Goal: Task Accomplishment & Management: Manage account settings

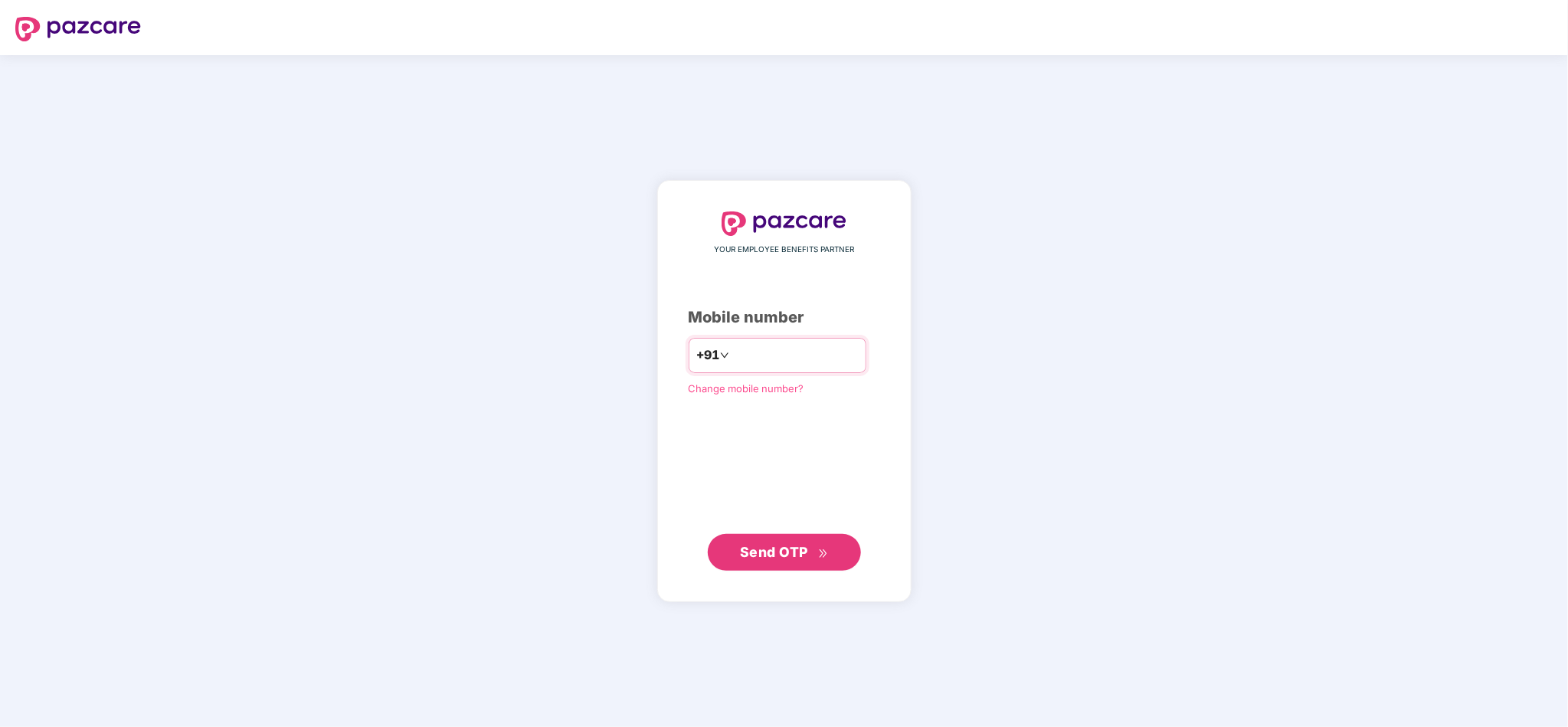
click at [804, 348] on input "number" at bounding box center [796, 356] width 126 height 24
type input "**********"
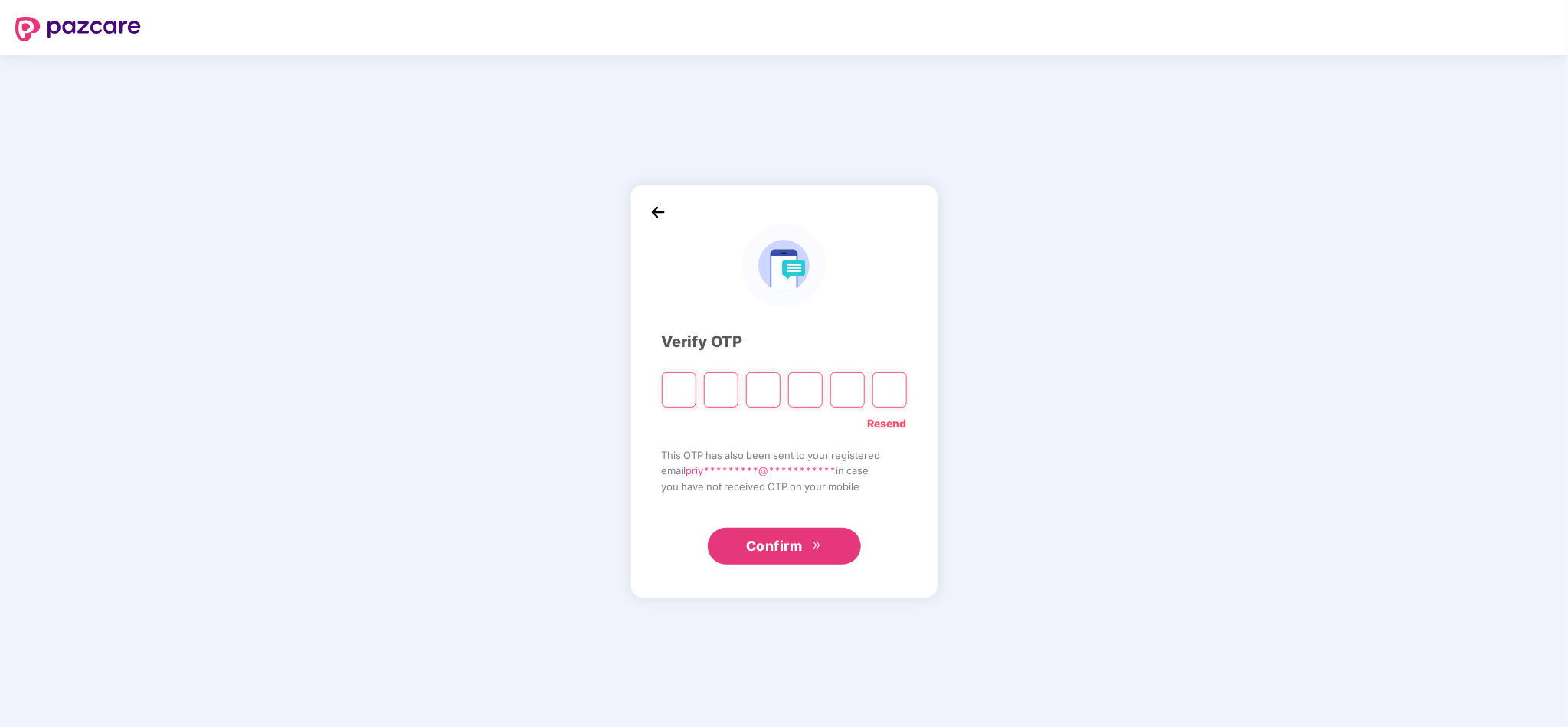
type input "*"
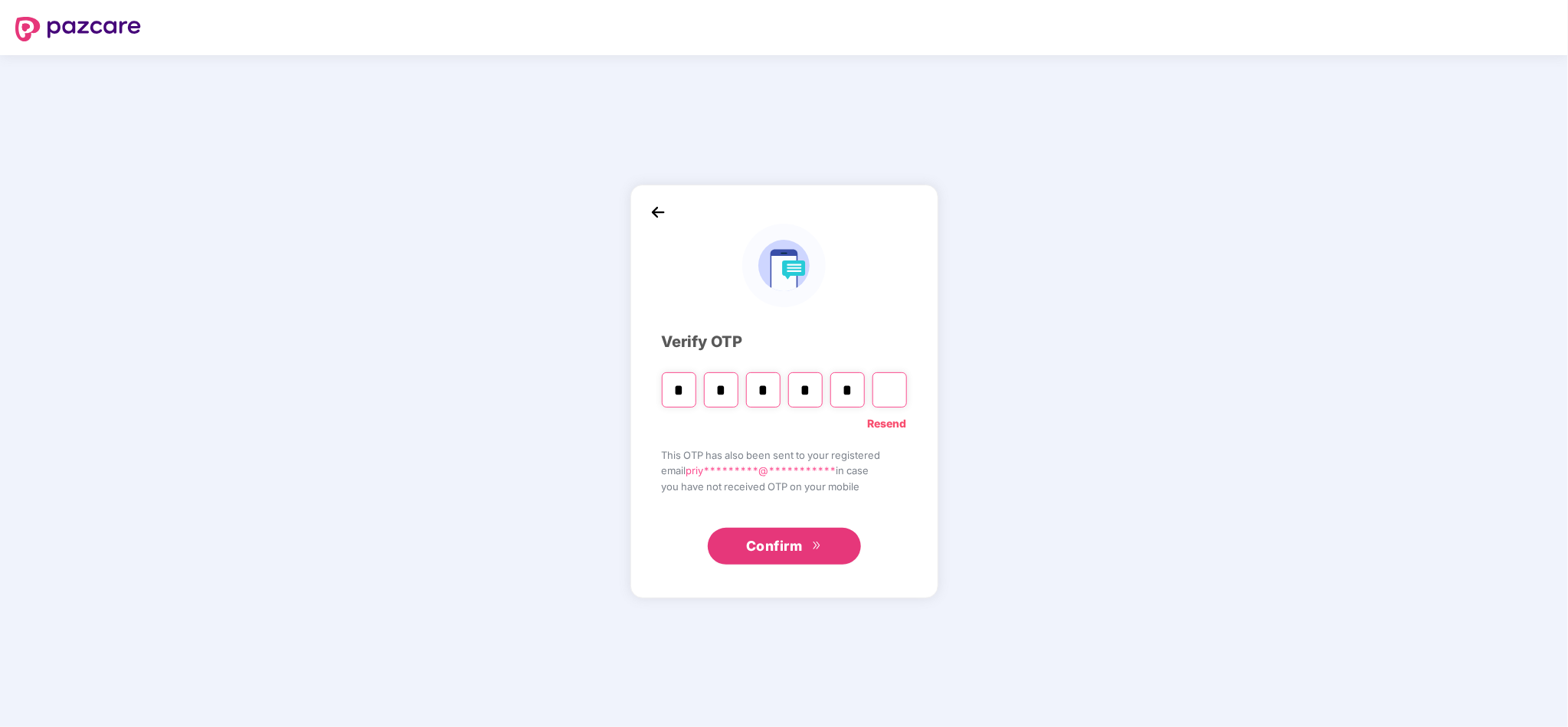
type input "*"
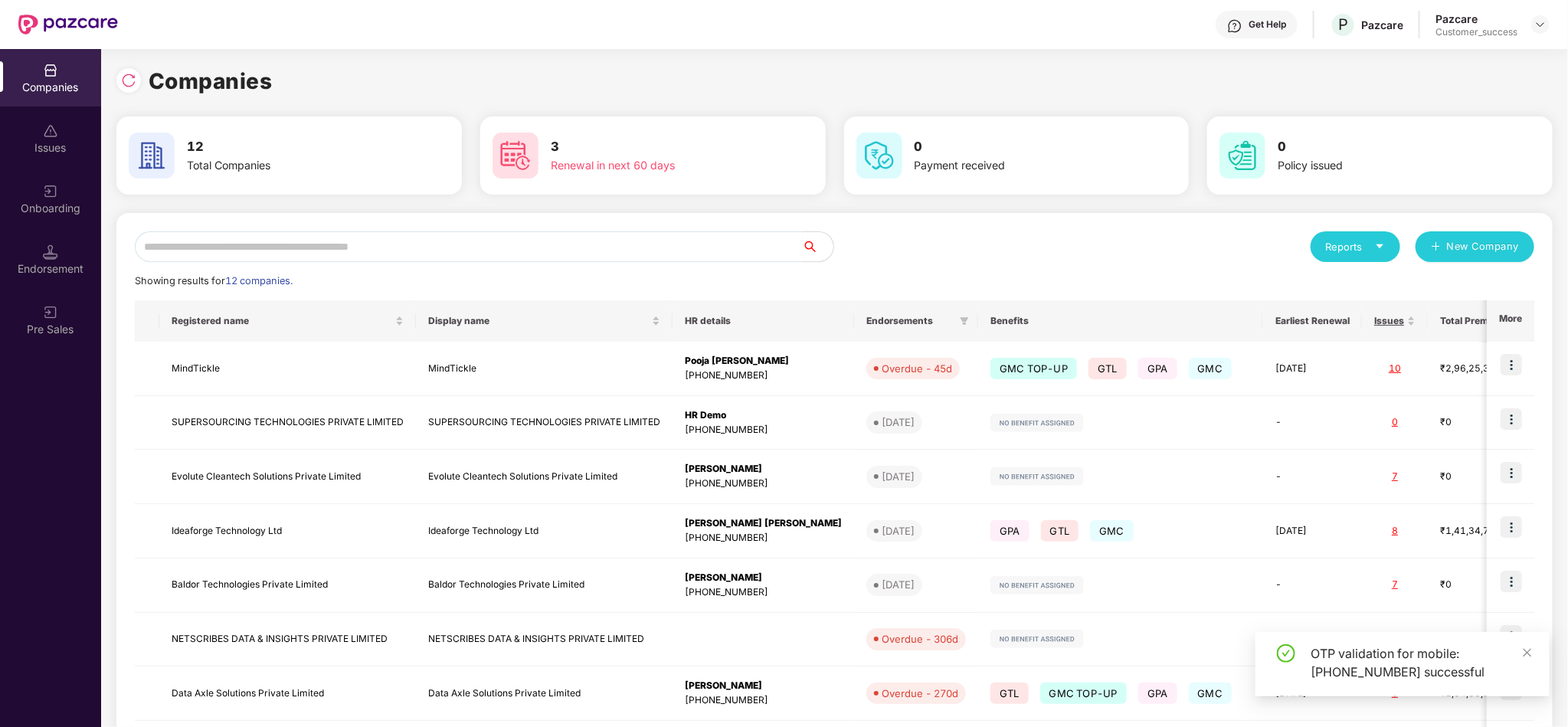
click at [451, 240] on input "text" at bounding box center [468, 246] width 668 height 31
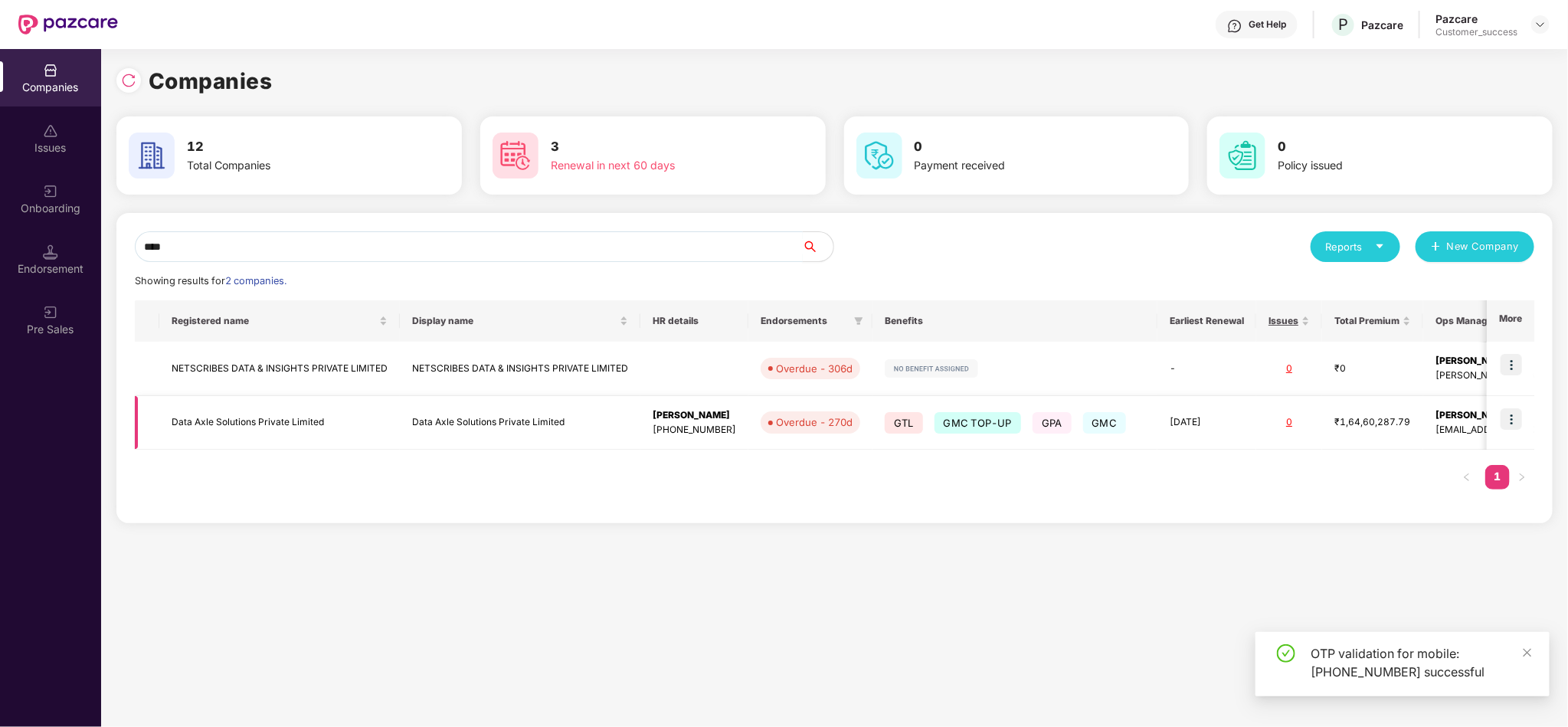
type input "****"
click at [1522, 416] on img at bounding box center [1512, 419] width 22 height 22
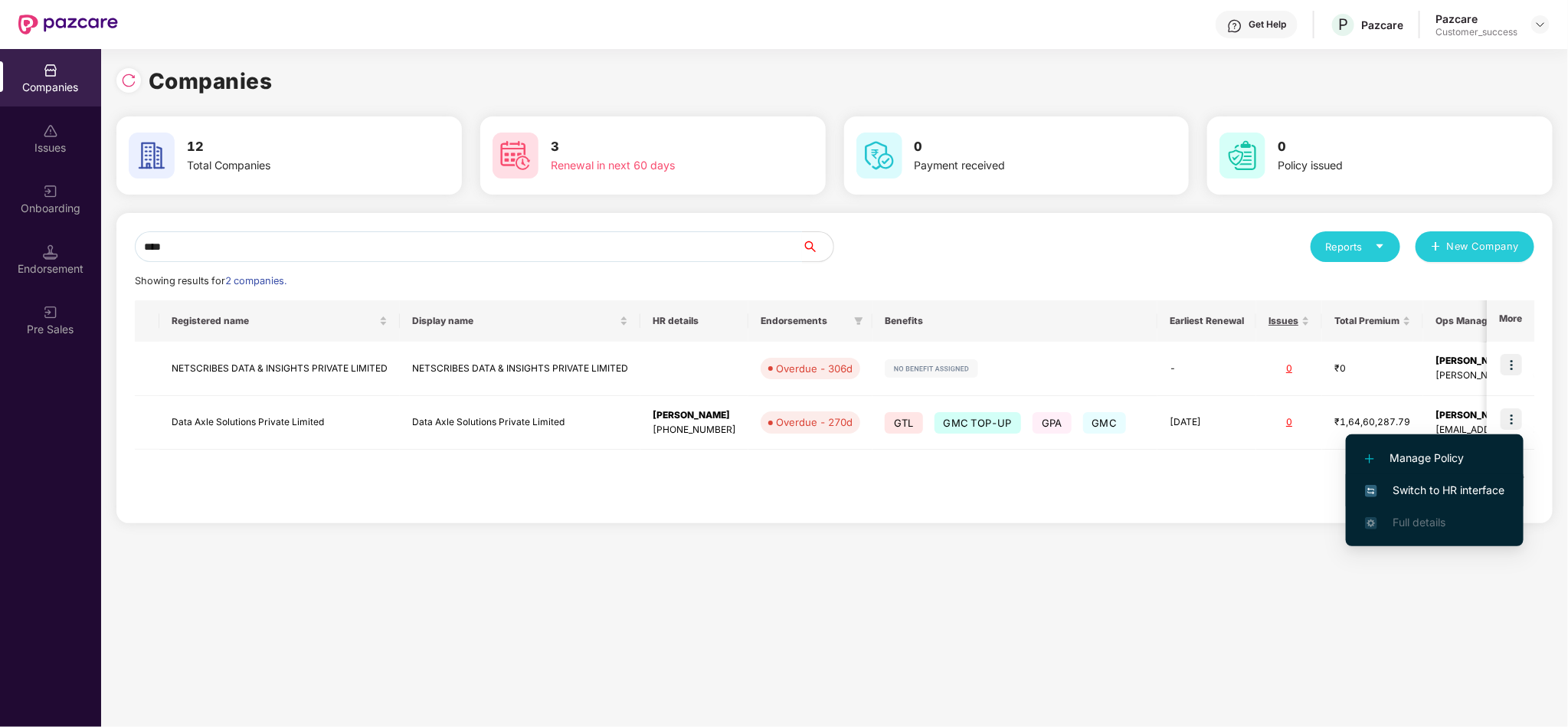
click at [1463, 478] on li "Switch to HR interface" at bounding box center [1434, 490] width 178 height 32
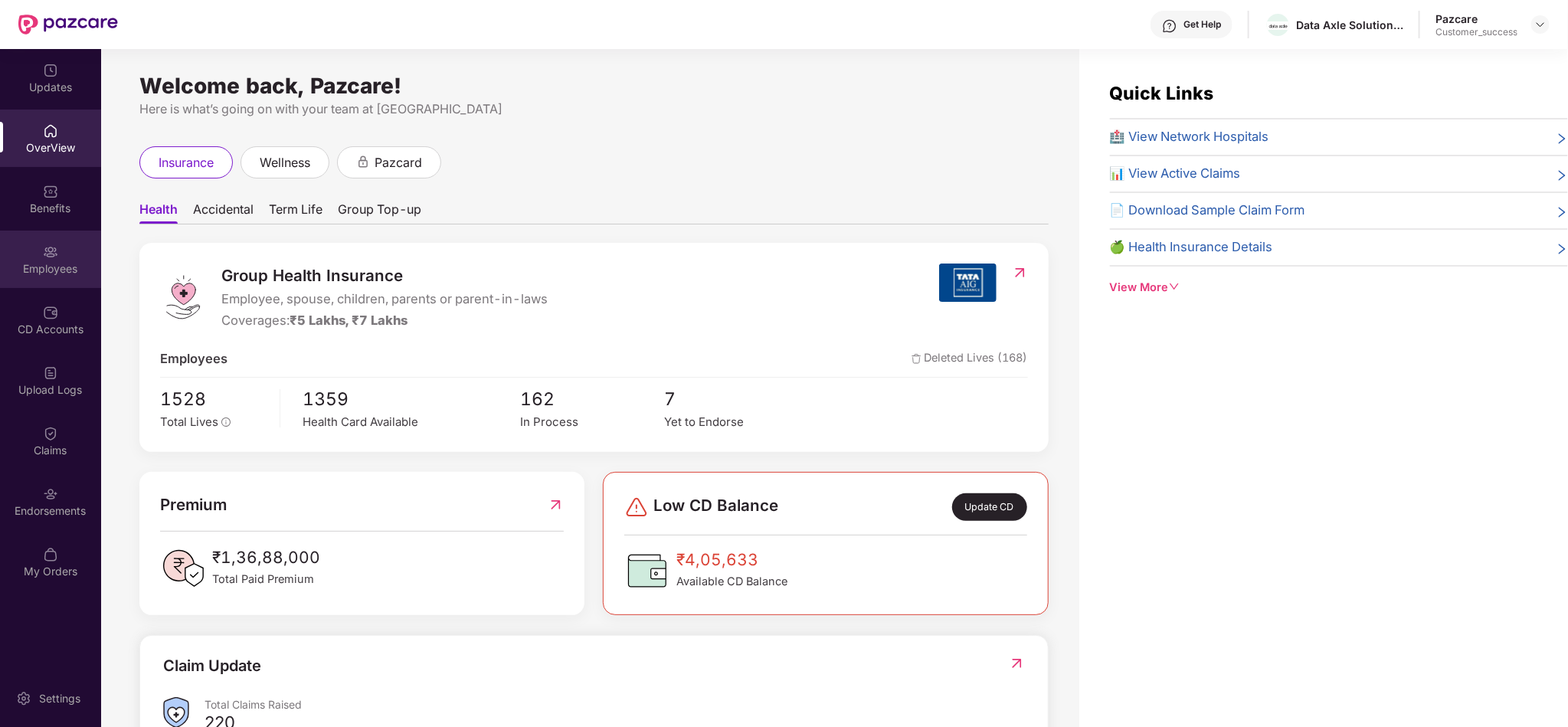
click at [63, 275] on div "Employees" at bounding box center [51, 269] width 102 height 15
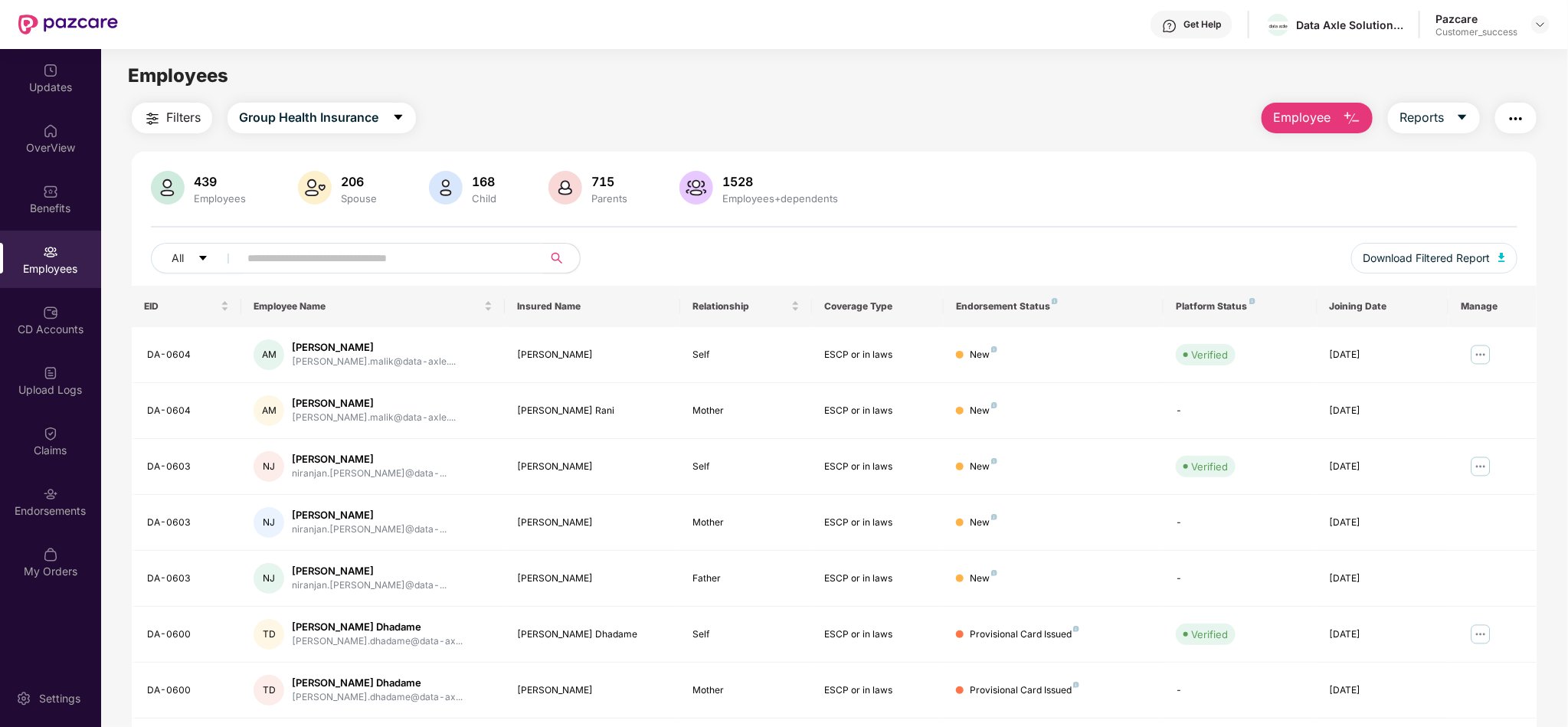
click at [428, 258] on input "text" at bounding box center [385, 258] width 275 height 23
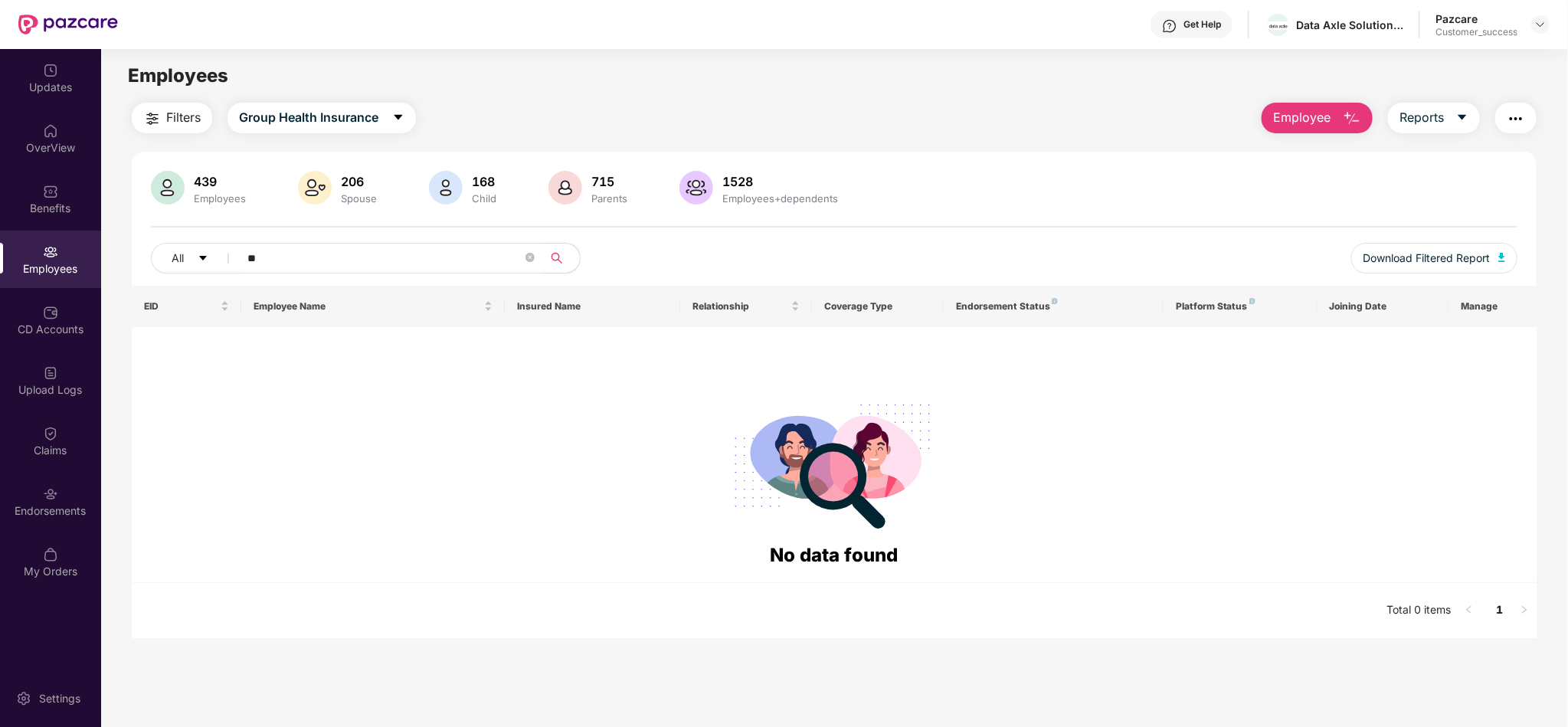
type input "*"
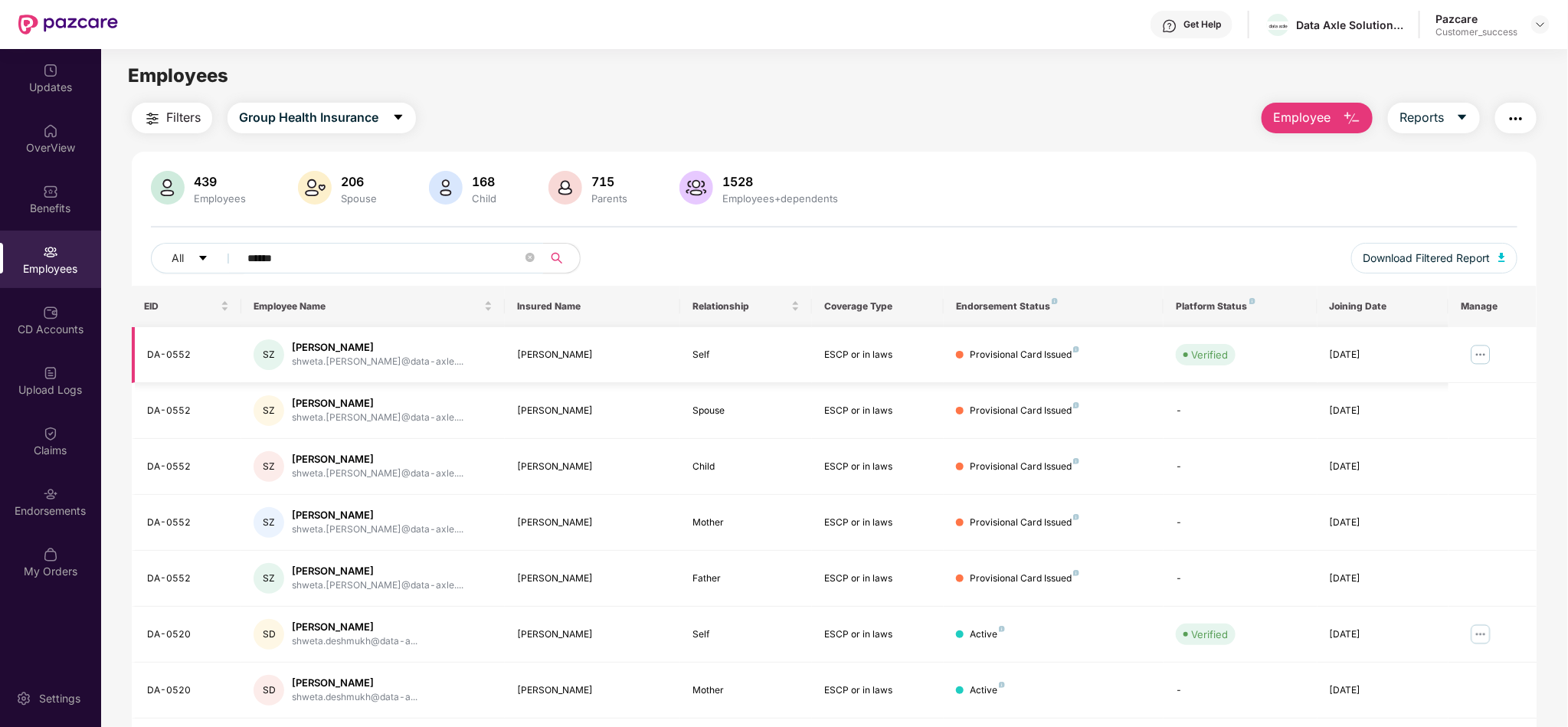
type input "******"
click at [1476, 356] on img at bounding box center [1481, 355] width 24 height 24
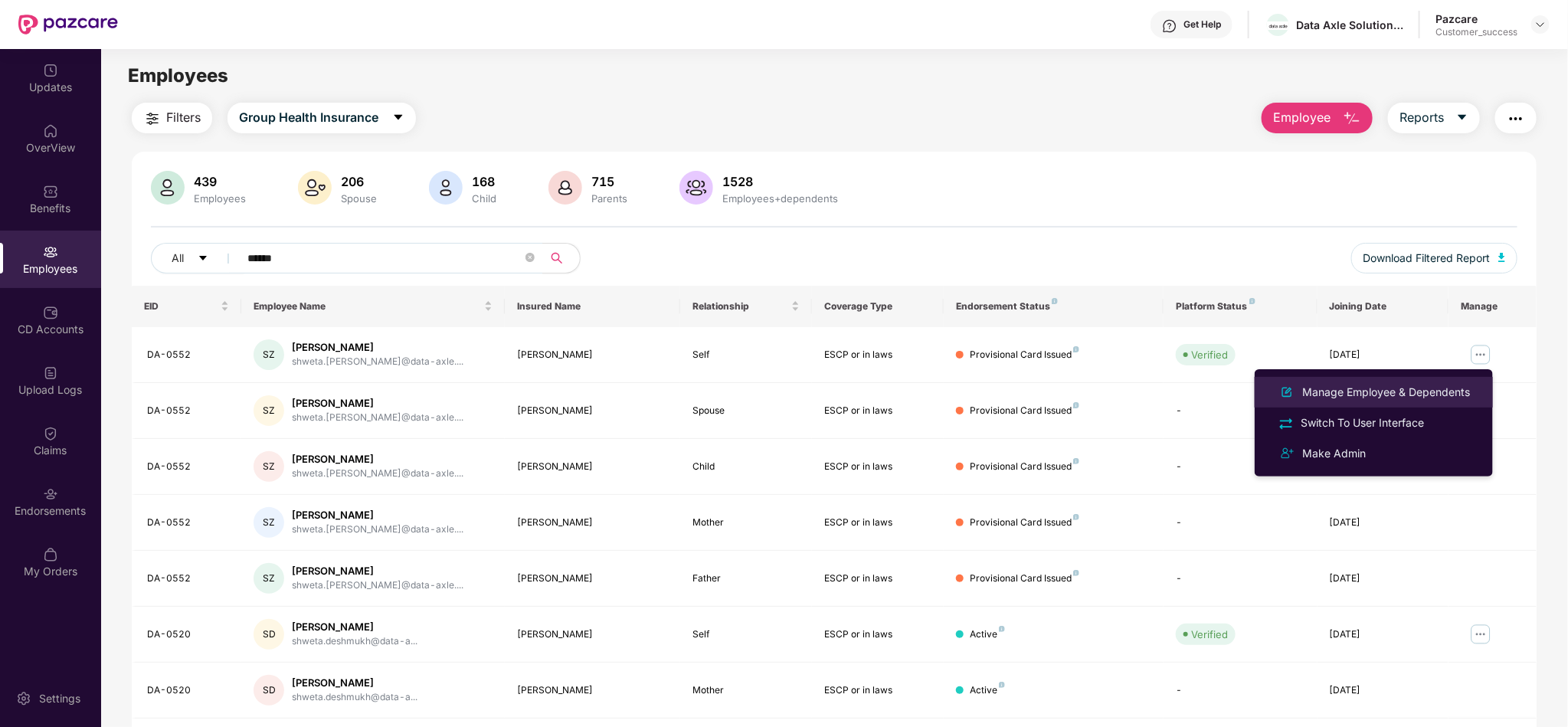
click at [1418, 390] on div "Manage Employee & Dependents" at bounding box center [1386, 392] width 174 height 17
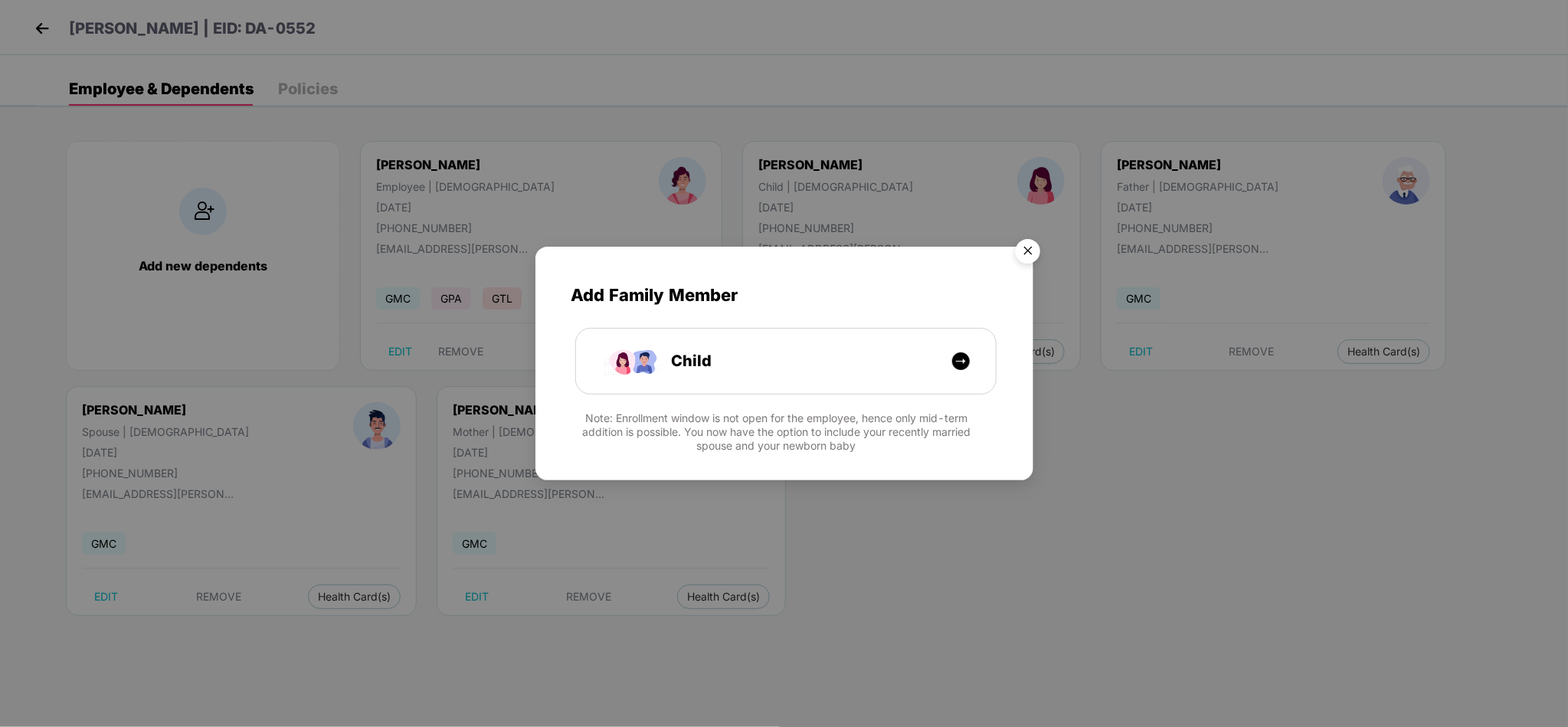
click at [1023, 250] on img "Close" at bounding box center [1028, 254] width 43 height 43
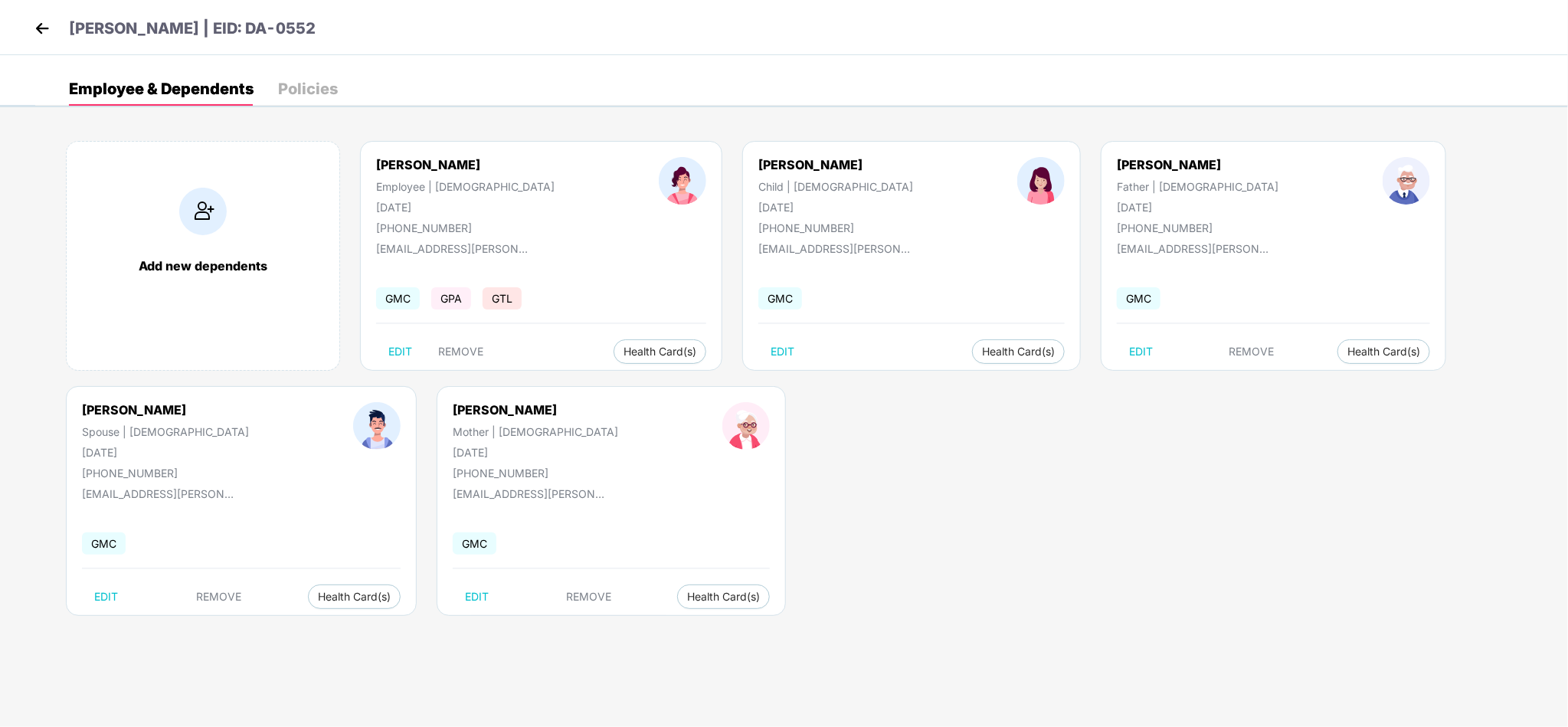
click at [17, 16] on div "Shweta Zade | EID: DA-0552" at bounding box center [784, 27] width 1568 height 55
click at [610, 625] on div "Add new dependents Shweta Zade Employee | Female 15 June 1991 +919923304991 shw…" at bounding box center [801, 386] width 1533 height 536
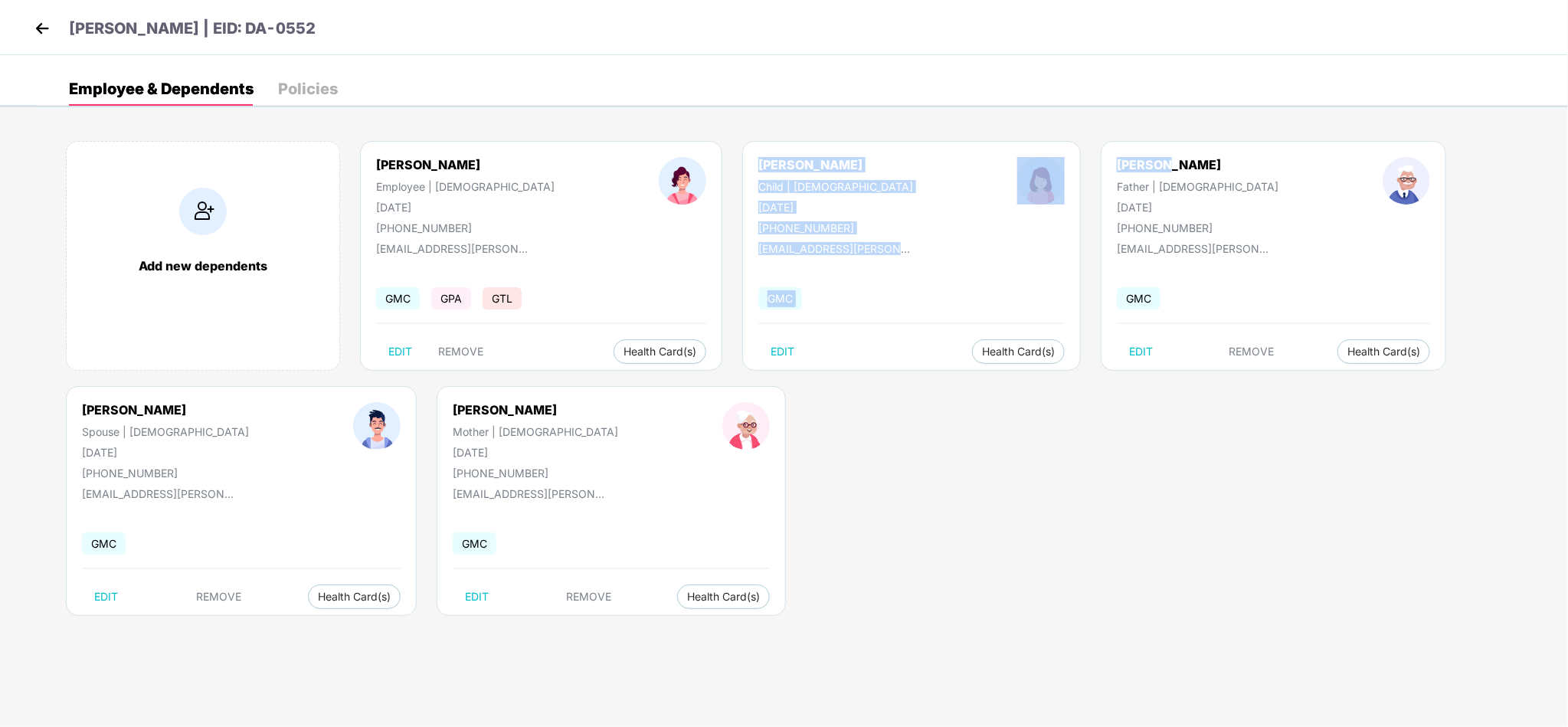
drag, startPoint x: 610, startPoint y: 625, endPoint x: 686, endPoint y: 628, distance: 76.1
click at [686, 628] on div "Add new dependents Shweta Zade Employee | Female 15 June 1991 +919923304991 shw…" at bounding box center [801, 386] width 1533 height 536
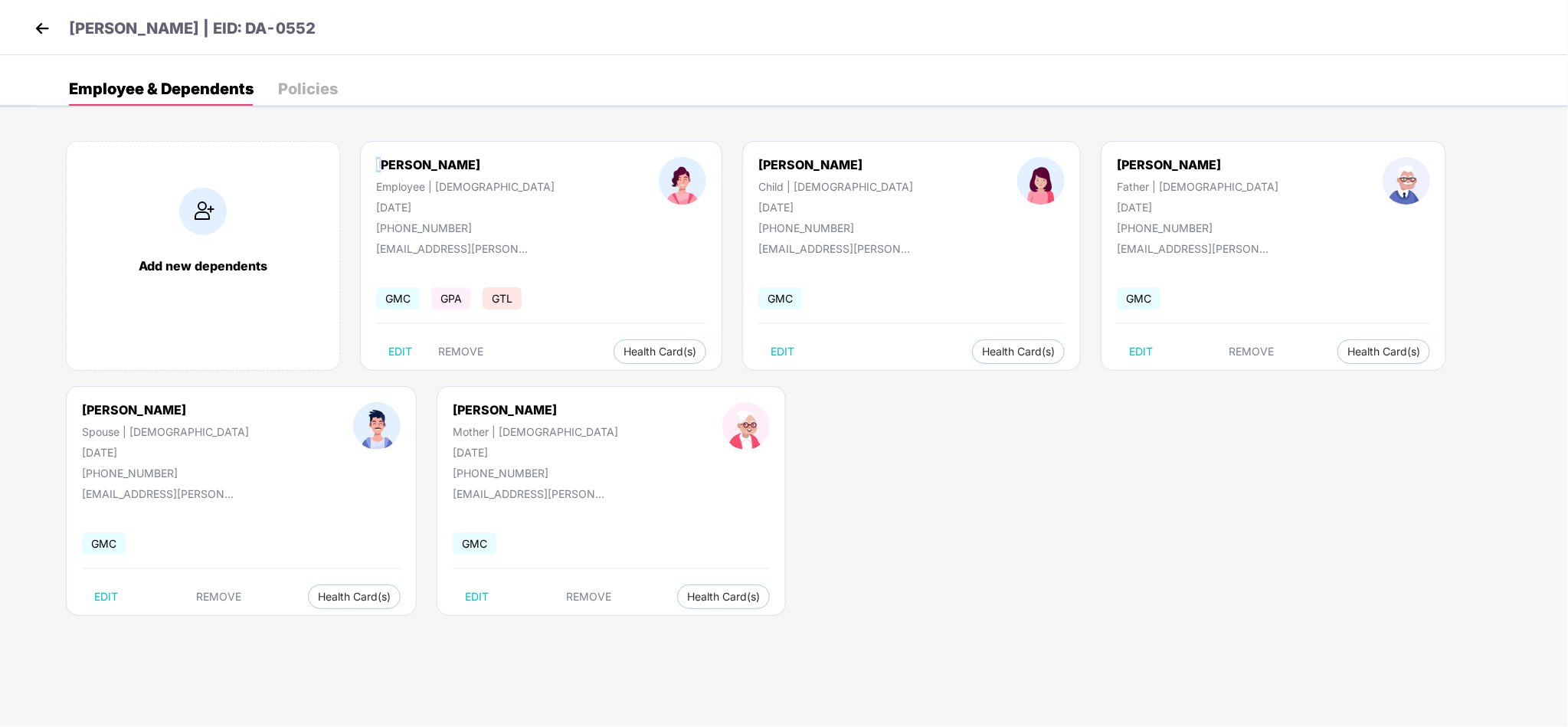
click at [382, 157] on div "Shweta Zade" at bounding box center [466, 165] width 179 height 15
click at [384, 157] on div "Shweta Zade" at bounding box center [466, 165] width 179 height 15
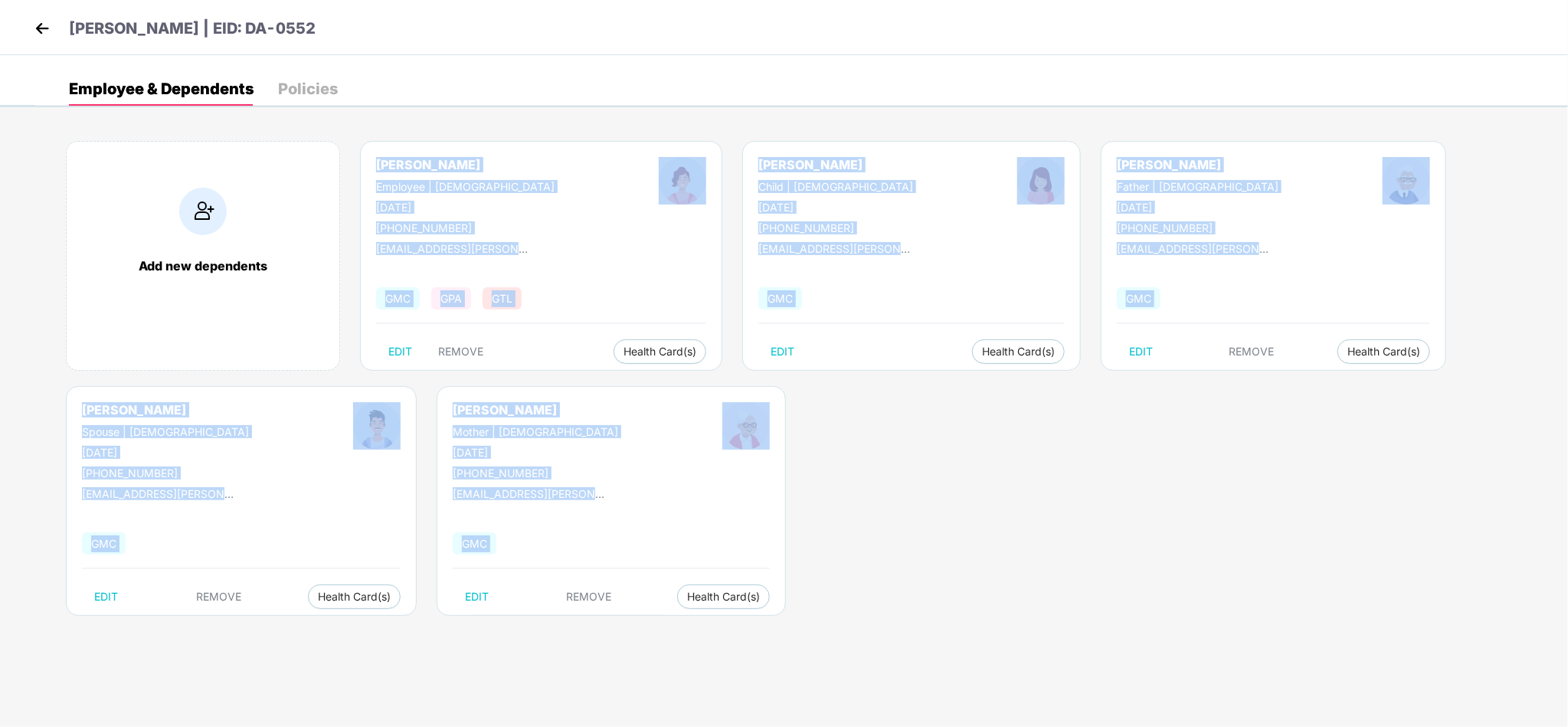
drag, startPoint x: 384, startPoint y: 156, endPoint x: 358, endPoint y: 782, distance: 626.5
click at [358, 726] on html "Shweta Zade | EID: DA-0552 Employee & Dependents Policies Add new dependents Sh…" at bounding box center [784, 363] width 1568 height 727
click at [517, 592] on div "Add new dependents Shweta Zade Employee | Female 15 June 1991 +919923304991 shw…" at bounding box center [801, 386] width 1533 height 536
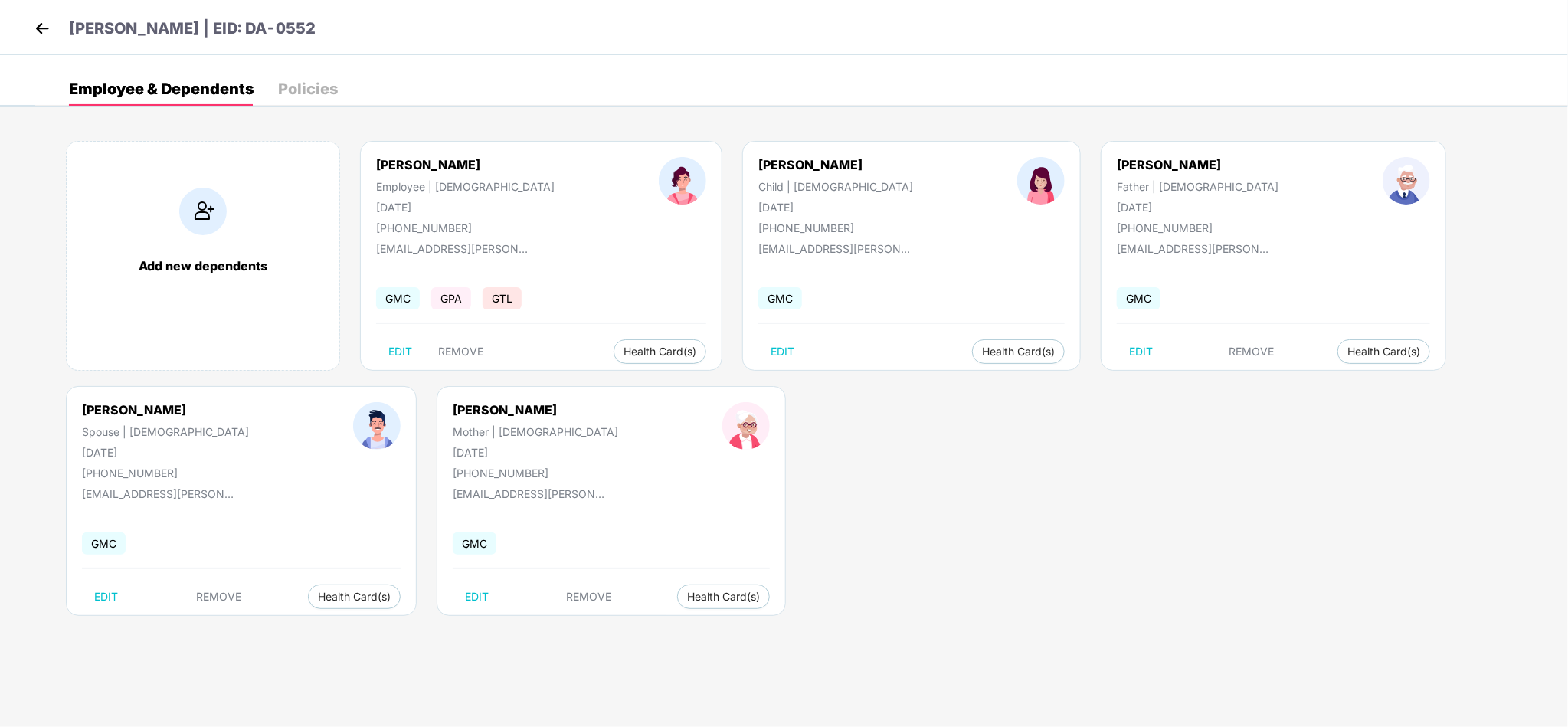
click at [387, 173] on div "Shweta Zade Employee | Female 15 June 1991 +919923304991" at bounding box center [466, 196] width 283 height 77
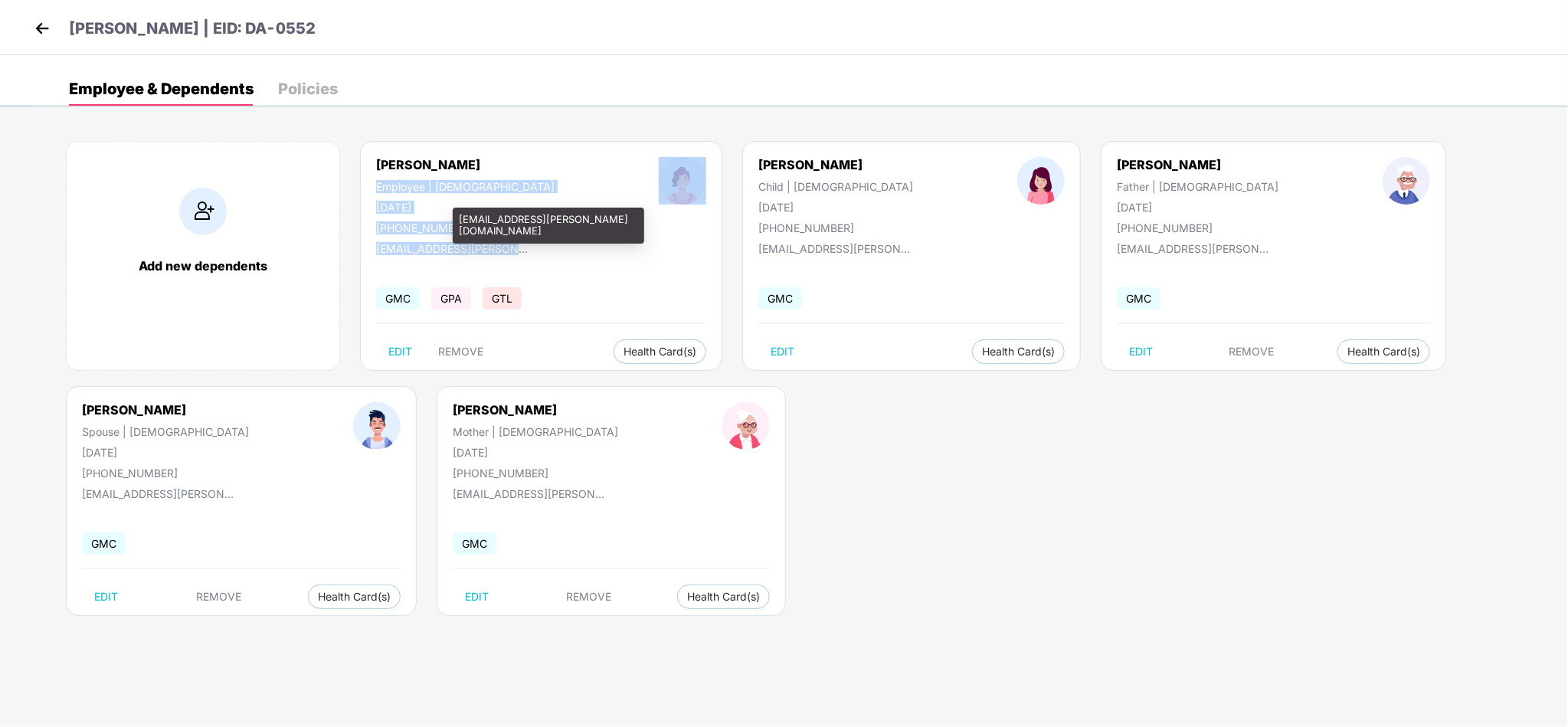
drag, startPoint x: 387, startPoint y: 173, endPoint x: 525, endPoint y: 234, distance: 150.9
click at [525, 234] on div "Shweta Zade Employee | Female 15 June 1991 +919923304991" at bounding box center [542, 196] width 435 height 77
click at [607, 234] on div at bounding box center [682, 196] width 151 height 77
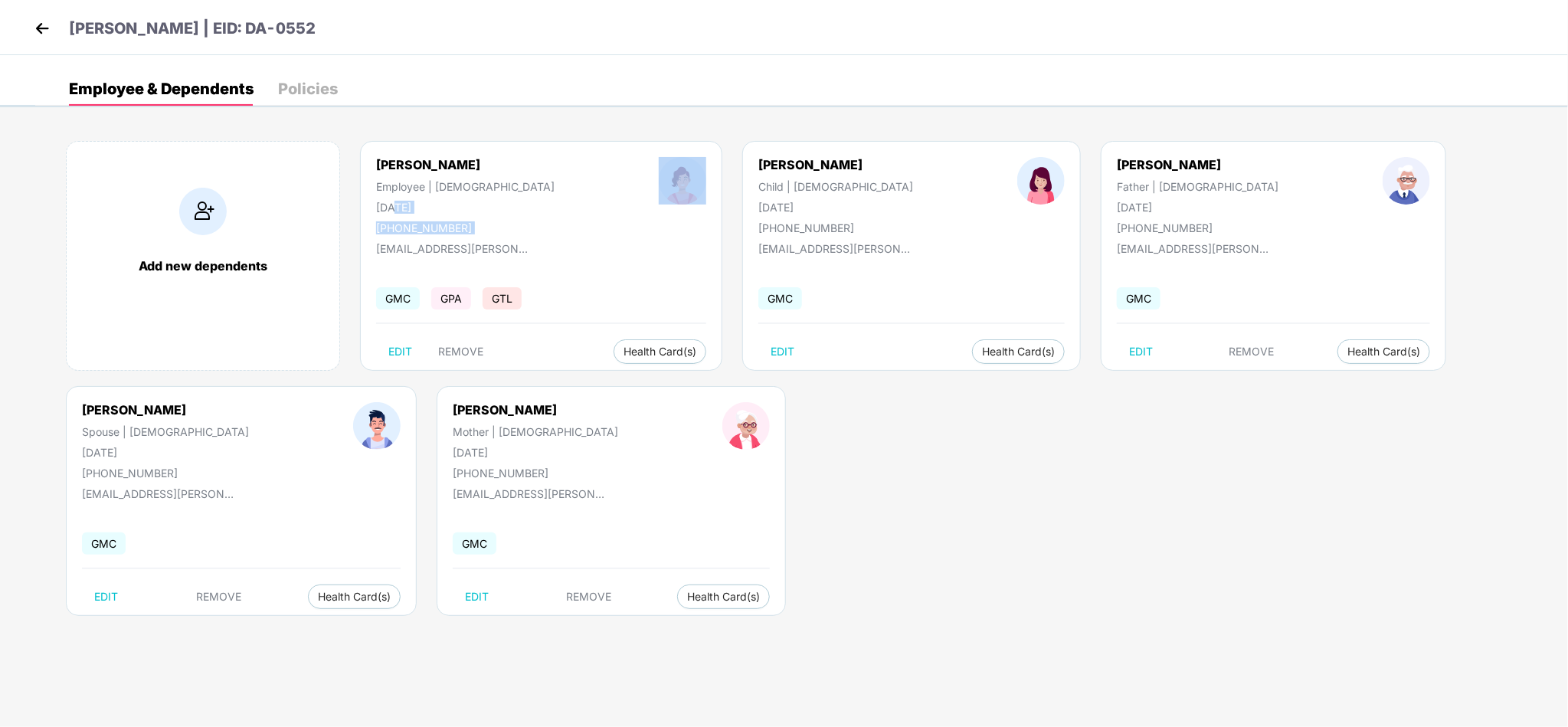
drag, startPoint x: 525, startPoint y: 234, endPoint x: 388, endPoint y: 191, distance: 143.6
click at [388, 191] on div "Shweta Zade Employee | Female 15 June 1991 +919923304991" at bounding box center [542, 196] width 435 height 77
click at [388, 191] on div "Employee | Female" at bounding box center [466, 186] width 179 height 13
drag, startPoint x: 388, startPoint y: 191, endPoint x: 519, endPoint y: 266, distance: 151.0
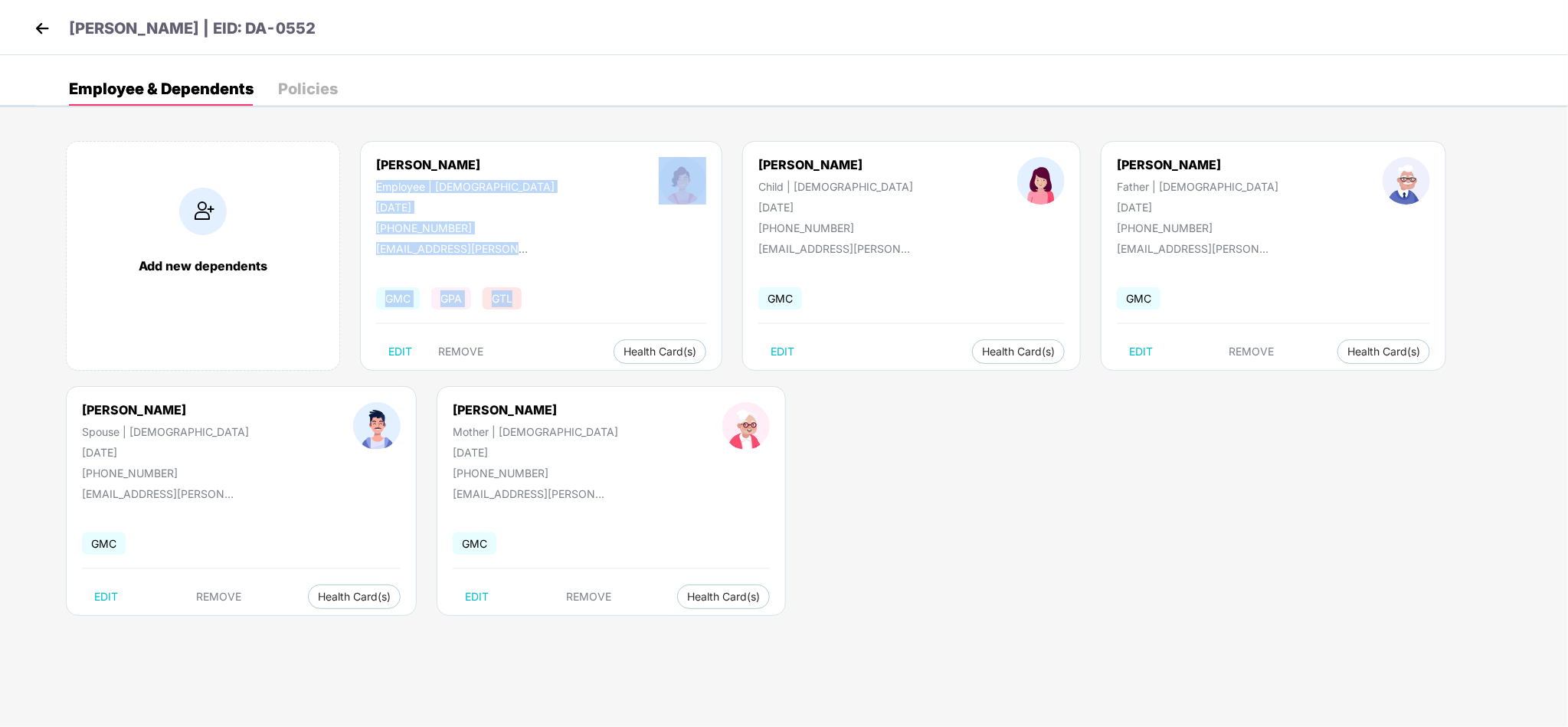
click at [519, 266] on div "Shweta Zade Employee | Female 15 June 1991 +919923304991 shweta.zade@data-axle.…" at bounding box center [541, 256] width 362 height 229
click at [659, 483] on div "Add new dependents Shweta Zade Employee | Female 15 June 1991 +919923304991 shw…" at bounding box center [801, 386] width 1533 height 536
click at [566, 435] on div "Add new dependents Shweta Zade Employee | Female 15 June 1991 +919923304991 shw…" at bounding box center [801, 386] width 1533 height 536
click at [245, 28] on p "Shweta Zade | EID: DA-0552" at bounding box center [192, 28] width 246 height 24
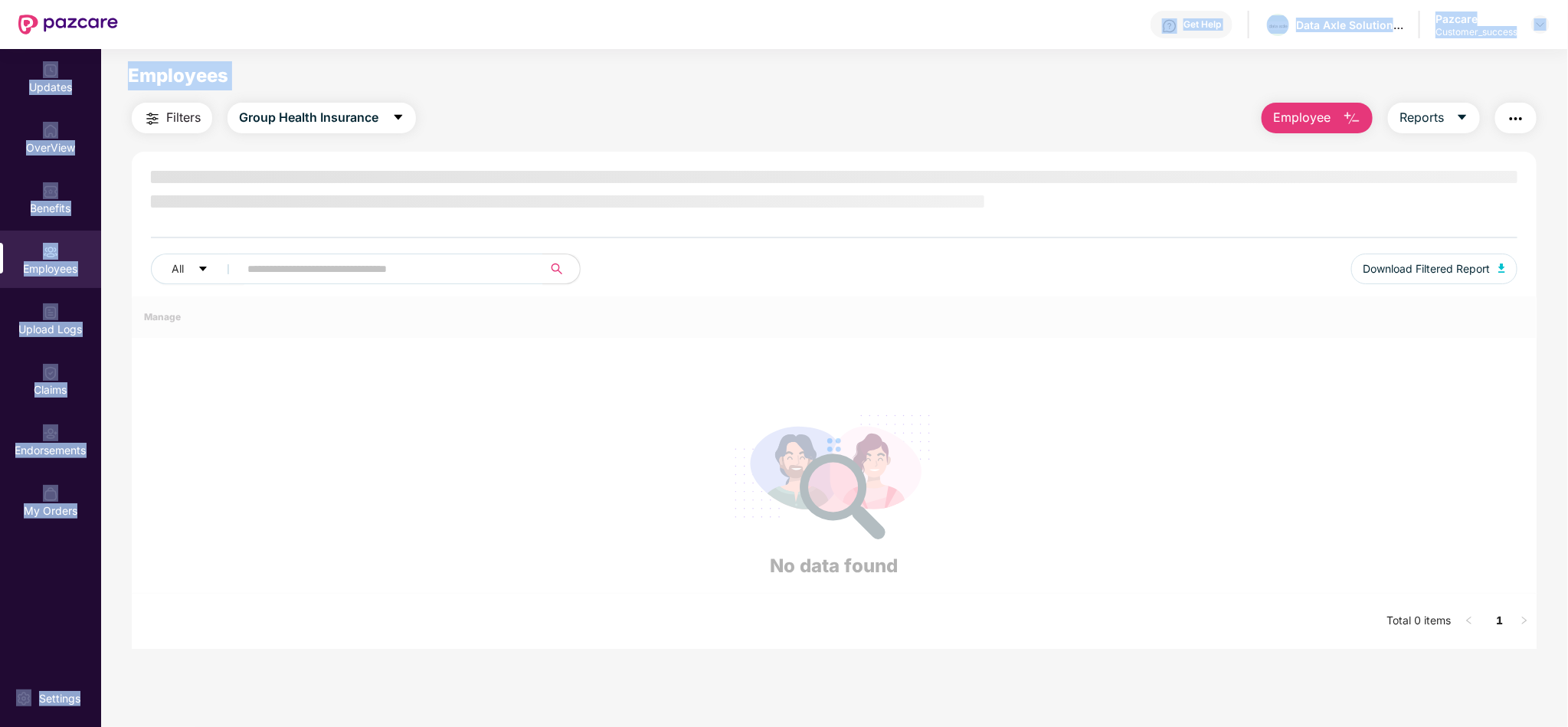
click at [293, 135] on div "Get Help Data Axle Solutions Private Limited Pazcare Customer_success Updates O…" at bounding box center [784, 363] width 1568 height 727
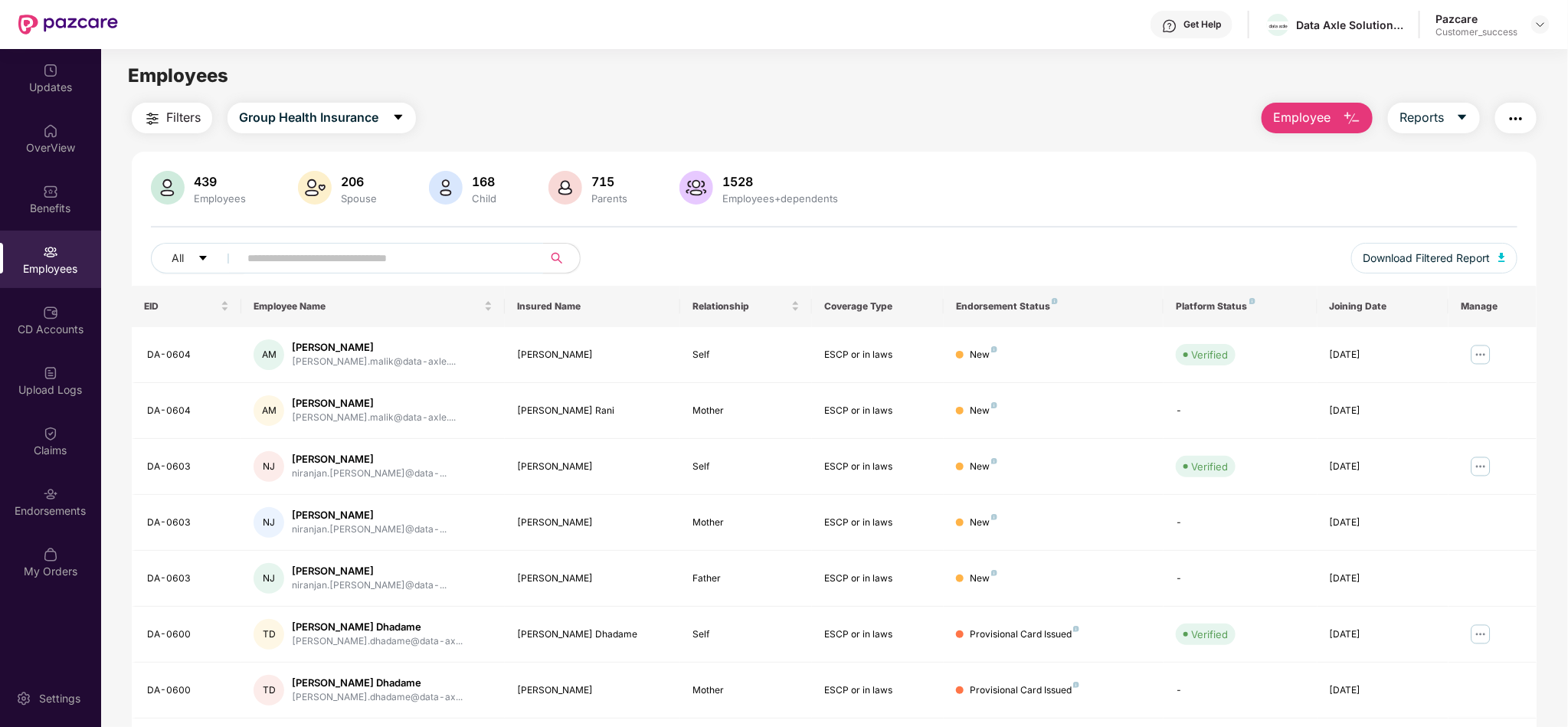
click at [327, 244] on span at bounding box center [387, 258] width 314 height 31
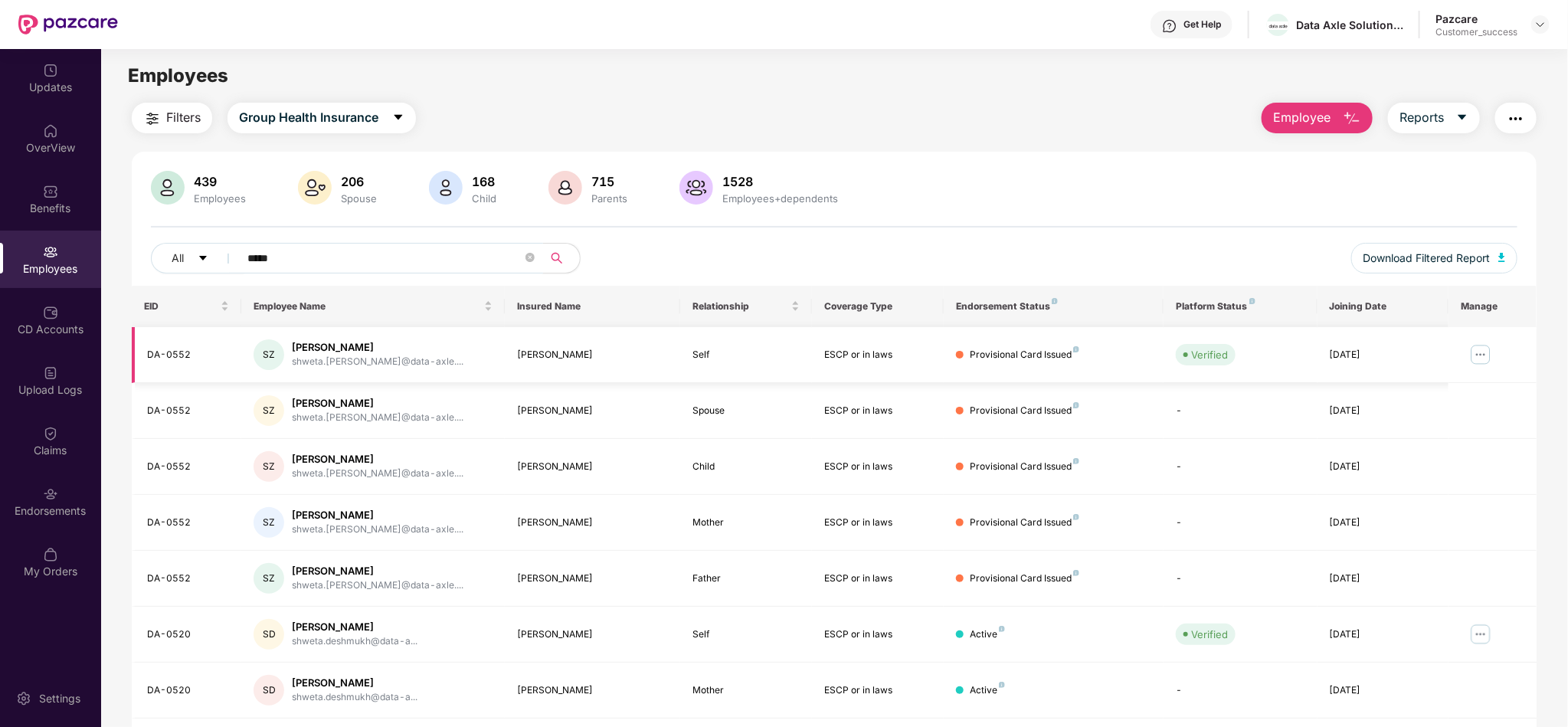
type input "*****"
click at [1477, 355] on img at bounding box center [1481, 355] width 24 height 24
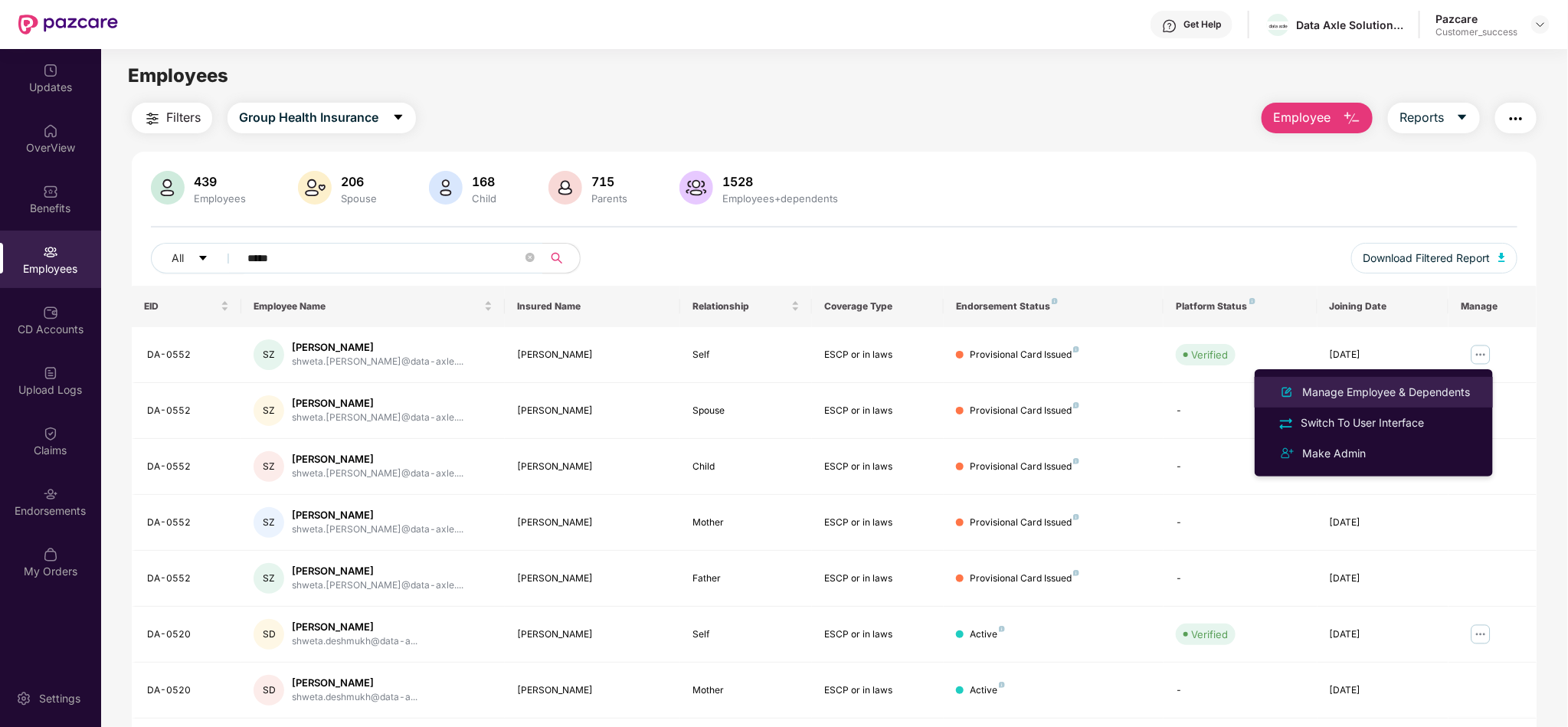
click at [1361, 389] on div "Manage Employee & Dependents" at bounding box center [1386, 392] width 174 height 17
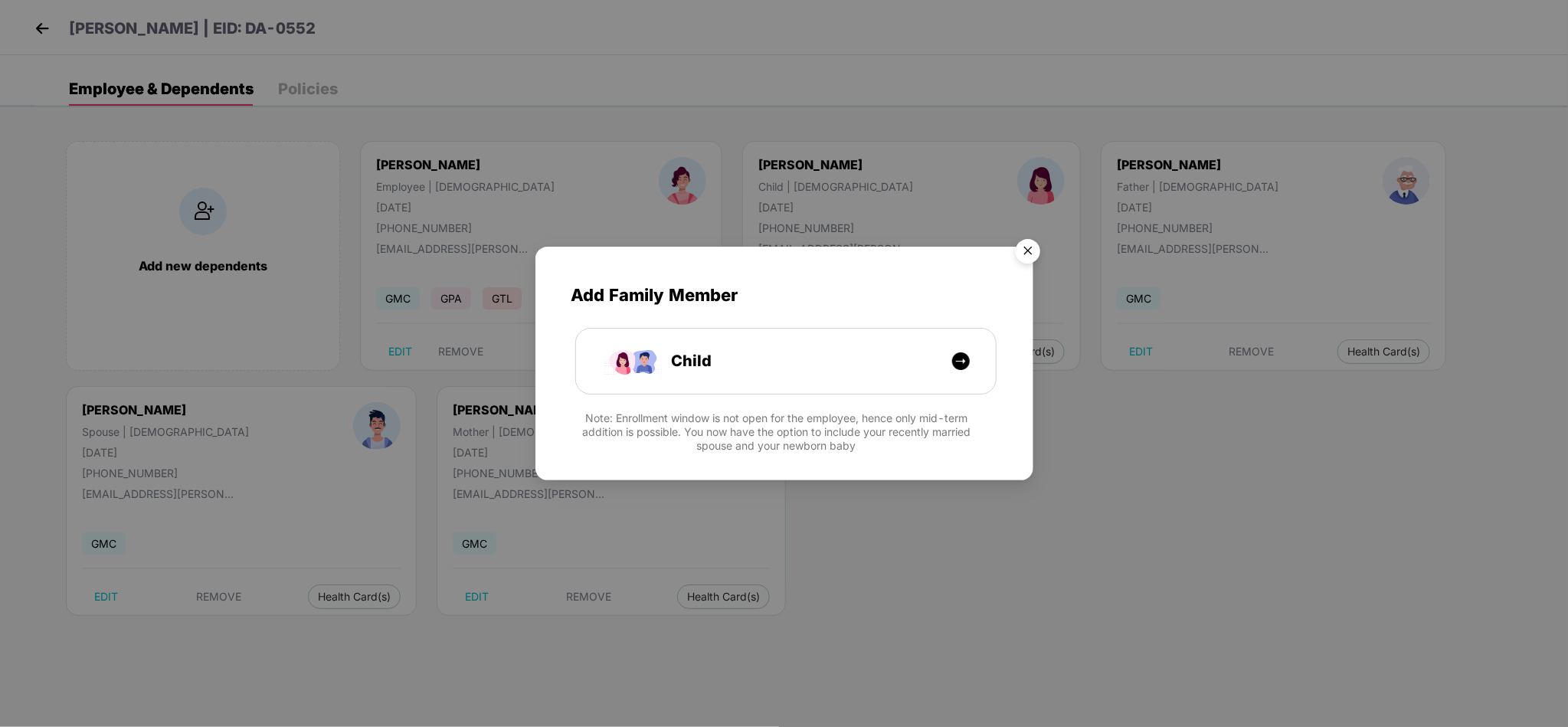
click at [1028, 255] on img "Close" at bounding box center [1028, 254] width 43 height 43
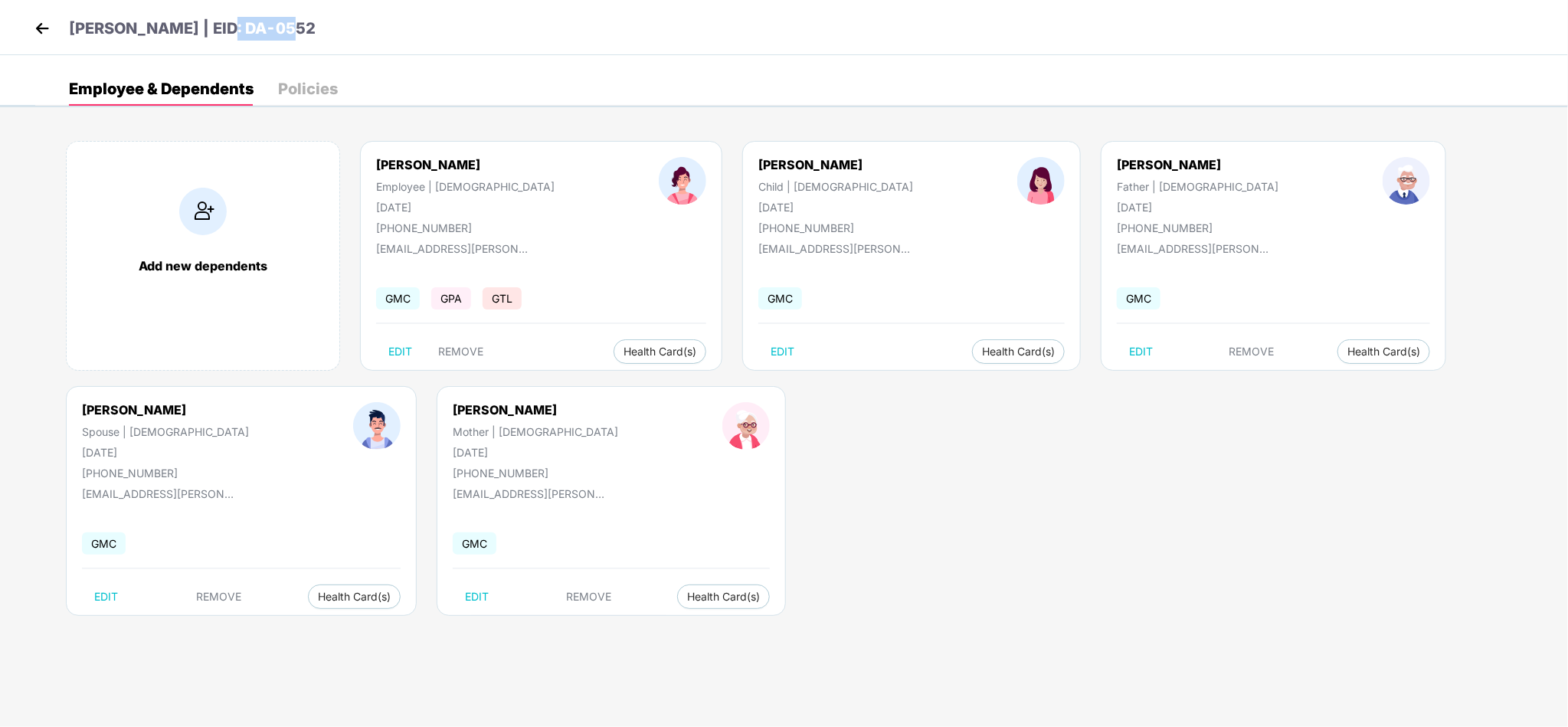
drag, startPoint x: 315, startPoint y: 38, endPoint x: 217, endPoint y: 33, distance: 98.1
click at [217, 33] on div "Shweta Zade | EID: DA-0552" at bounding box center [784, 27] width 1568 height 55
click at [563, 563] on div "Add new dependents Shweta Zade Employee | Female 15 June 1991 +919923304991 shw…" at bounding box center [801, 386] width 1533 height 536
click at [544, 103] on div "Employee & Dependents Policies" at bounding box center [801, 89] width 1533 height 34
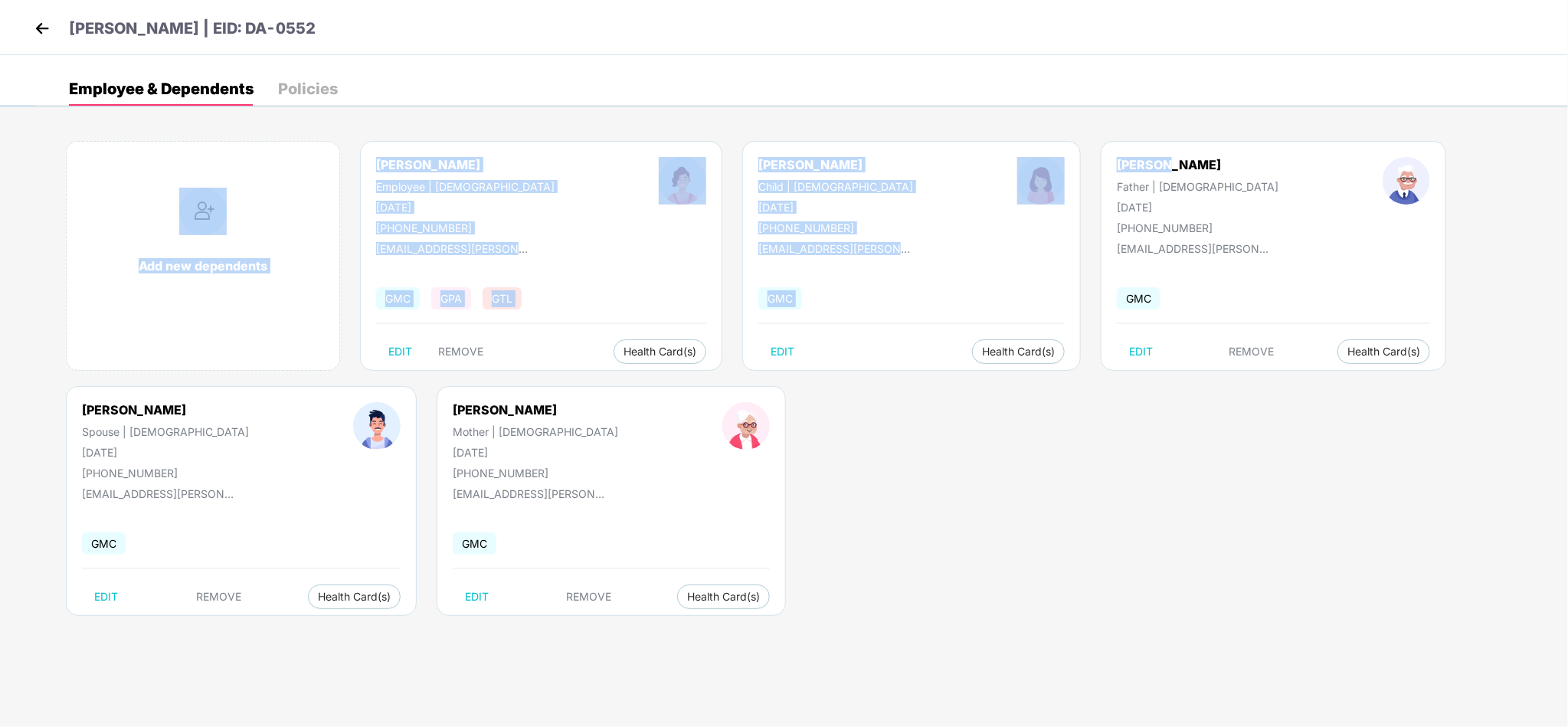
drag, startPoint x: 544, startPoint y: 103, endPoint x: 649, endPoint y: 503, distance: 413.6
click at [649, 503] on div "Employee & Dependents Policies Add new dependents Shweta Zade Employee | Female…" at bounding box center [801, 363] width 1533 height 582
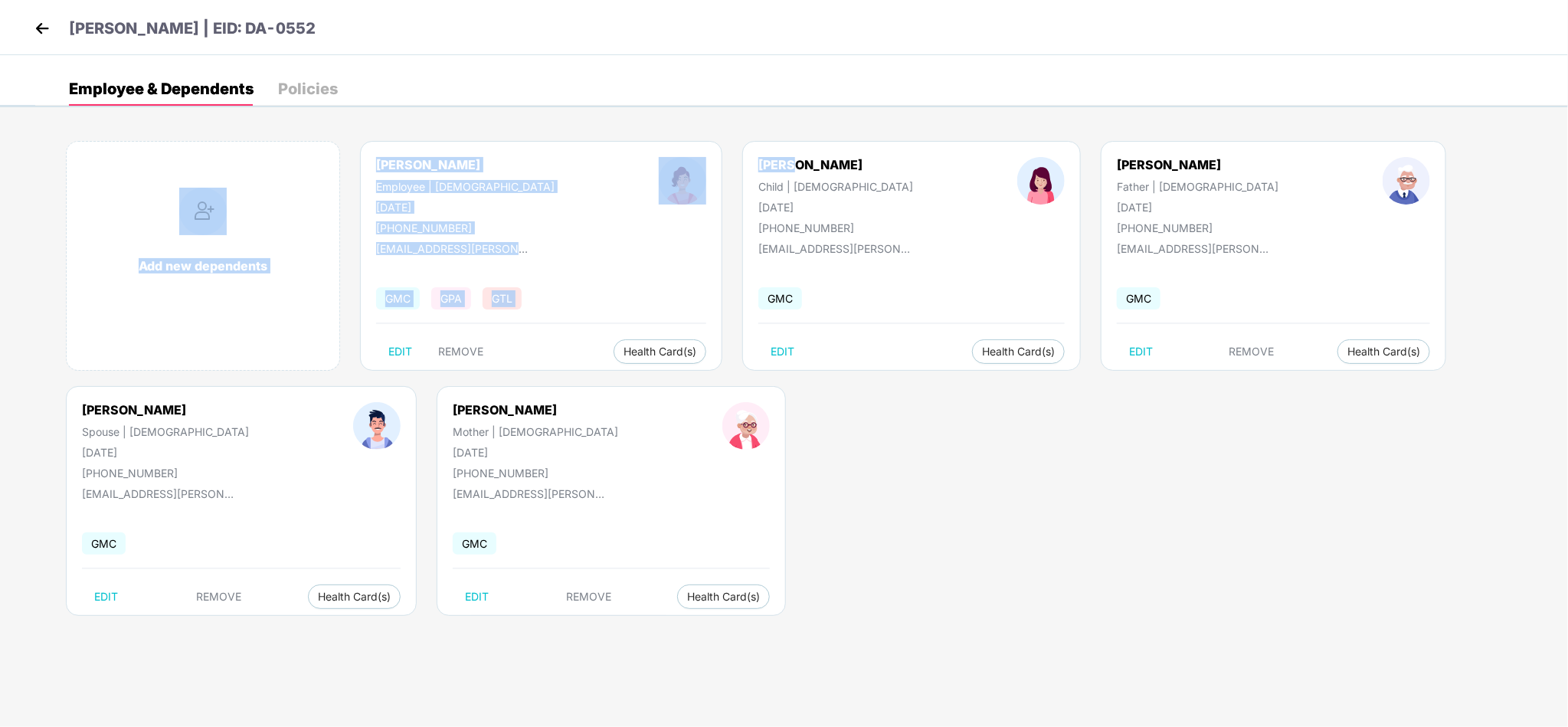
click at [649, 503] on div "Add new dependents Shweta Zade Employee | Female 15 June 1991 +919923304991 shw…" at bounding box center [801, 386] width 1533 height 536
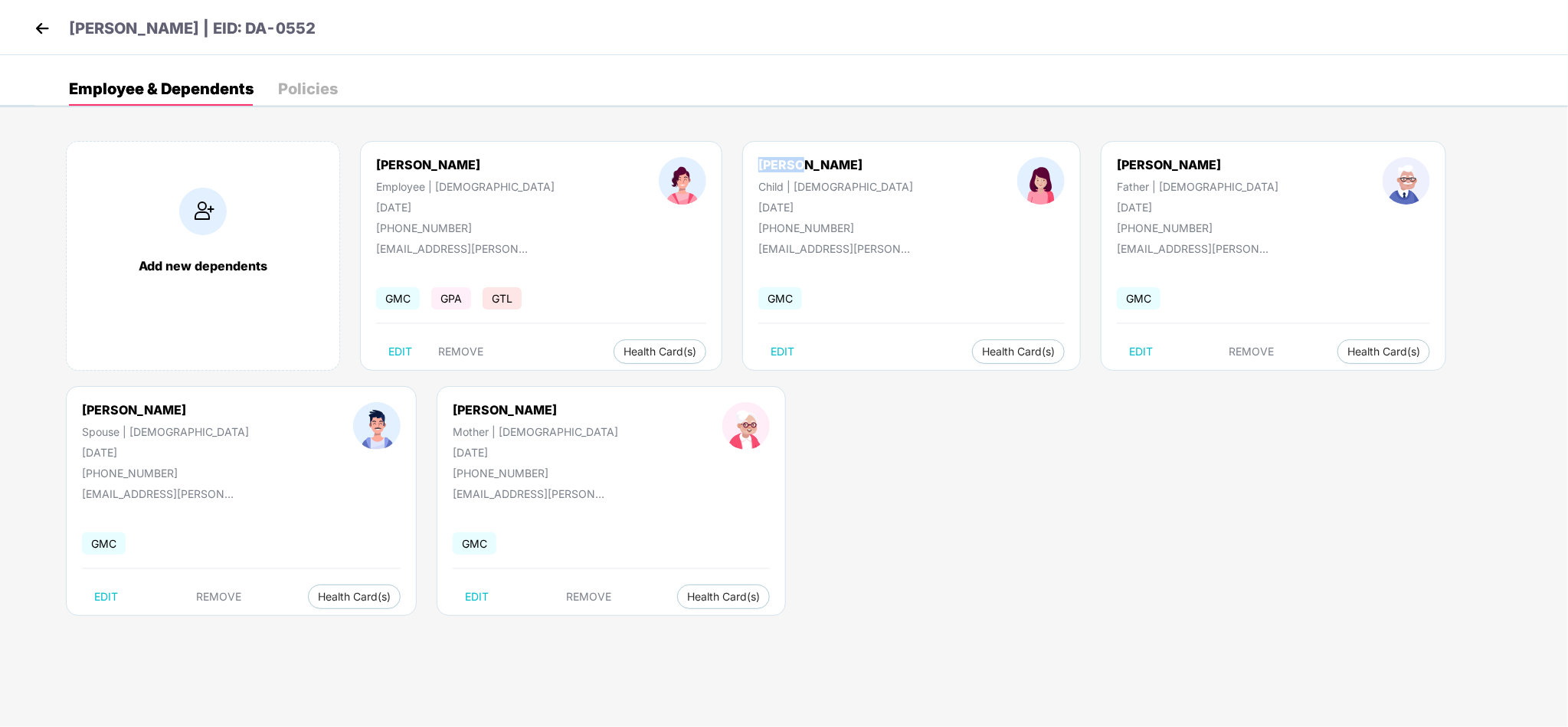
click at [649, 503] on div "Add new dependents Shweta Zade Employee | Female 15 June 1991 +919923304991 shw…" at bounding box center [801, 386] width 1533 height 536
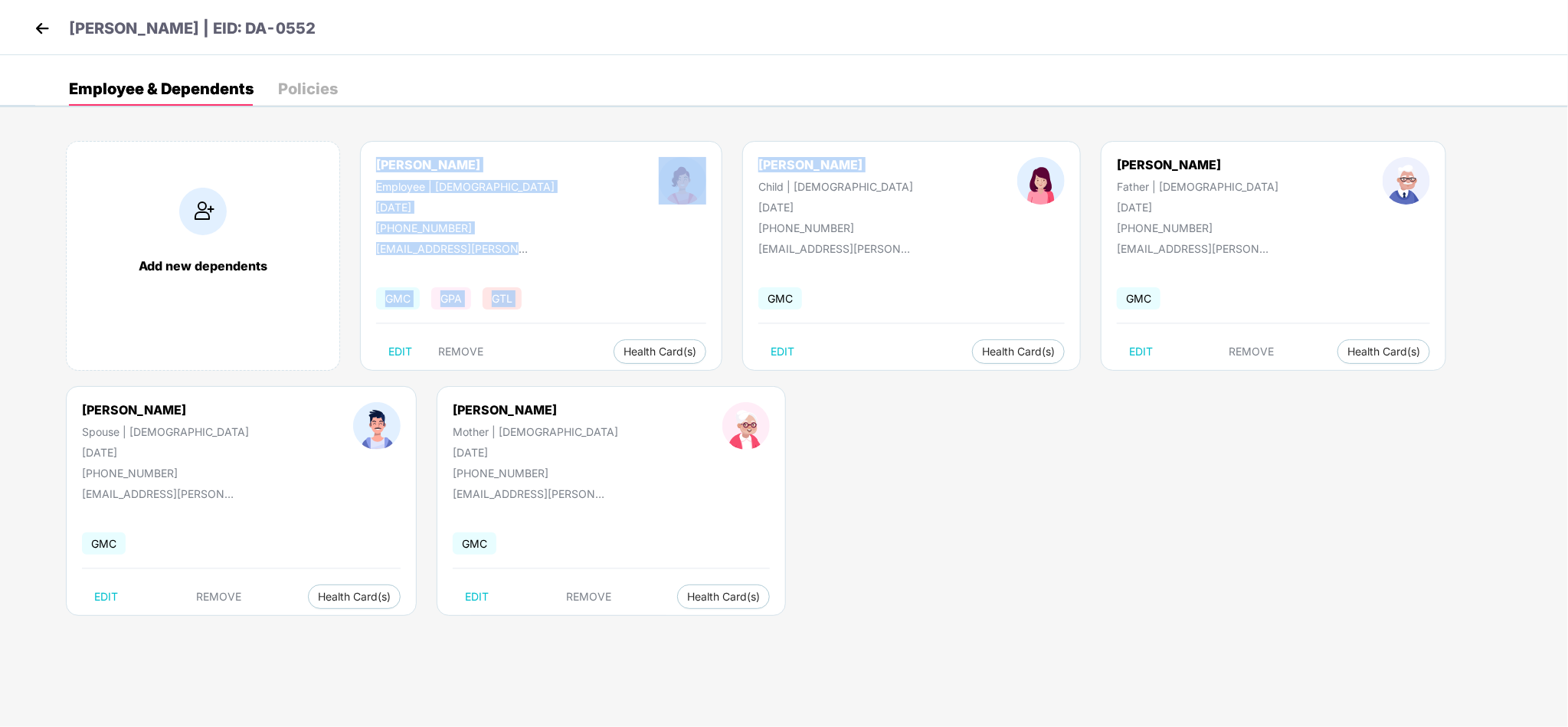
drag, startPoint x: 649, startPoint y: 503, endPoint x: 405, endPoint y: 162, distance: 419.3
click at [405, 162] on div "Add new dependents Shweta Zade Employee | Female 15 June 1991 +919923304991 shw…" at bounding box center [801, 386] width 1533 height 536
click at [405, 162] on div "Shweta Zade" at bounding box center [466, 165] width 179 height 15
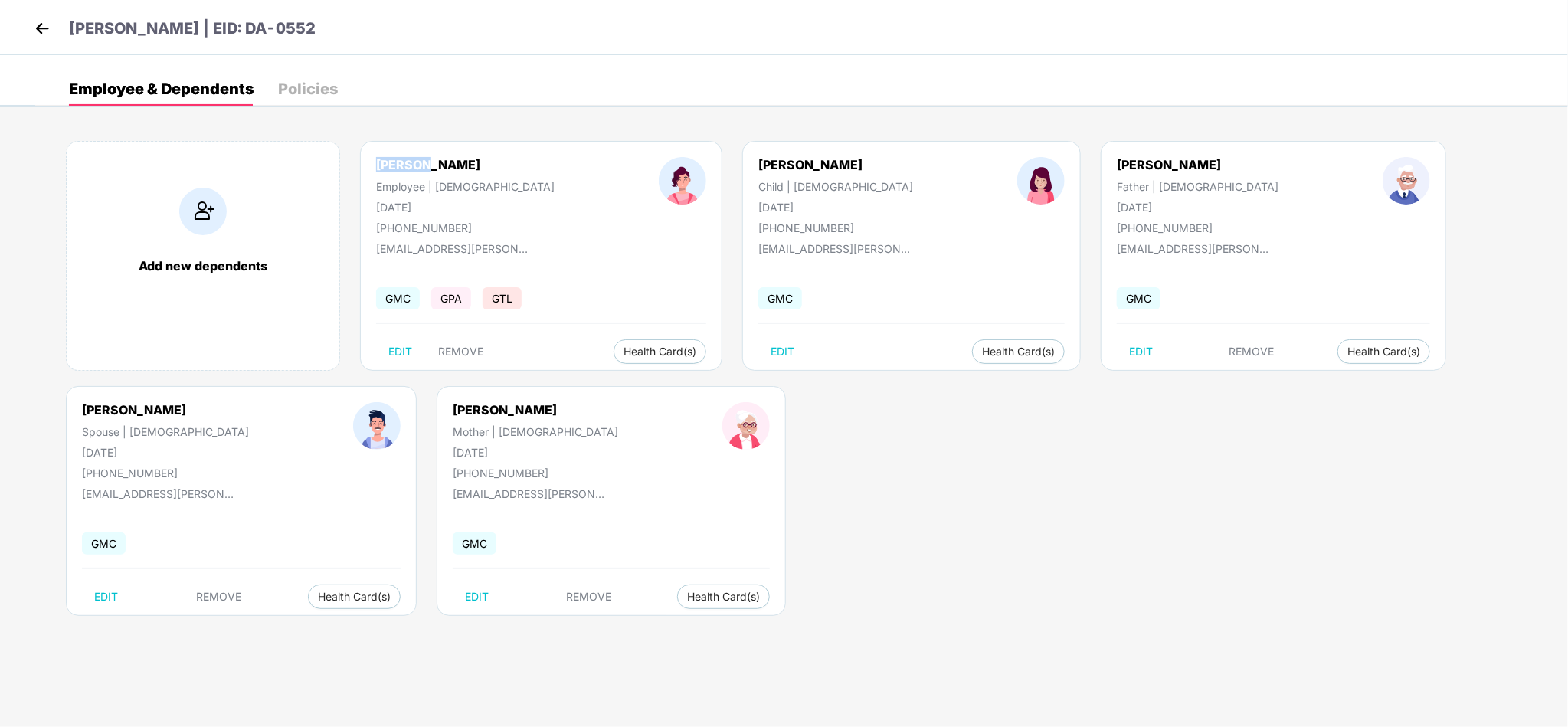
click at [405, 162] on div "Shweta Zade" at bounding box center [466, 165] width 179 height 15
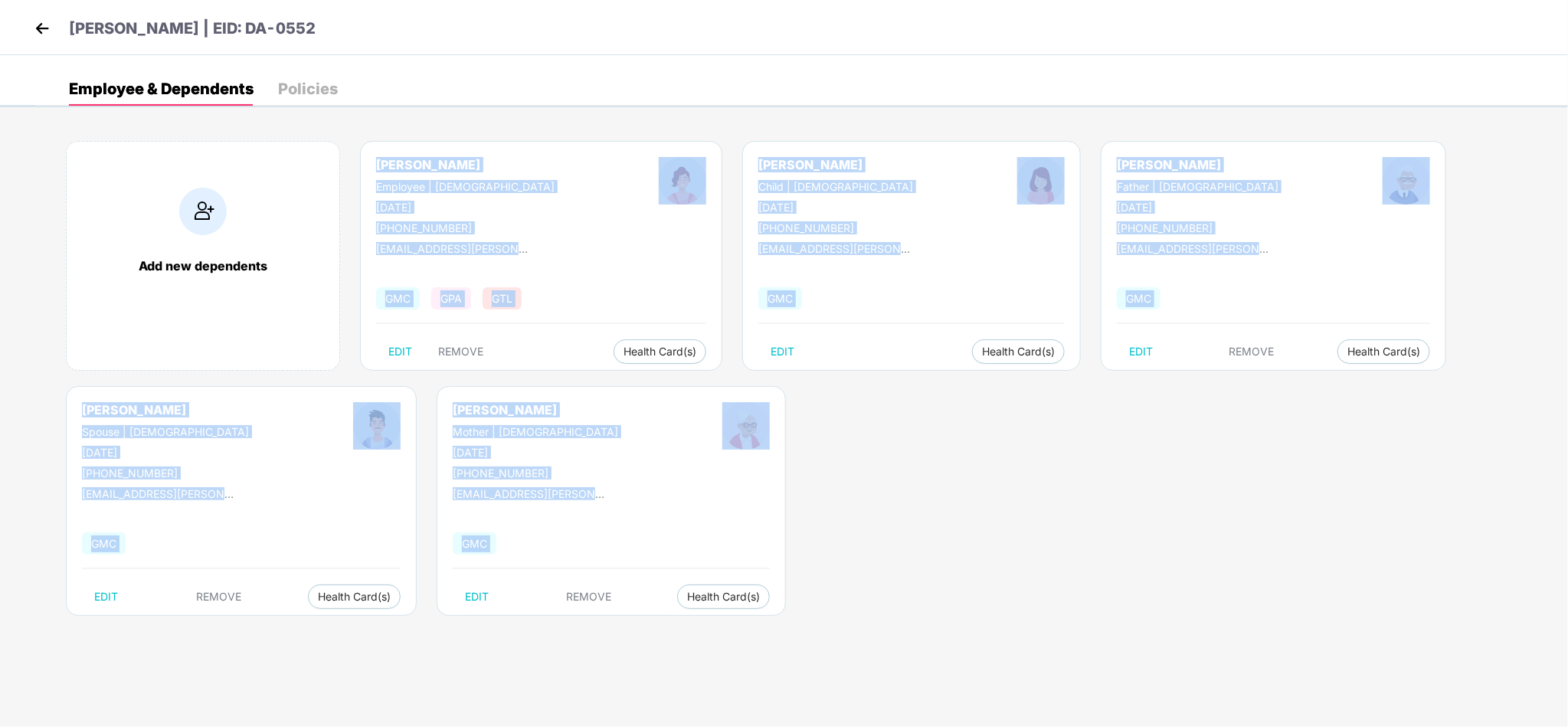
drag, startPoint x: 405, startPoint y: 162, endPoint x: 332, endPoint y: 577, distance: 421.4
click at [332, 577] on div "Add new dependents Shweta Zade Employee | Female 15 June 1991 +919923304991 shw…" at bounding box center [801, 386] width 1533 height 536
click at [436, 577] on div "Durga Bhude Mother | Female 12 Oct 1969 +919923304991 shweta.zade@data-axle.com…" at bounding box center [610, 501] width 349 height 229
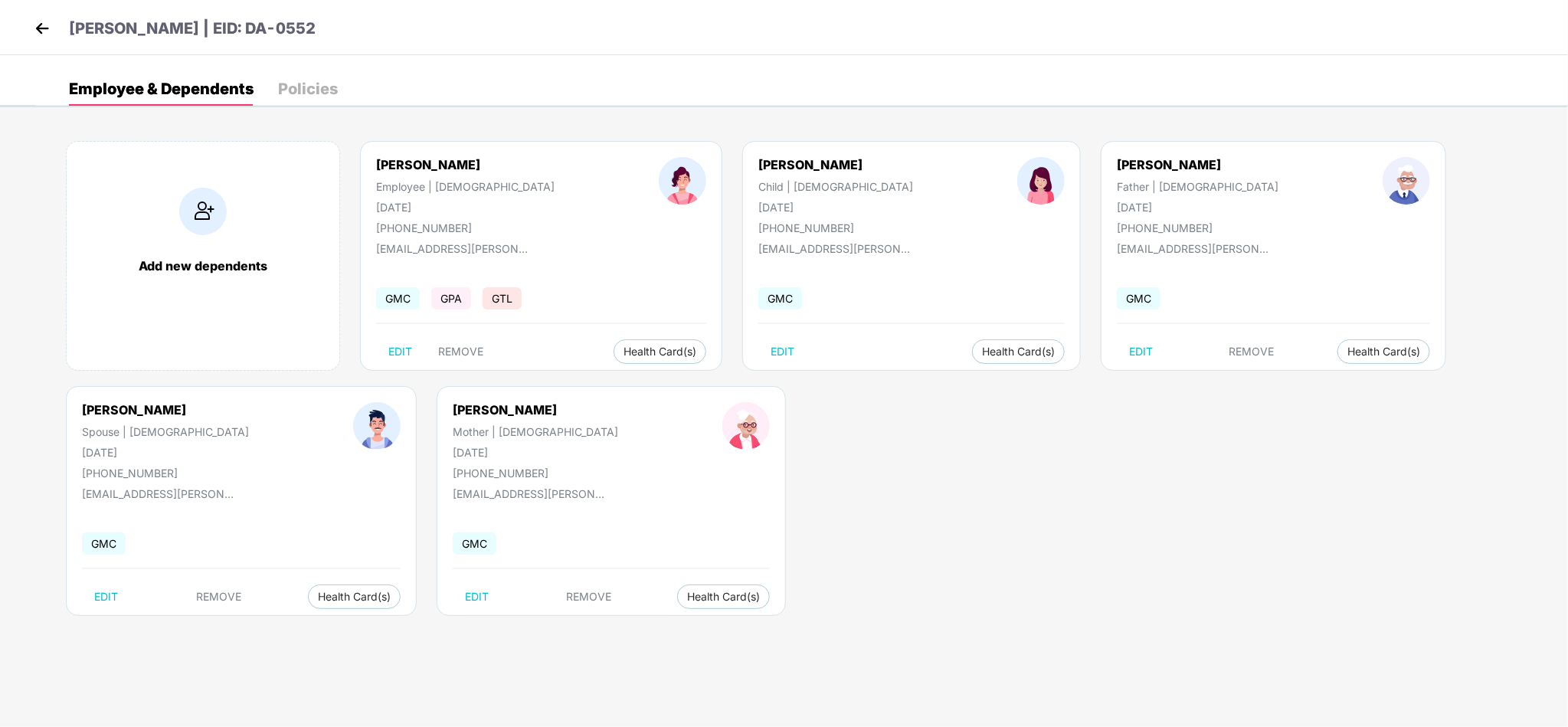
click at [436, 577] on div "Durga Bhude Mother | Female 12 Oct 1969 +919923304991 shweta.zade@data-axle.com…" at bounding box center [610, 501] width 349 height 229
drag, startPoint x: 439, startPoint y: 614, endPoint x: 377, endPoint y: 157, distance: 461.2
click at [377, 157] on div "Add new dependents Shweta Zade Employee | Female 15 June 1991 +919923304991 shw…" at bounding box center [801, 386] width 1533 height 536
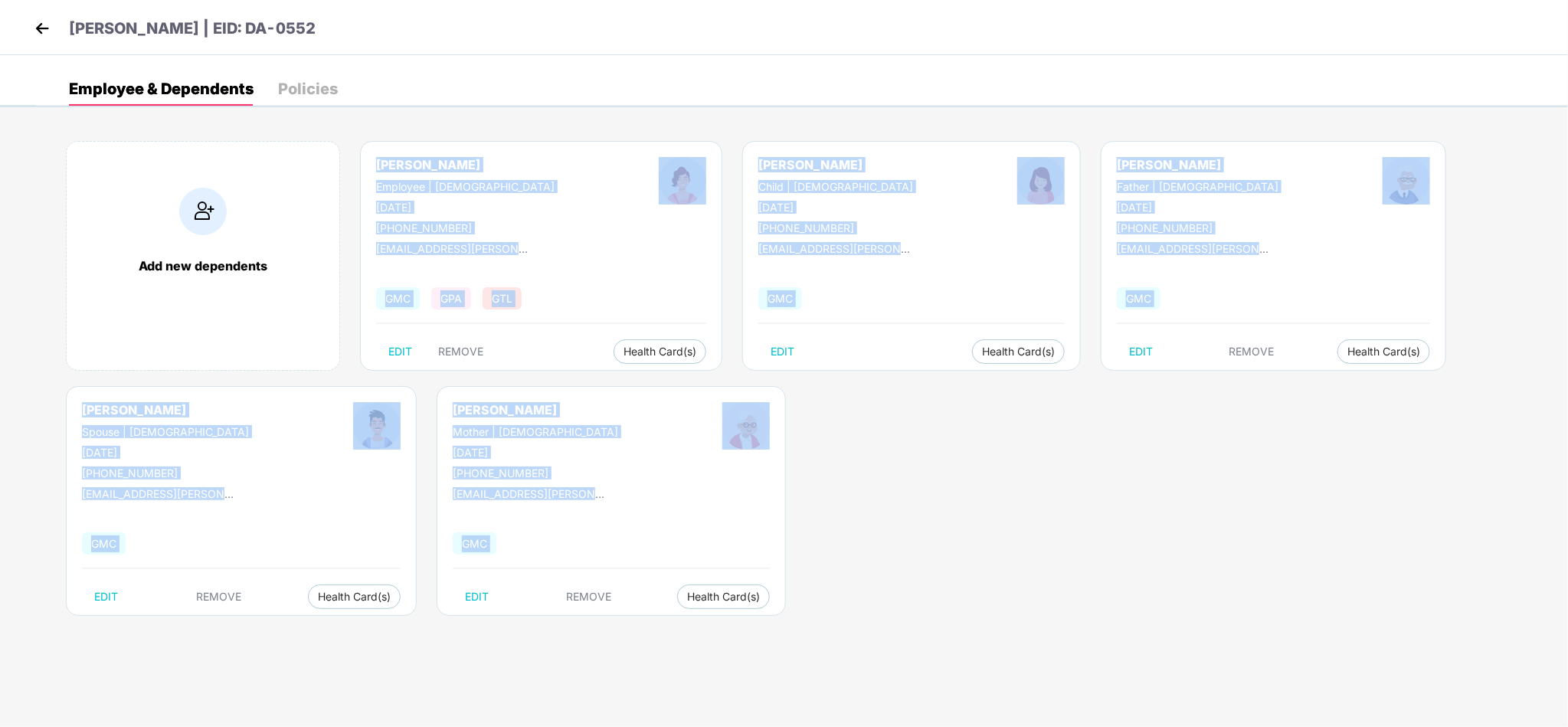
drag, startPoint x: 377, startPoint y: 157, endPoint x: 472, endPoint y: 575, distance: 428.7
click at [472, 575] on div "Add new dependents Shweta Zade Employee | Female 15 June 1991 +919923304991 shw…" at bounding box center [801, 386] width 1533 height 536
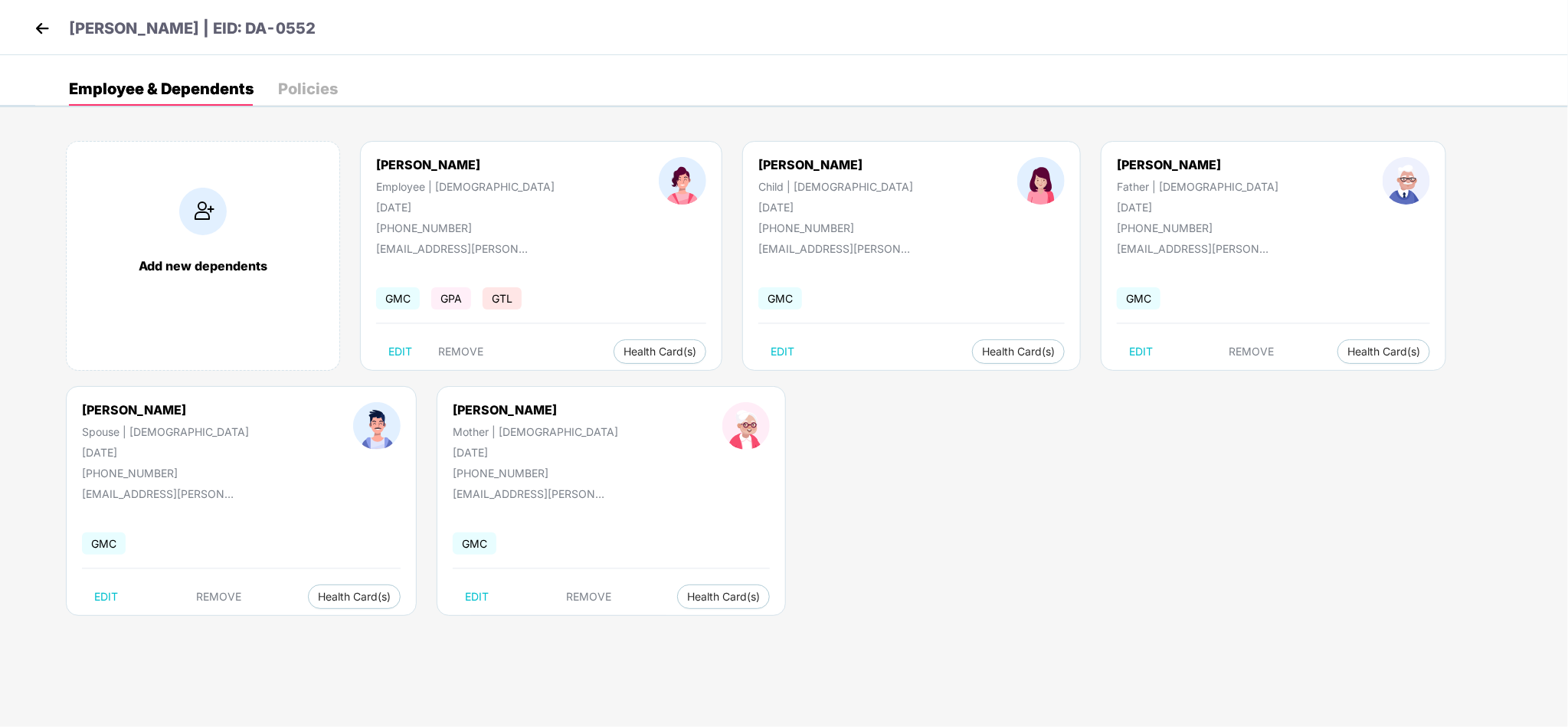
drag, startPoint x: 472, startPoint y: 575, endPoint x: 384, endPoint y: 166, distance: 418.4
click at [384, 166] on div "Add new dependents Shweta Zade Employee | Female 15 June 1991 +919923304991 shw…" at bounding box center [801, 386] width 1533 height 536
click at [384, 166] on div "Shweta Zade" at bounding box center [466, 165] width 179 height 15
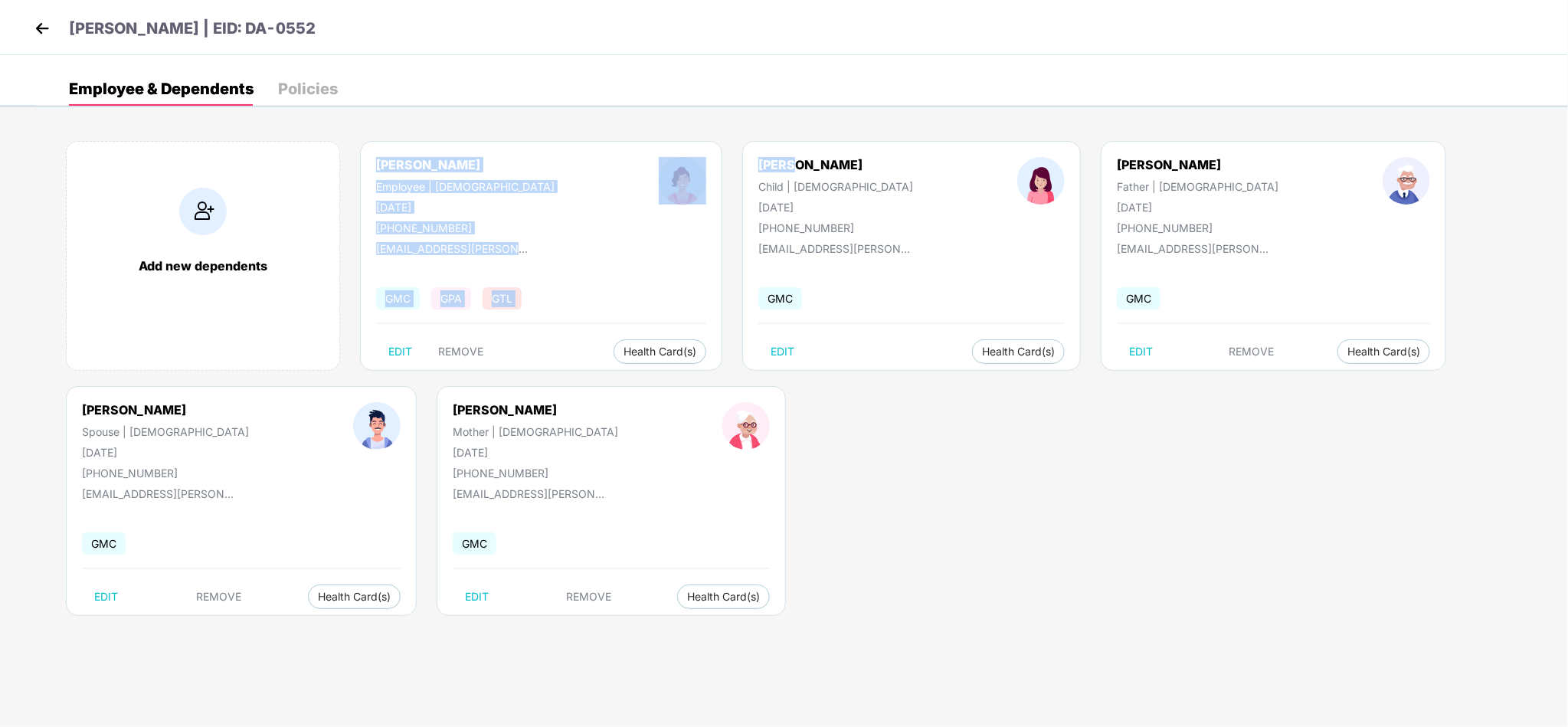
drag, startPoint x: 384, startPoint y: 166, endPoint x: 523, endPoint y: 463, distance: 327.9
click at [523, 463] on div "Add new dependents Shweta Zade Employee | Female 15 June 1991 +919923304991 shw…" at bounding box center [801, 386] width 1533 height 536
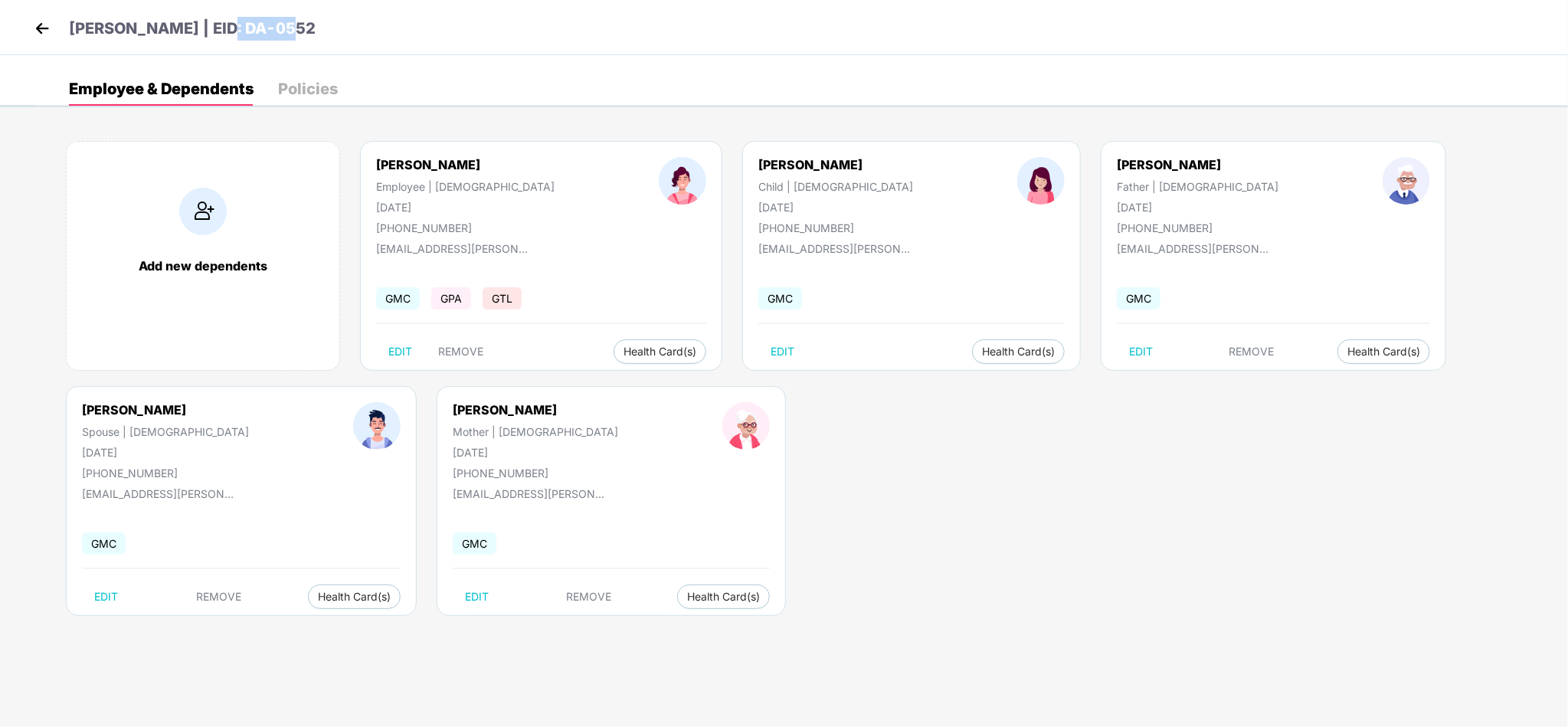
drag, startPoint x: 331, startPoint y: 38, endPoint x: 214, endPoint y: 35, distance: 117.0
click at [214, 35] on div "Shweta Zade | EID: DA-0552" at bounding box center [784, 27] width 1568 height 55
copy p "DA-0552"
click at [42, 24] on img at bounding box center [42, 28] width 23 height 23
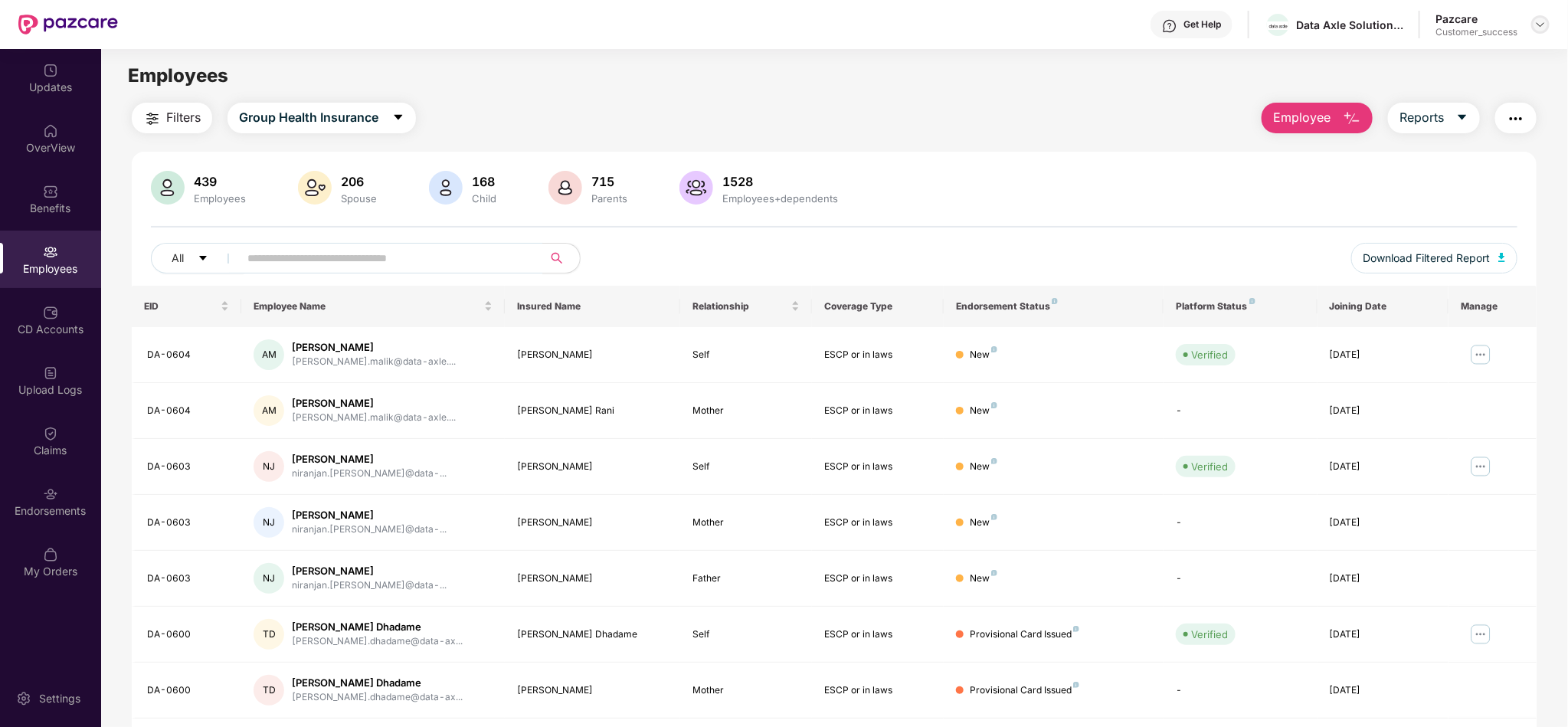
click at [1543, 23] on img at bounding box center [1541, 24] width 12 height 12
click at [1442, 69] on div "Switch to partner view" at bounding box center [1469, 60] width 199 height 30
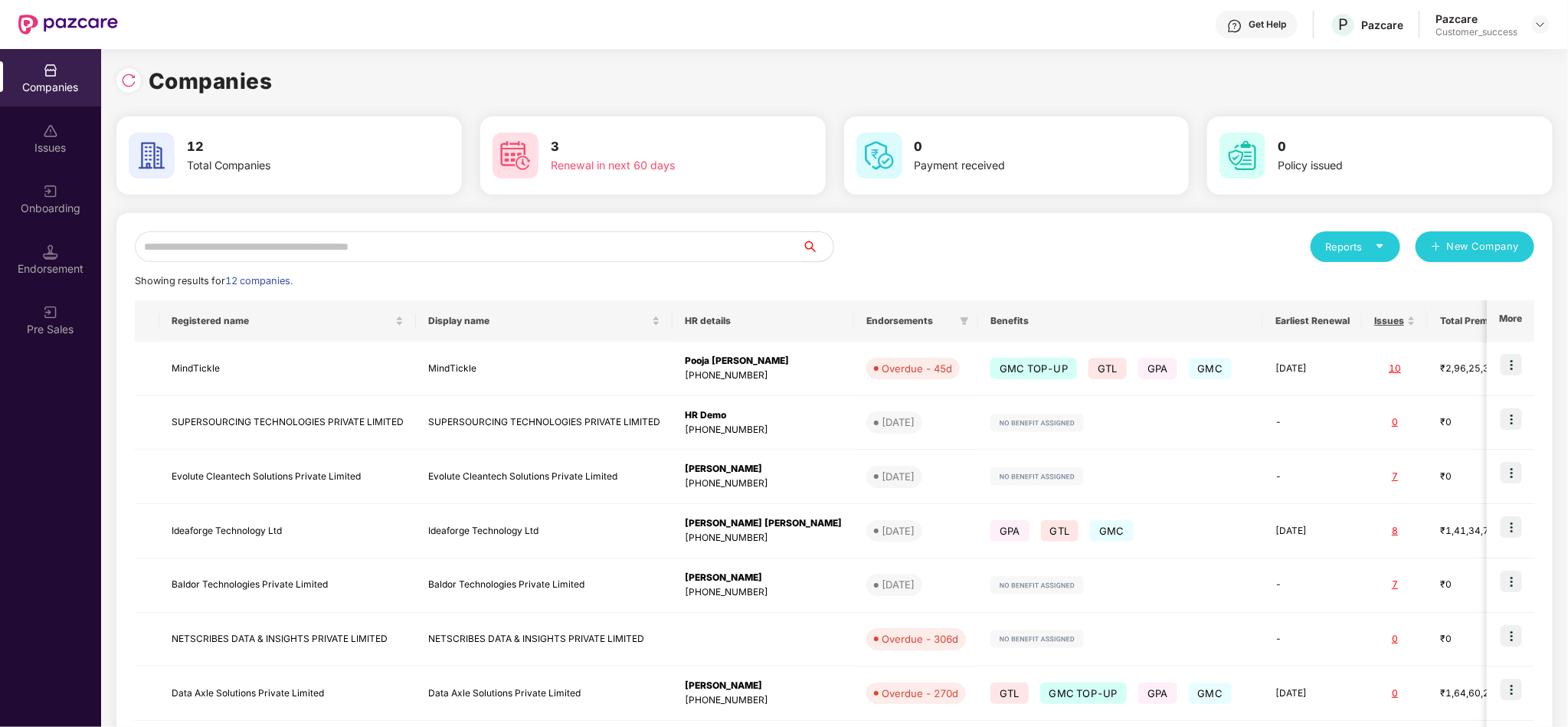
click at [411, 239] on input "text" at bounding box center [468, 246] width 668 height 31
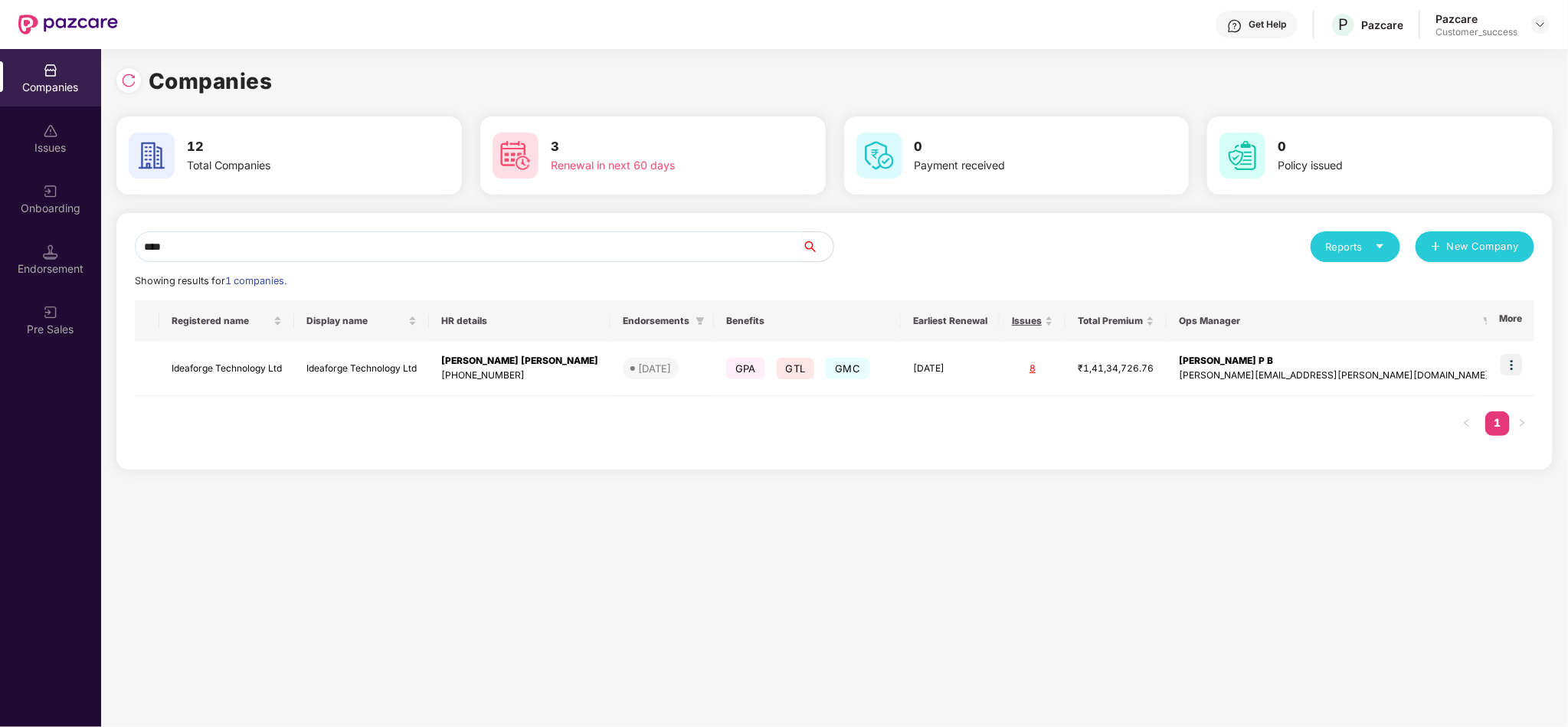
type input "****"
click at [1514, 361] on img at bounding box center [1512, 364] width 22 height 22
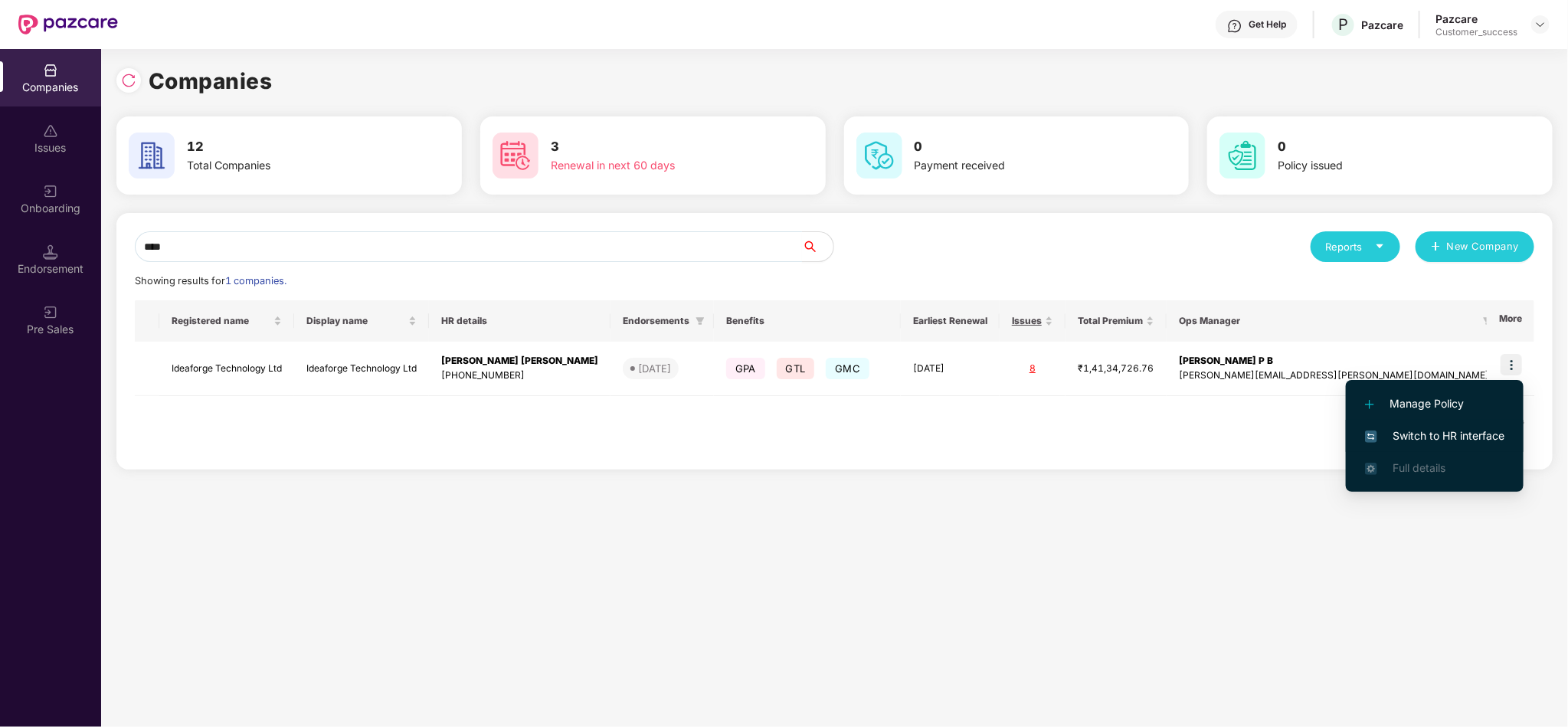
click at [1478, 444] on li "Switch to HR interface" at bounding box center [1434, 435] width 178 height 32
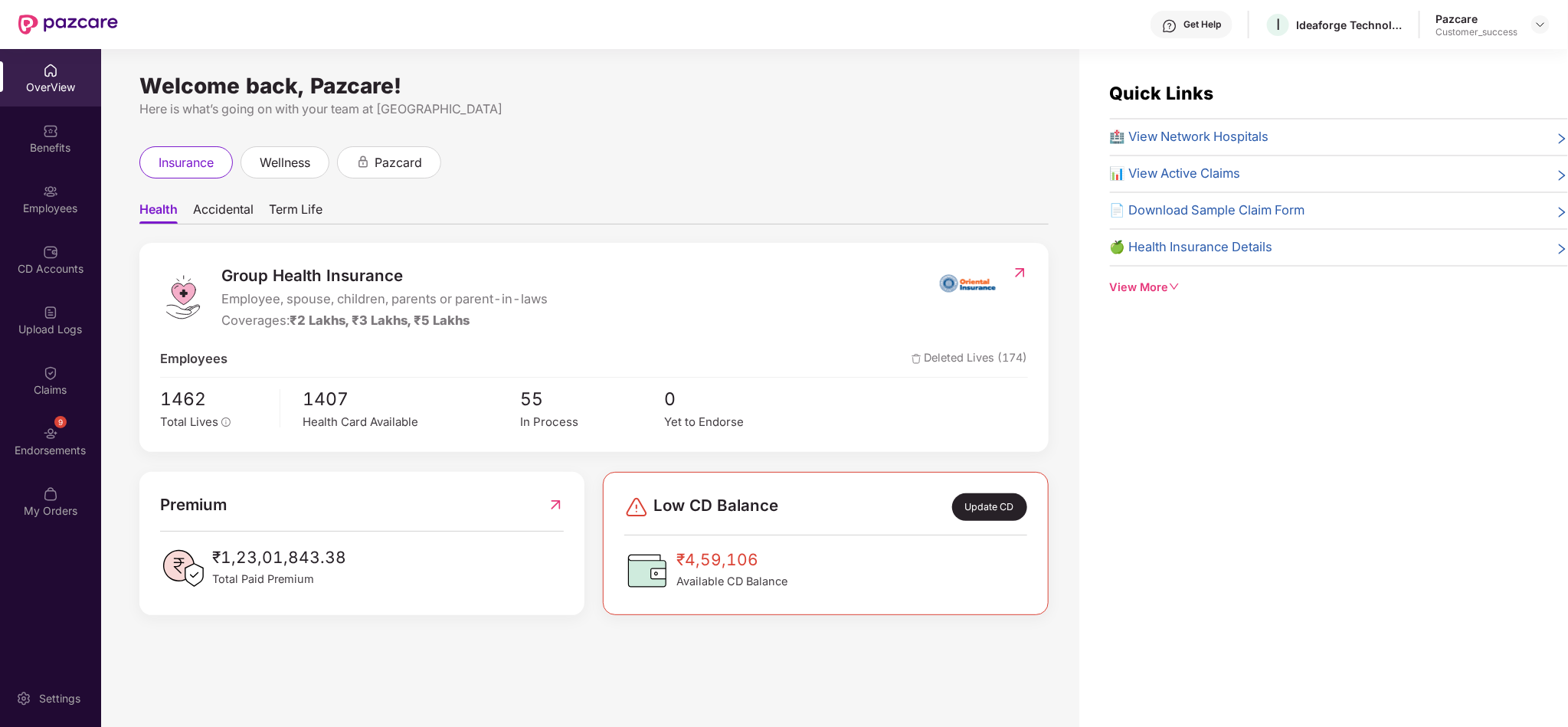
click at [60, 194] on div "Employees" at bounding box center [51, 198] width 102 height 57
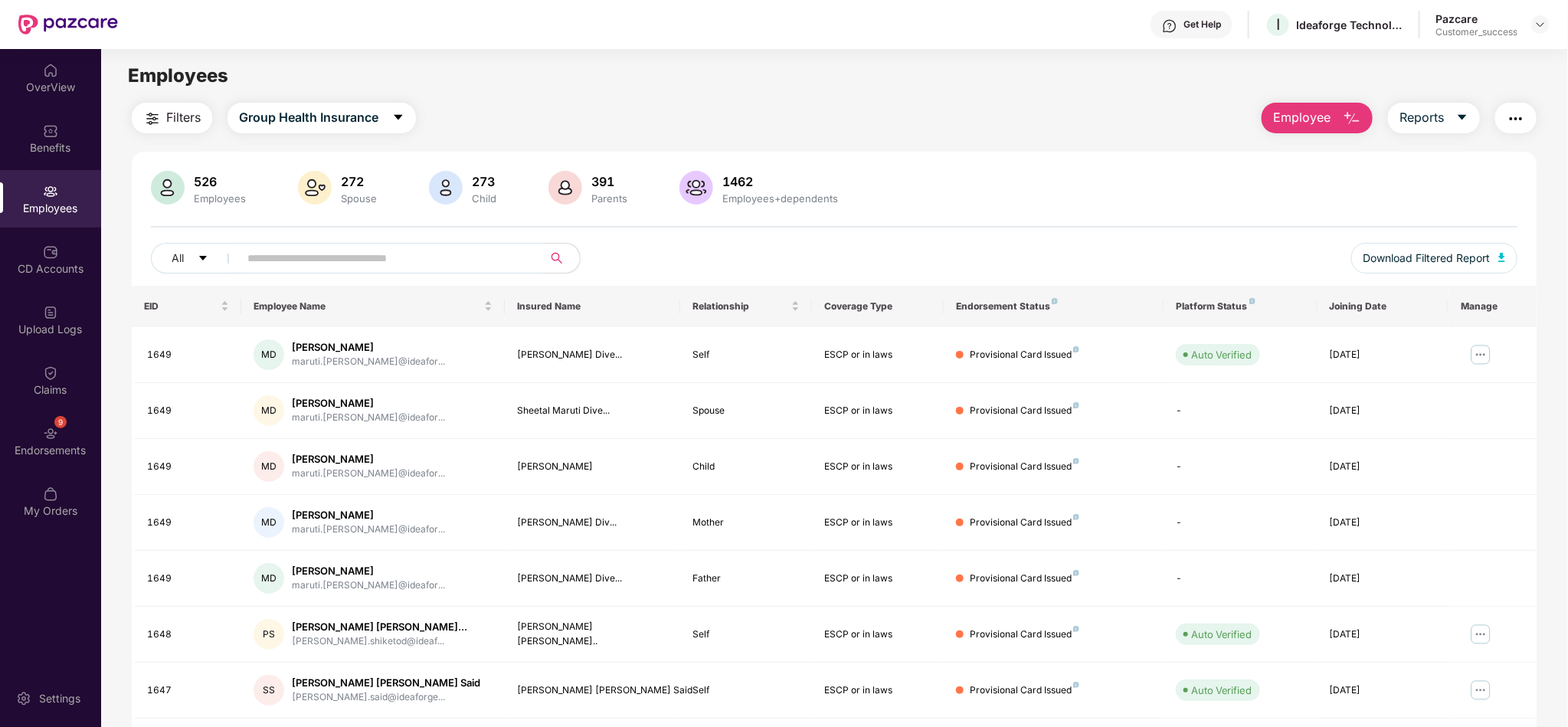
click at [775, 131] on div "Filters Group Health Insurance Employee Reports" at bounding box center [834, 118] width 1405 height 31
click at [696, 103] on div "Filters Group Health Insurance Employee Reports" at bounding box center [834, 118] width 1405 height 31
click at [458, 260] on input "text" at bounding box center [385, 258] width 275 height 23
paste input "****"
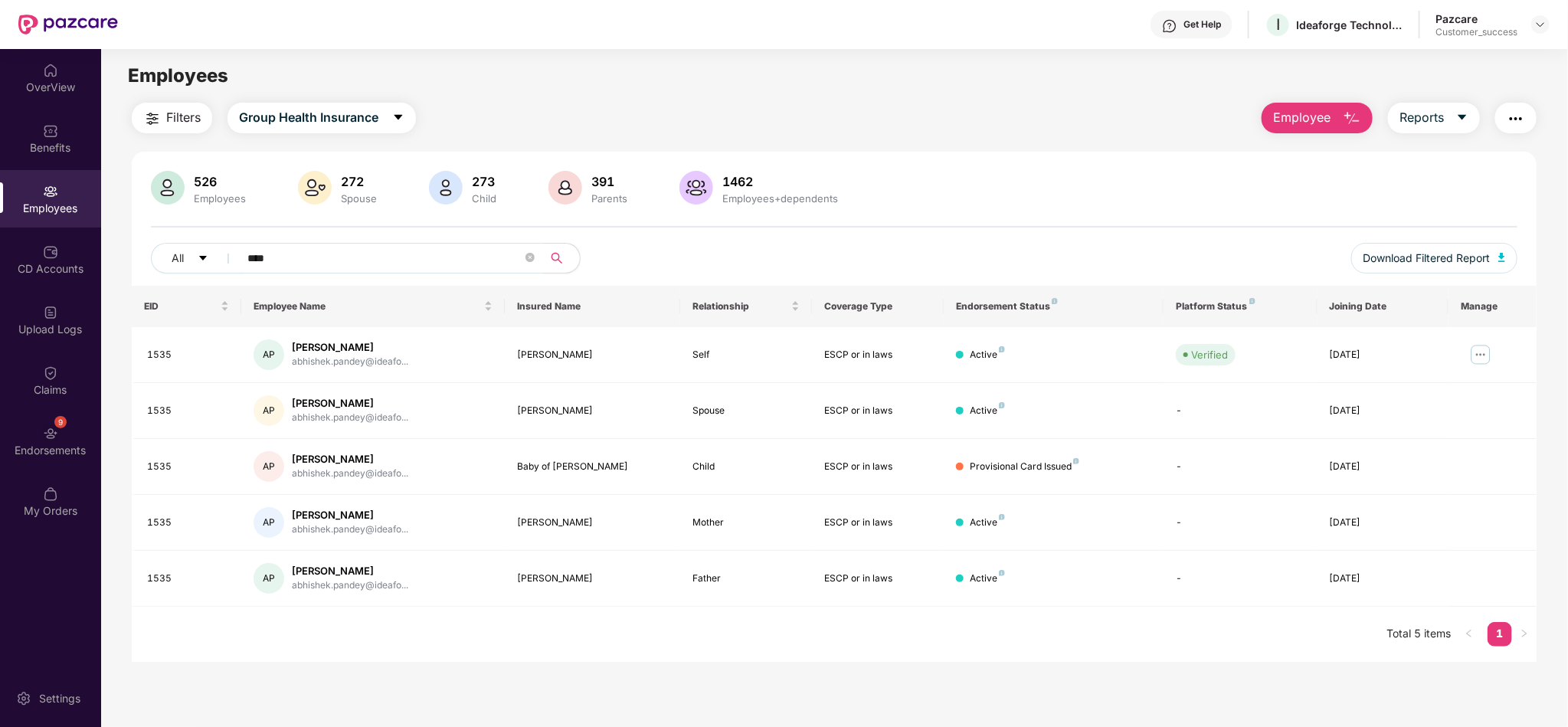
type input "****"
click at [53, 204] on div "Employees" at bounding box center [51, 208] width 102 height 15
drag, startPoint x: 328, startPoint y: 271, endPoint x: 196, endPoint y: 249, distance: 133.8
click at [196, 249] on div "All ****" at bounding box center [549, 258] width 798 height 31
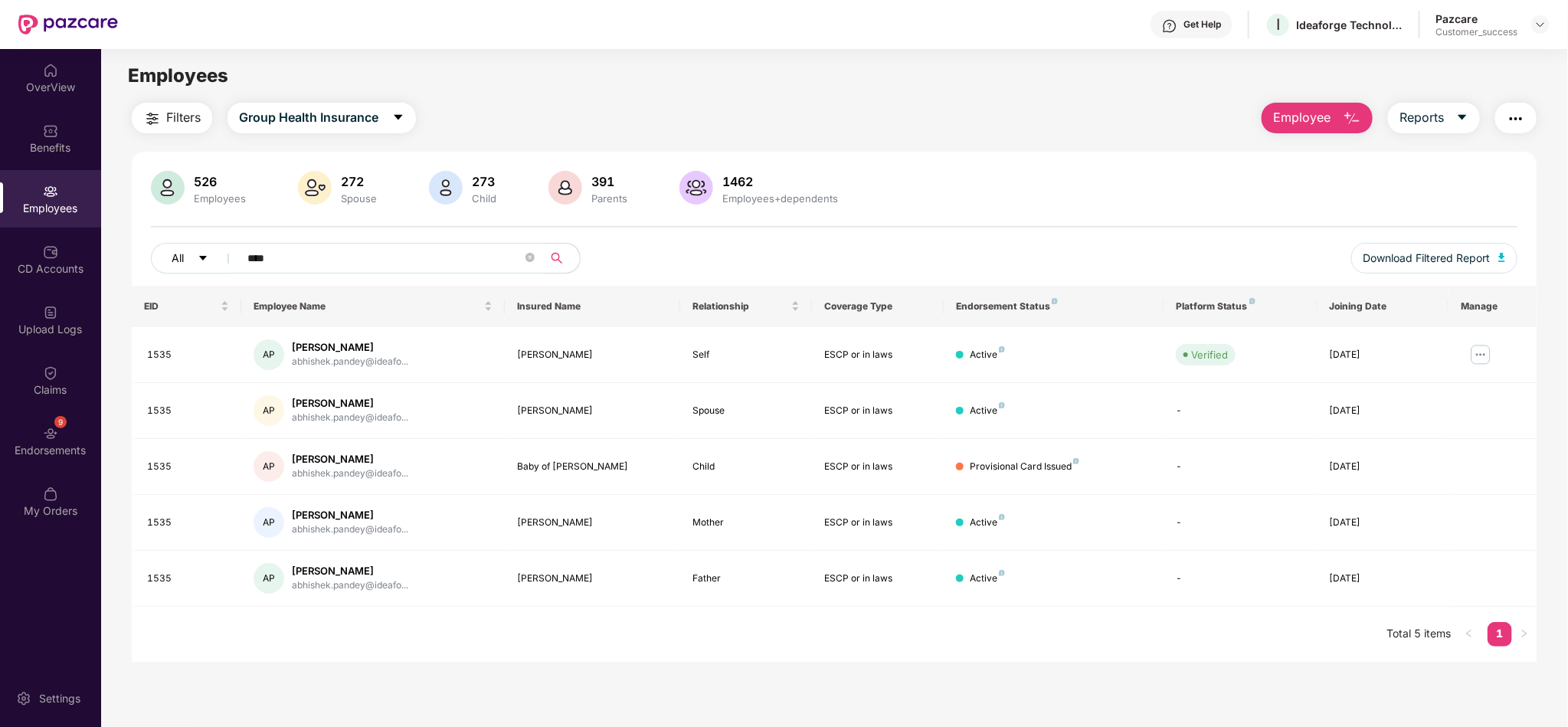
drag, startPoint x: 345, startPoint y: 265, endPoint x: 216, endPoint y: 253, distance: 129.6
click at [216, 253] on div "All ****" at bounding box center [549, 258] width 798 height 31
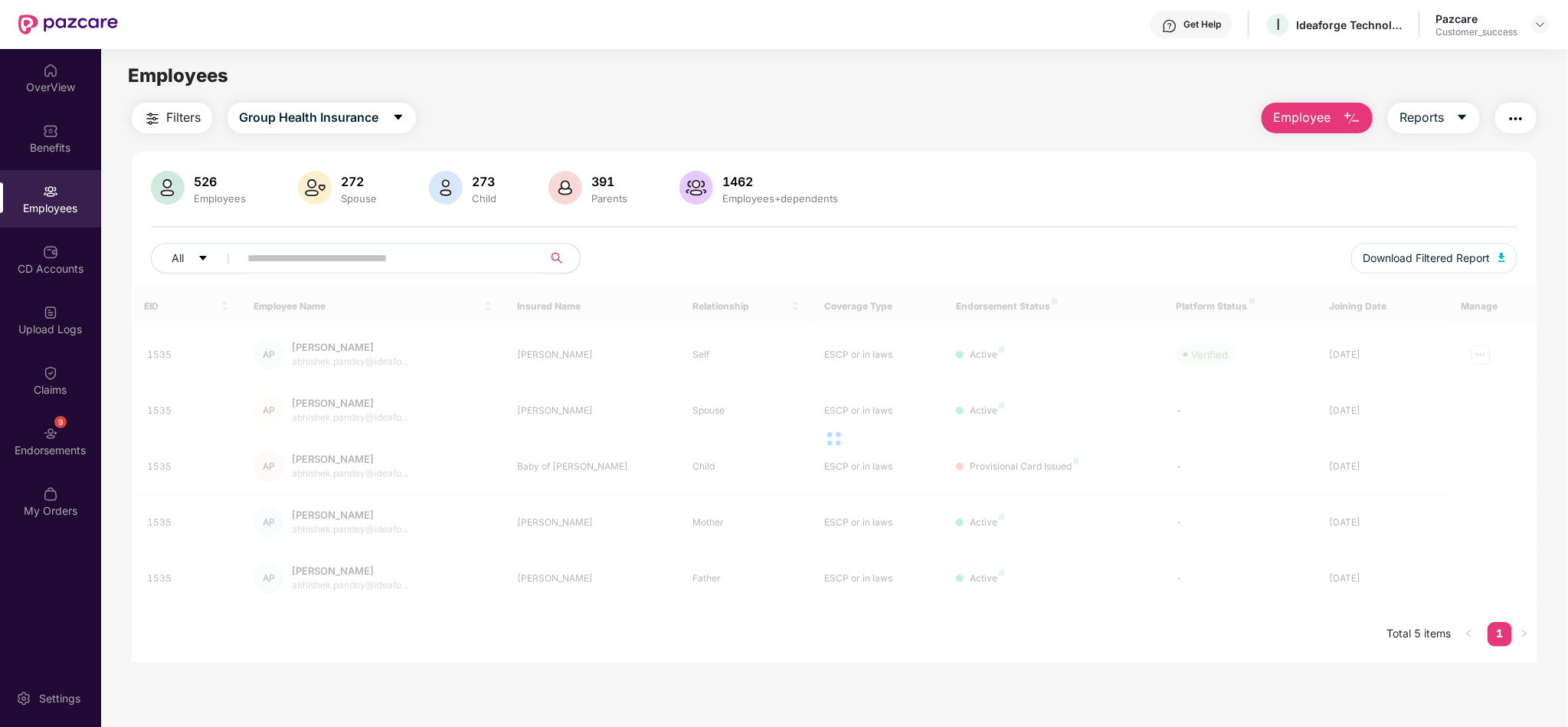
click at [363, 255] on input "text" at bounding box center [385, 258] width 275 height 23
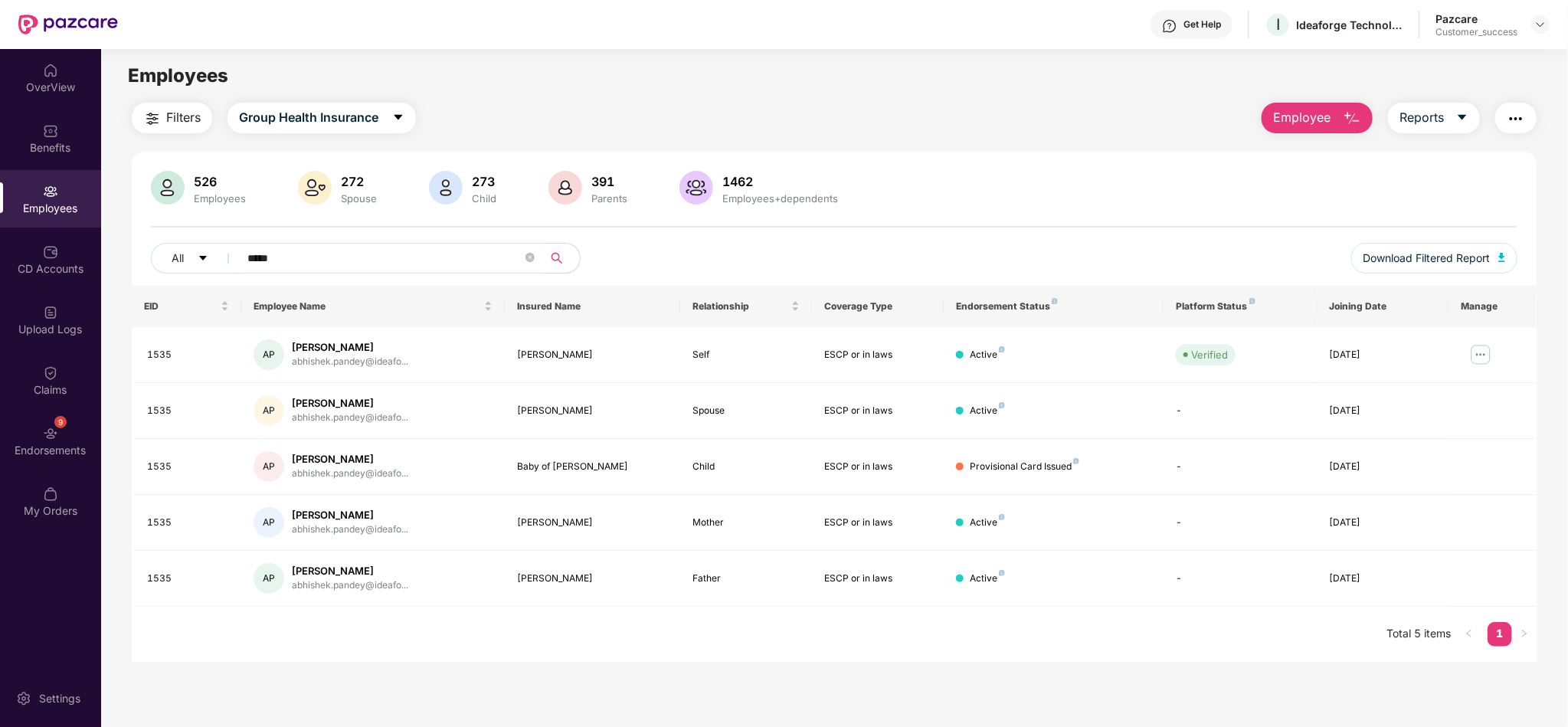
type input "****"
click at [520, 103] on div "Filters Group Health Insurance Employee Reports" at bounding box center [834, 118] width 1405 height 31
click at [334, 253] on input "****" at bounding box center [385, 258] width 275 height 23
click at [439, 97] on main "Employees Filters Group Health Insurance Employee Reports 526 Employees 272 Spo…" at bounding box center [834, 412] width 1466 height 727
click at [597, 104] on div "Filters Group Health Insurance Employee Reports" at bounding box center [834, 118] width 1405 height 31
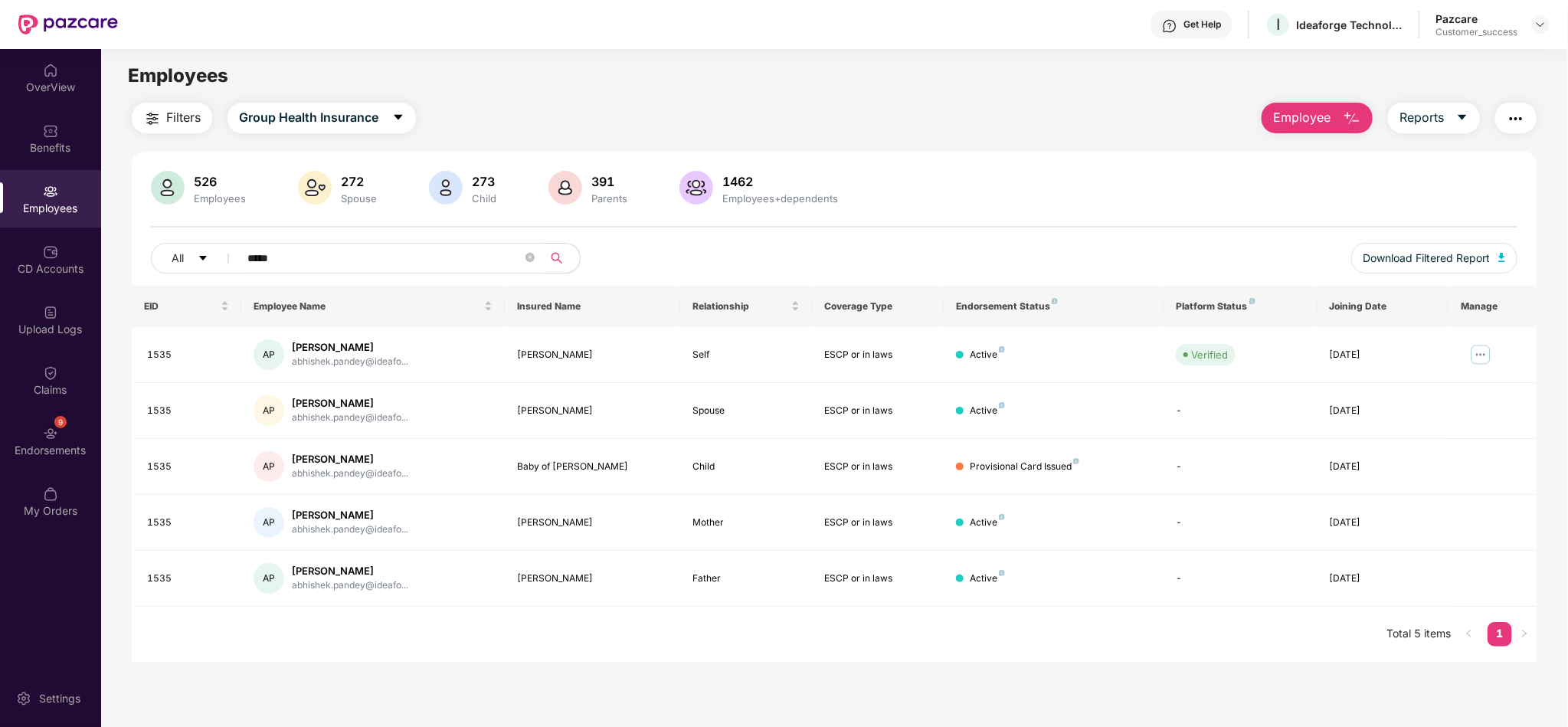
click at [564, 105] on div "Filters Group Health Insurance Employee Reports" at bounding box center [834, 118] width 1405 height 31
drag, startPoint x: 378, startPoint y: 262, endPoint x: 150, endPoint y: 234, distance: 229.7
click at [150, 234] on div "526 Employees 272 Spouse 273 Child 391 Parents 1462 Employees+dependents All **…" at bounding box center [834, 229] width 1405 height 115
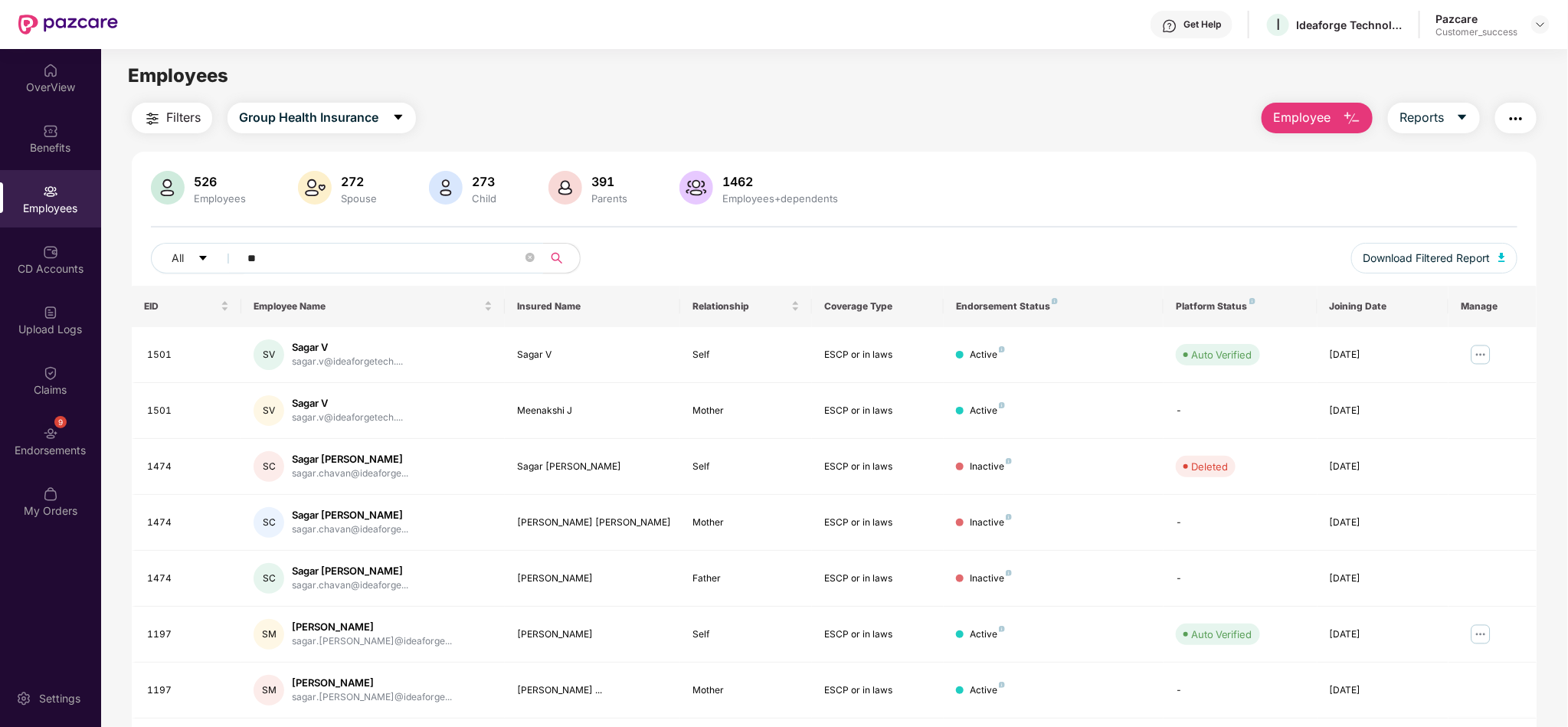
type input "*"
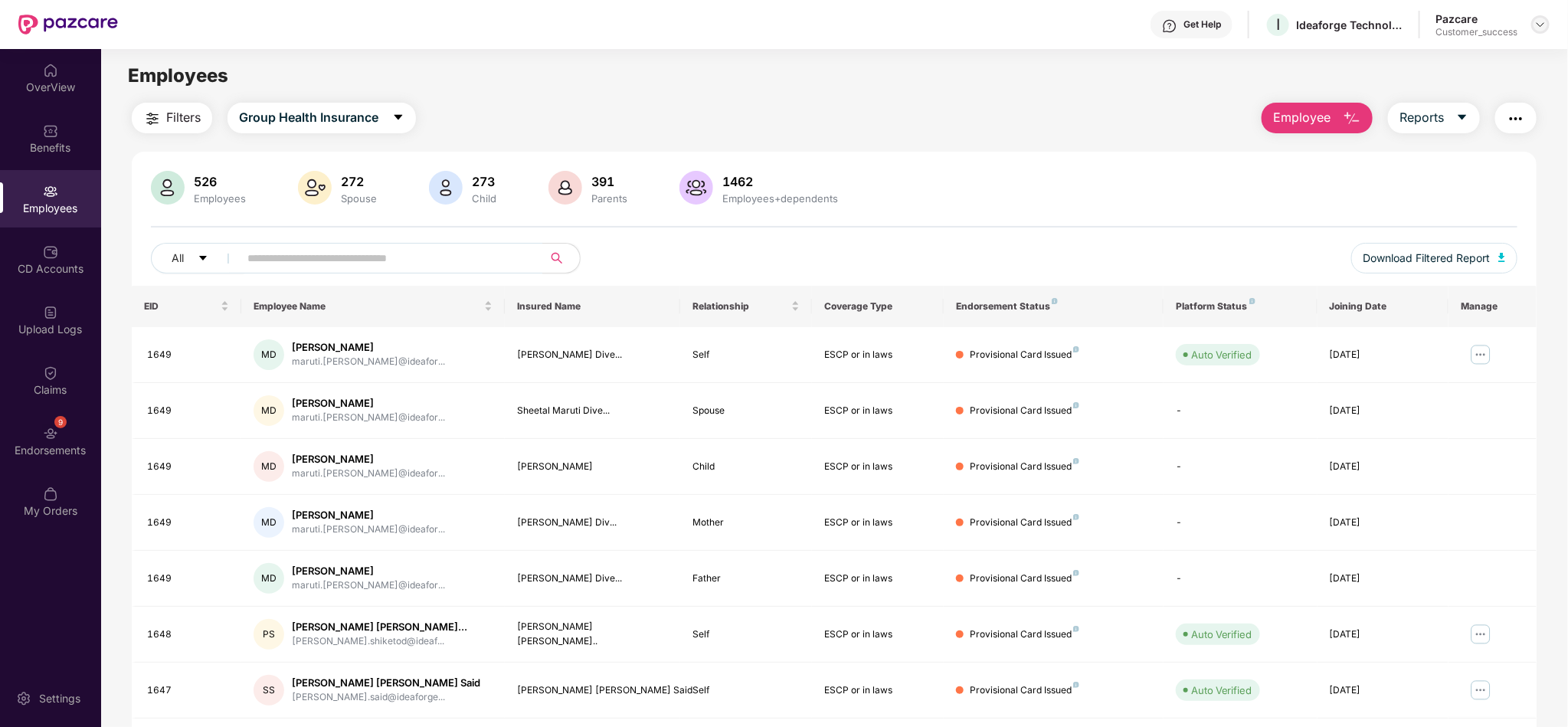
click at [1543, 16] on div at bounding box center [1541, 24] width 19 height 19
click at [1506, 55] on div "Switch to partner view" at bounding box center [1469, 60] width 199 height 30
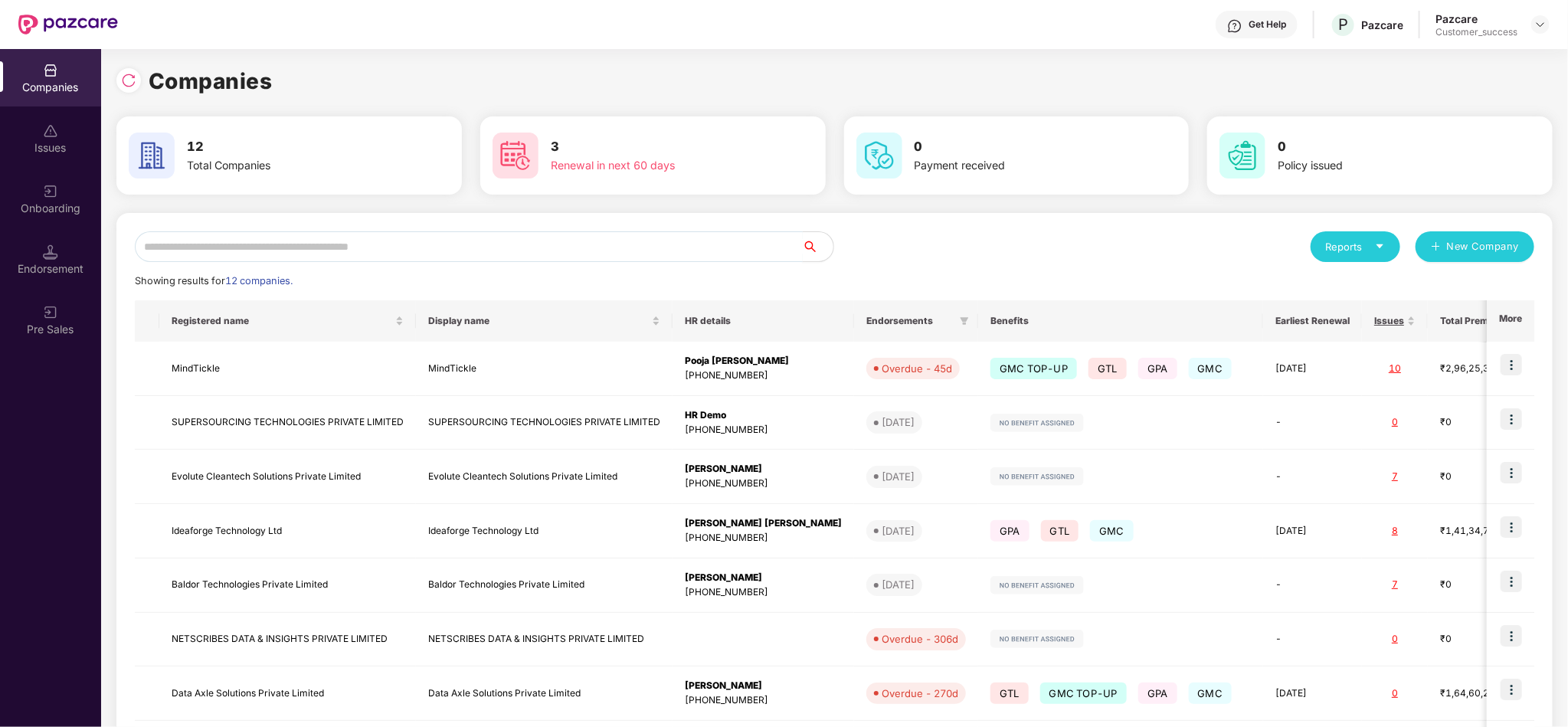
click at [306, 235] on input "text" at bounding box center [468, 246] width 668 height 31
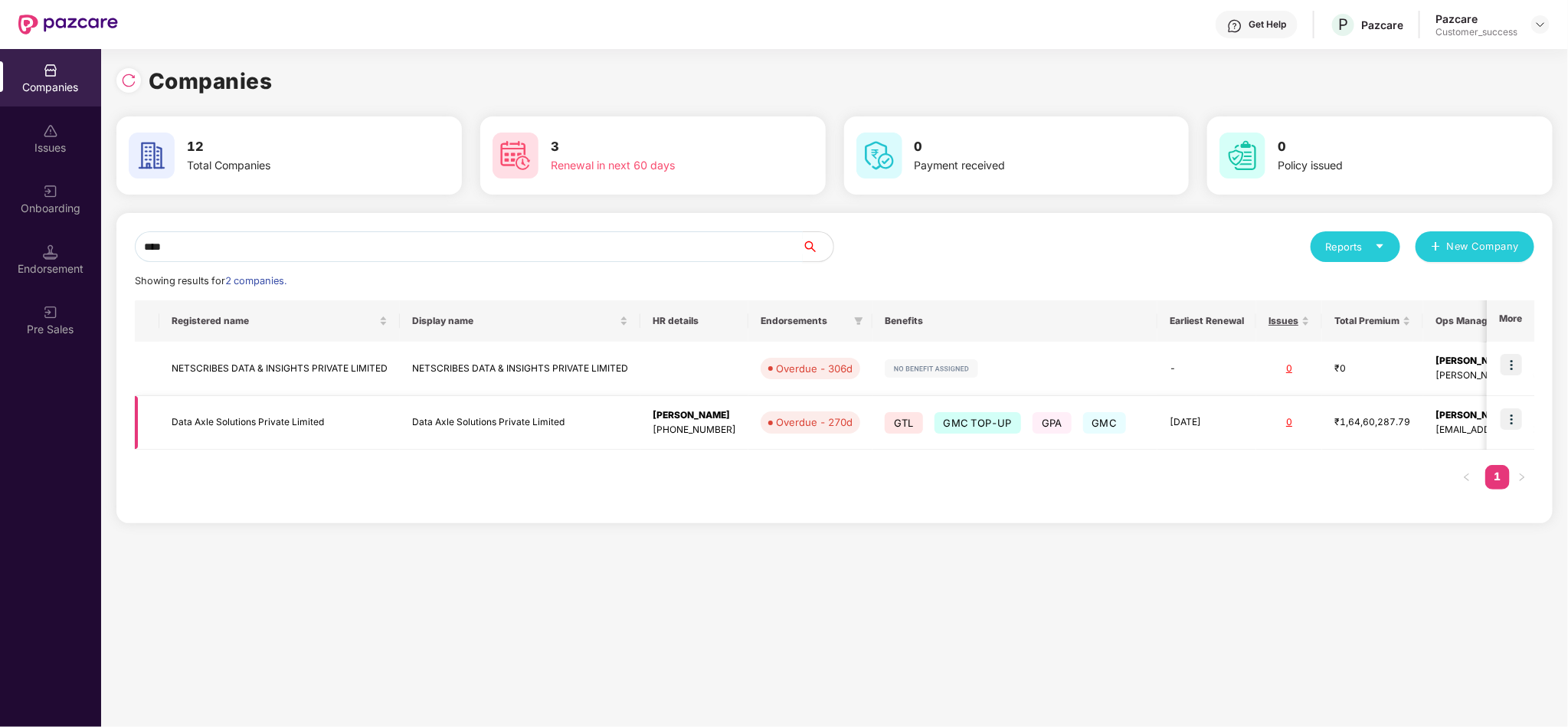
type input "****"
click at [1514, 417] on img at bounding box center [1512, 419] width 22 height 22
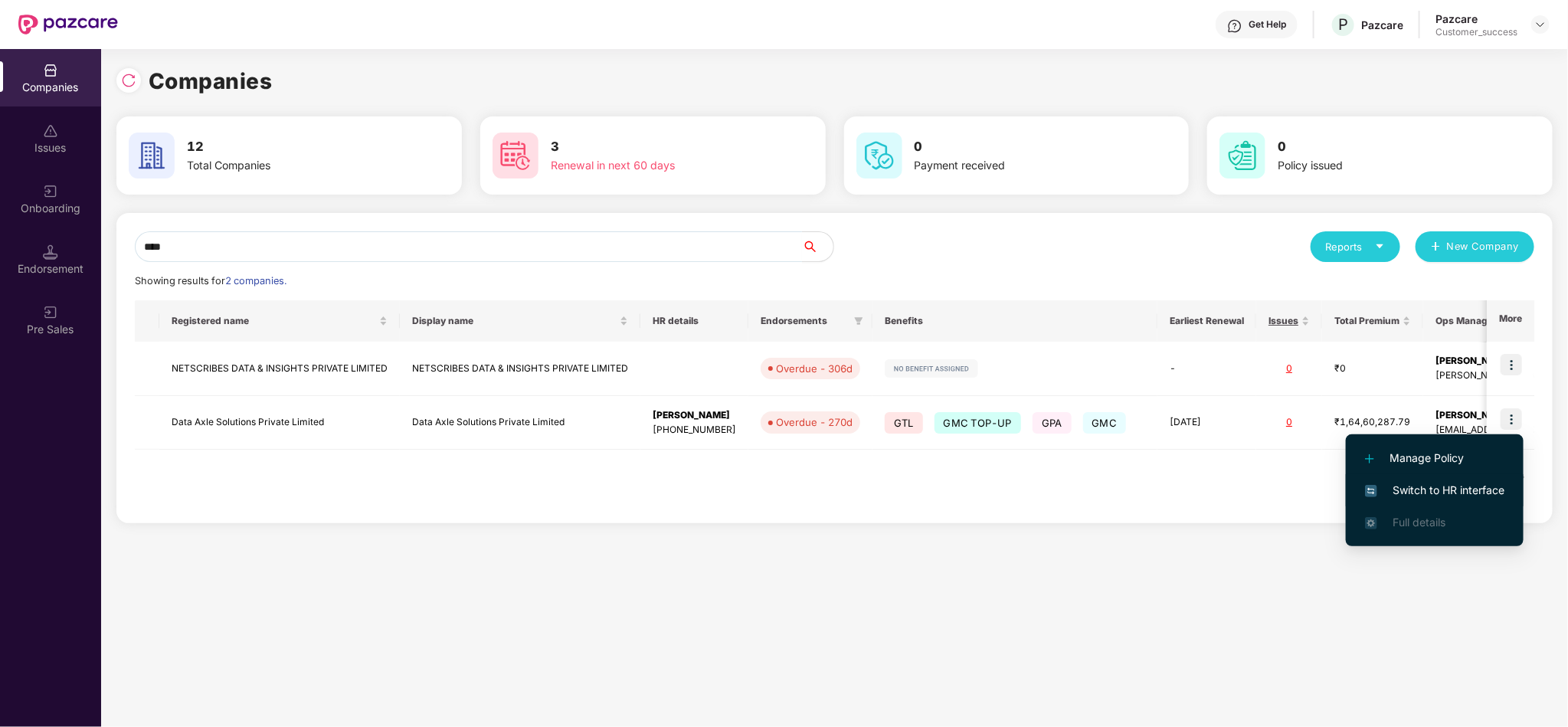
click at [1449, 481] on li "Switch to HR interface" at bounding box center [1434, 490] width 178 height 32
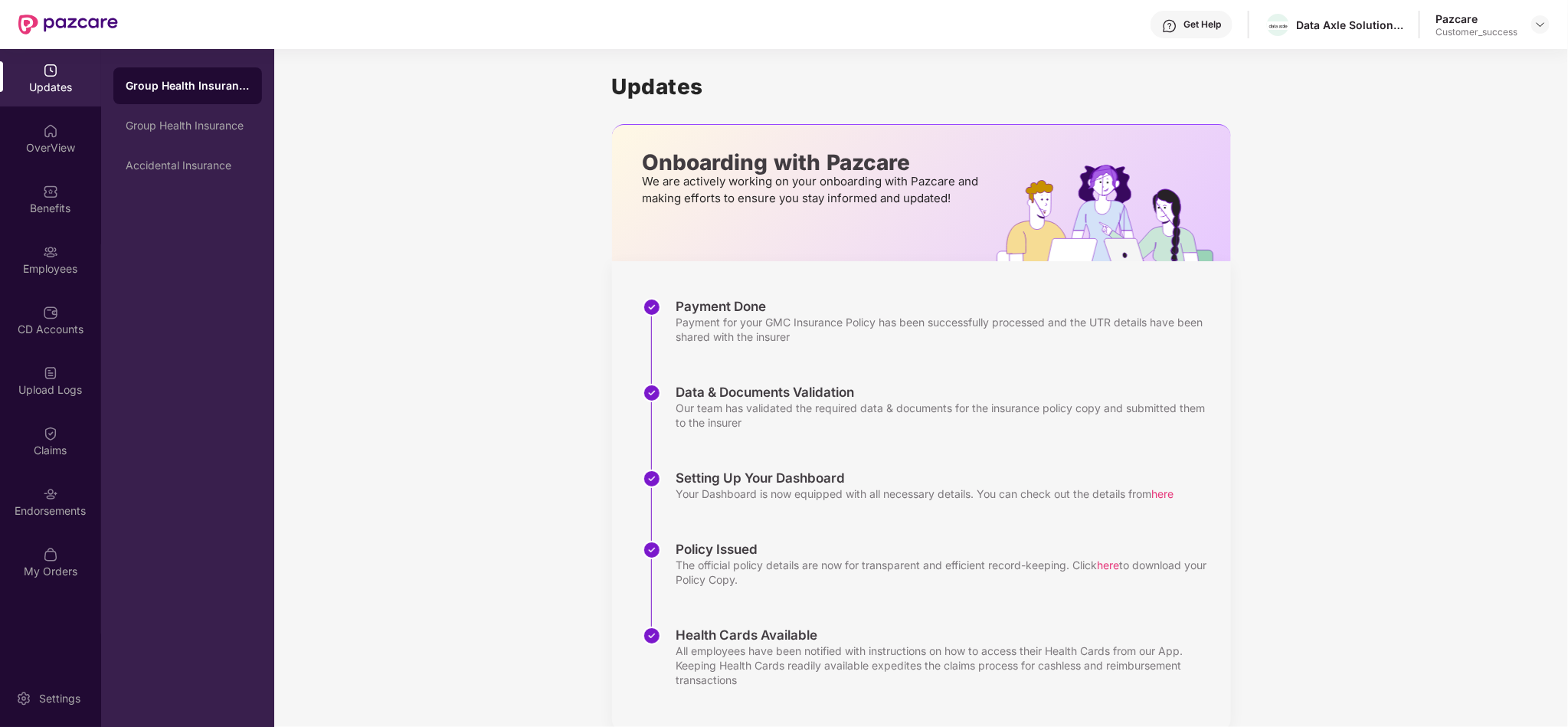
click at [70, 196] on div "Benefits" at bounding box center [51, 198] width 102 height 57
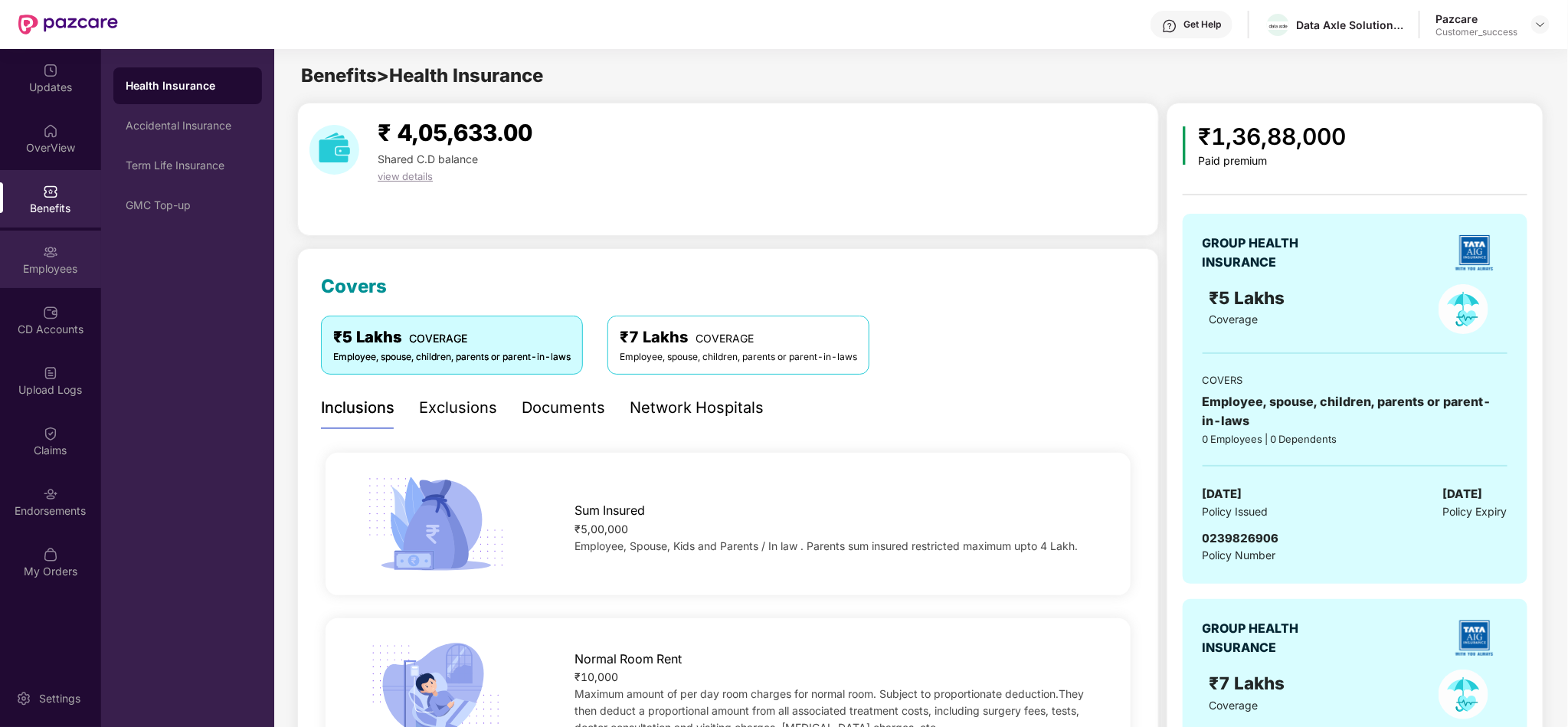
click at [65, 283] on div "Employees" at bounding box center [51, 259] width 102 height 57
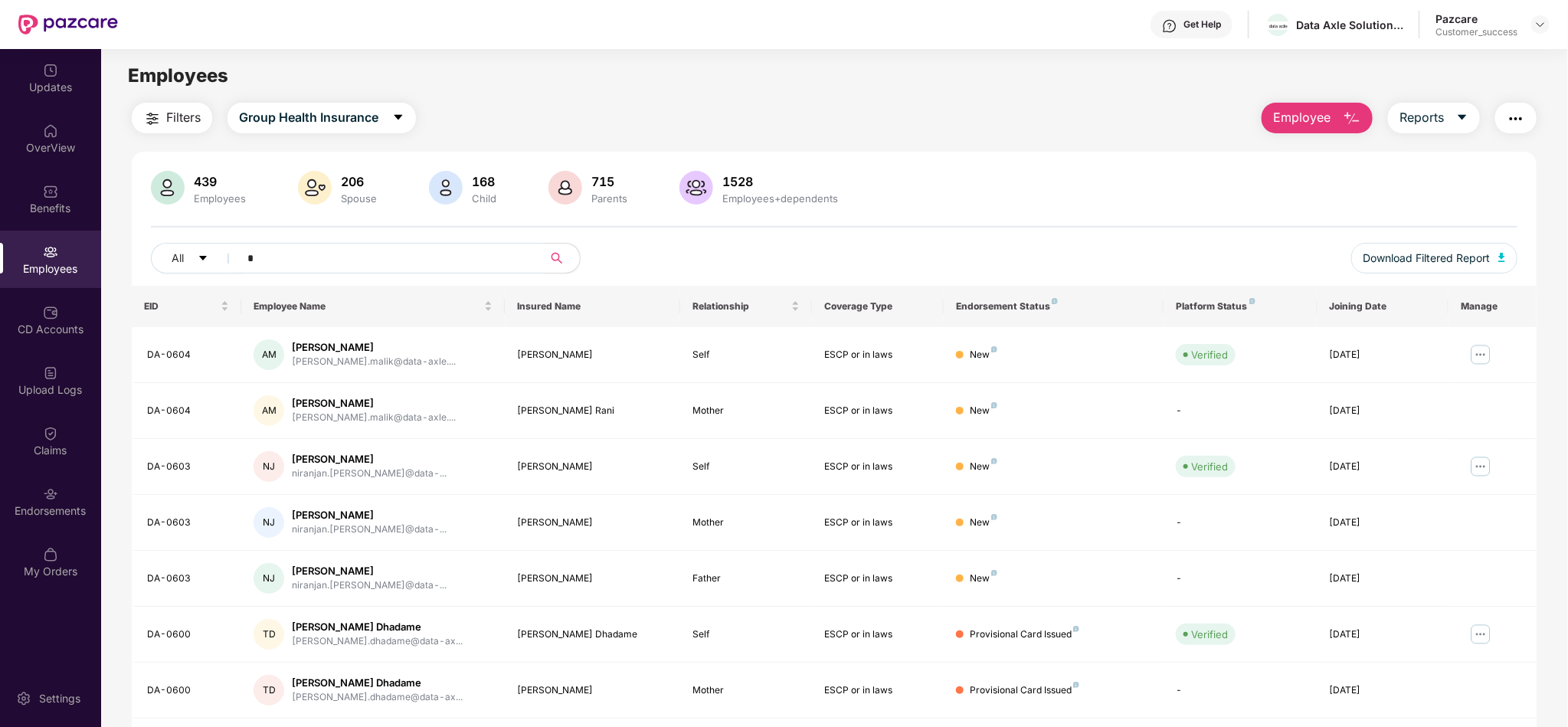
click at [455, 266] on input "*" at bounding box center [385, 258] width 275 height 23
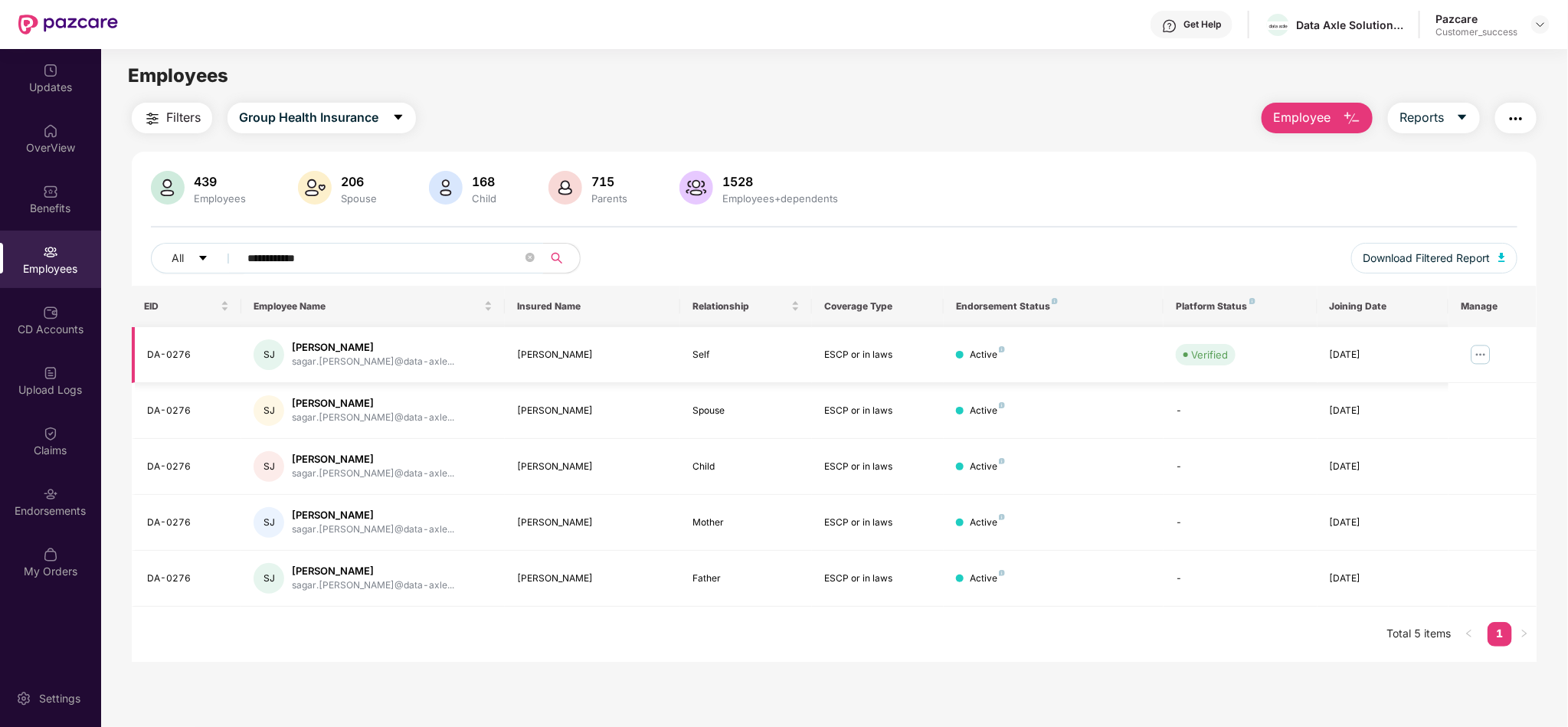
type input "**********"
click at [1487, 354] on img at bounding box center [1481, 355] width 24 height 24
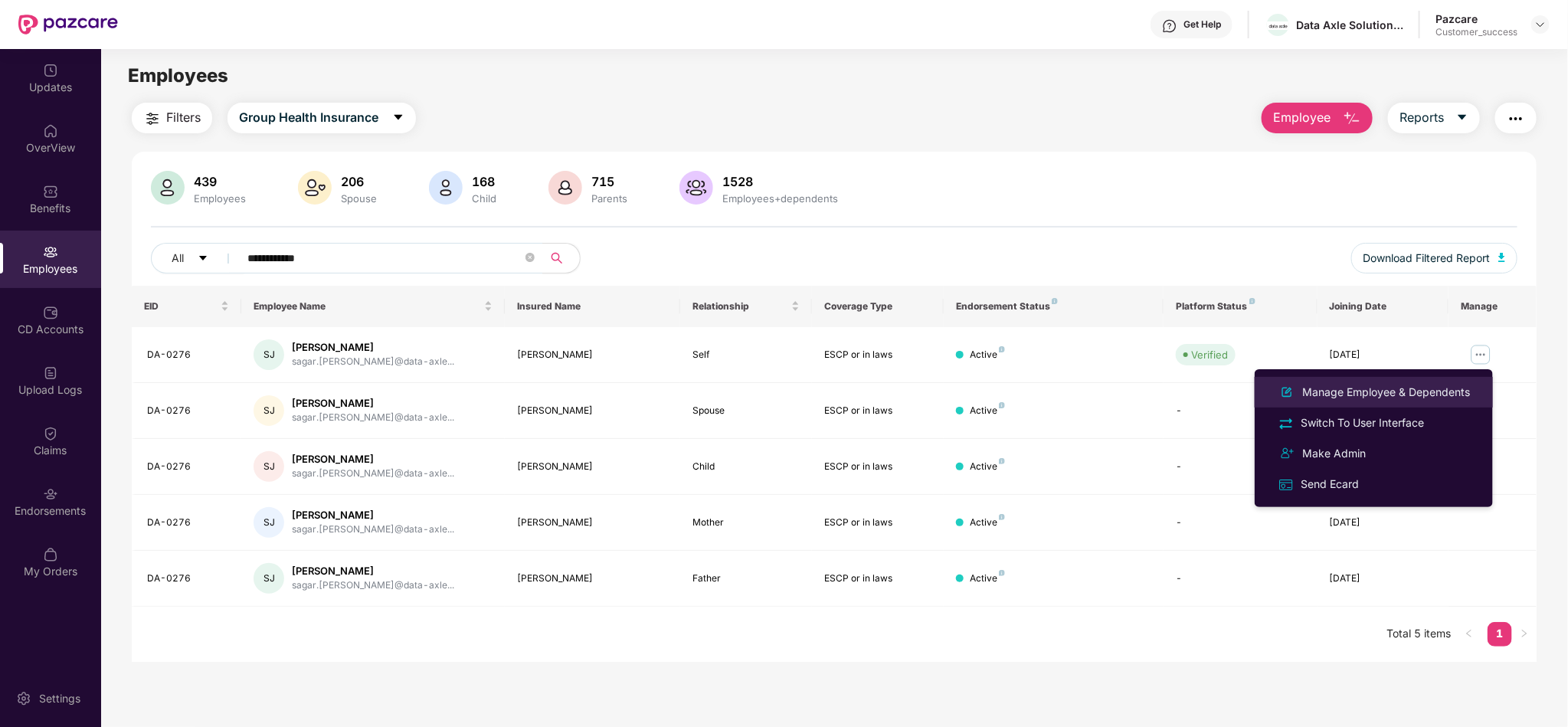
click at [1420, 384] on div "Manage Employee & Dependents" at bounding box center [1386, 392] width 174 height 17
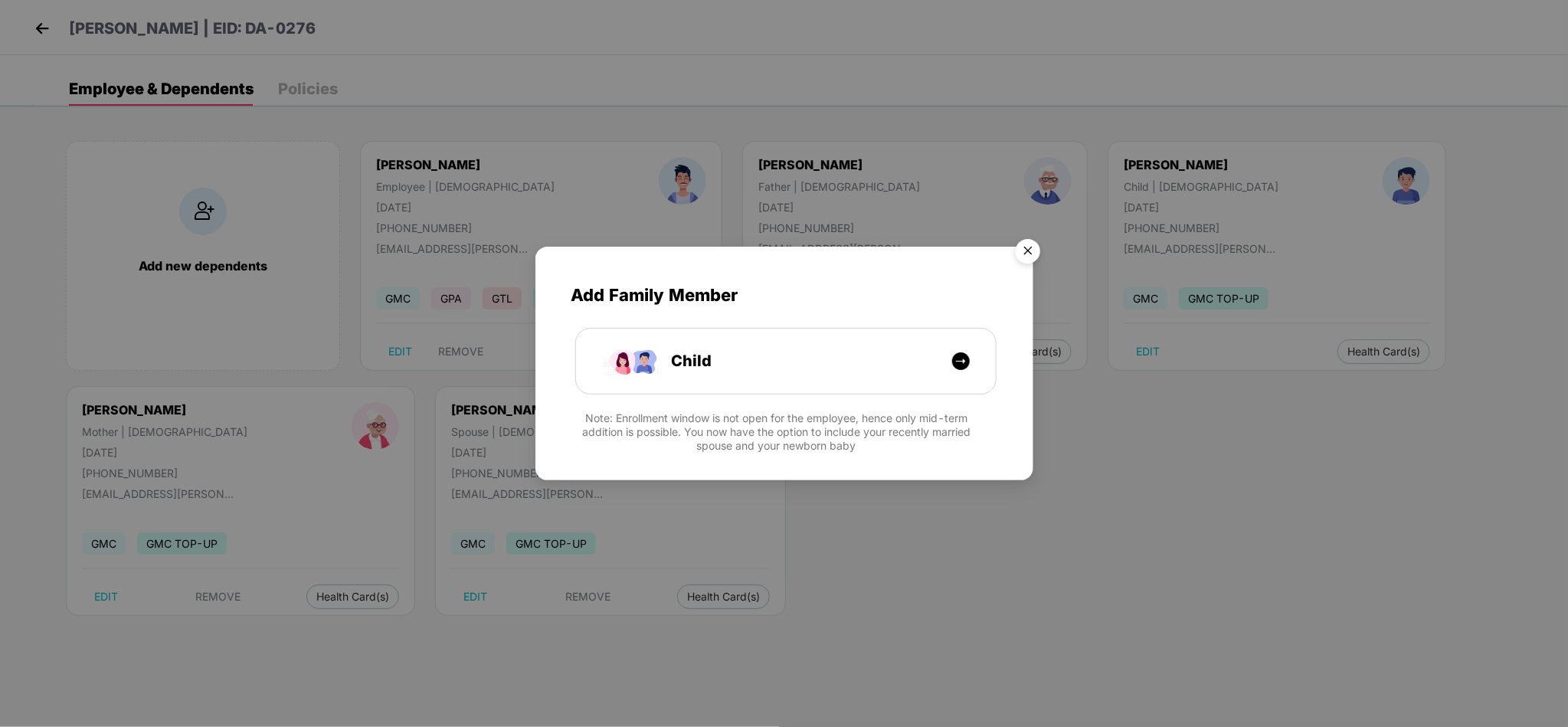
click at [1044, 256] on img "Close" at bounding box center [1028, 254] width 43 height 43
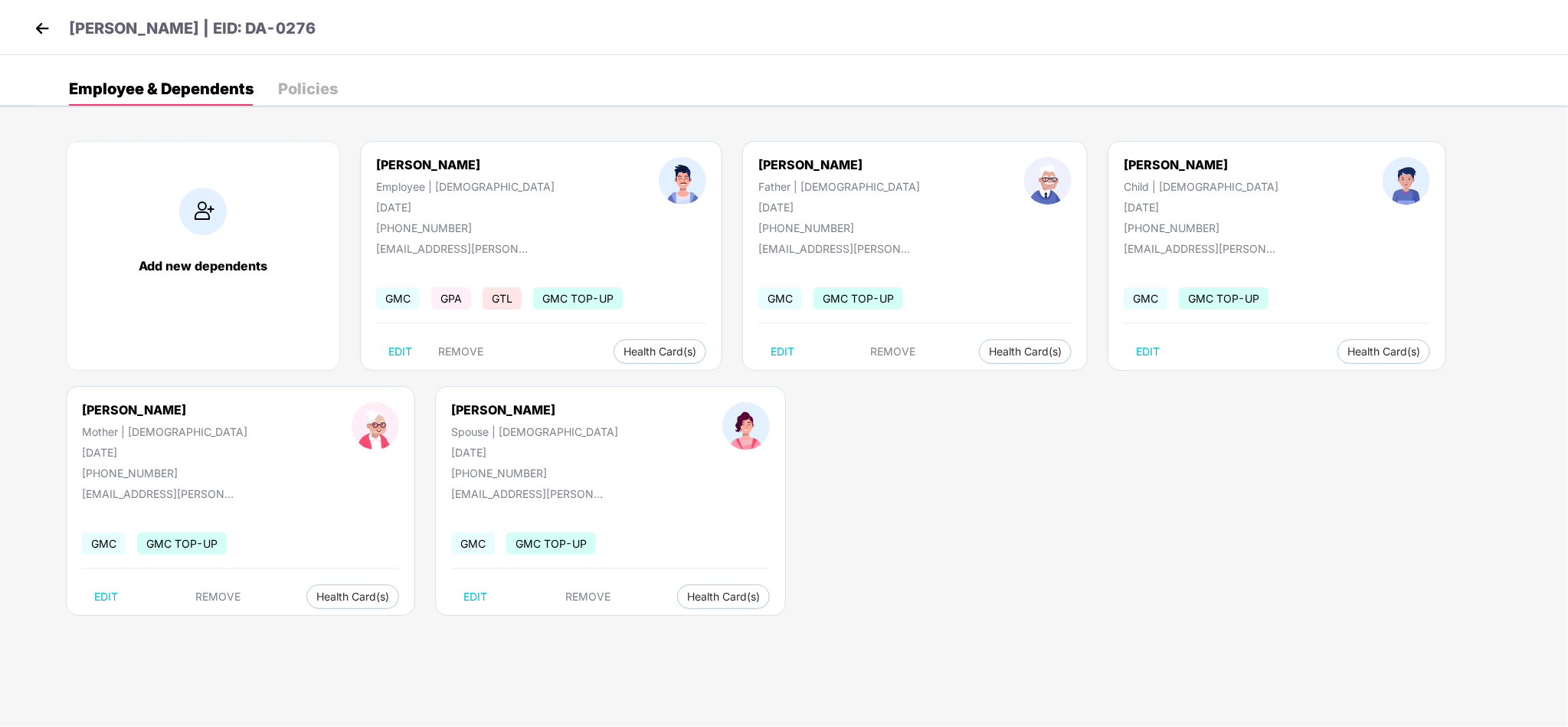
click at [23, 17] on div "Sagar Jagtap | EID: DA-0276" at bounding box center [784, 27] width 1568 height 55
click at [47, 40] on img at bounding box center [42, 28] width 23 height 23
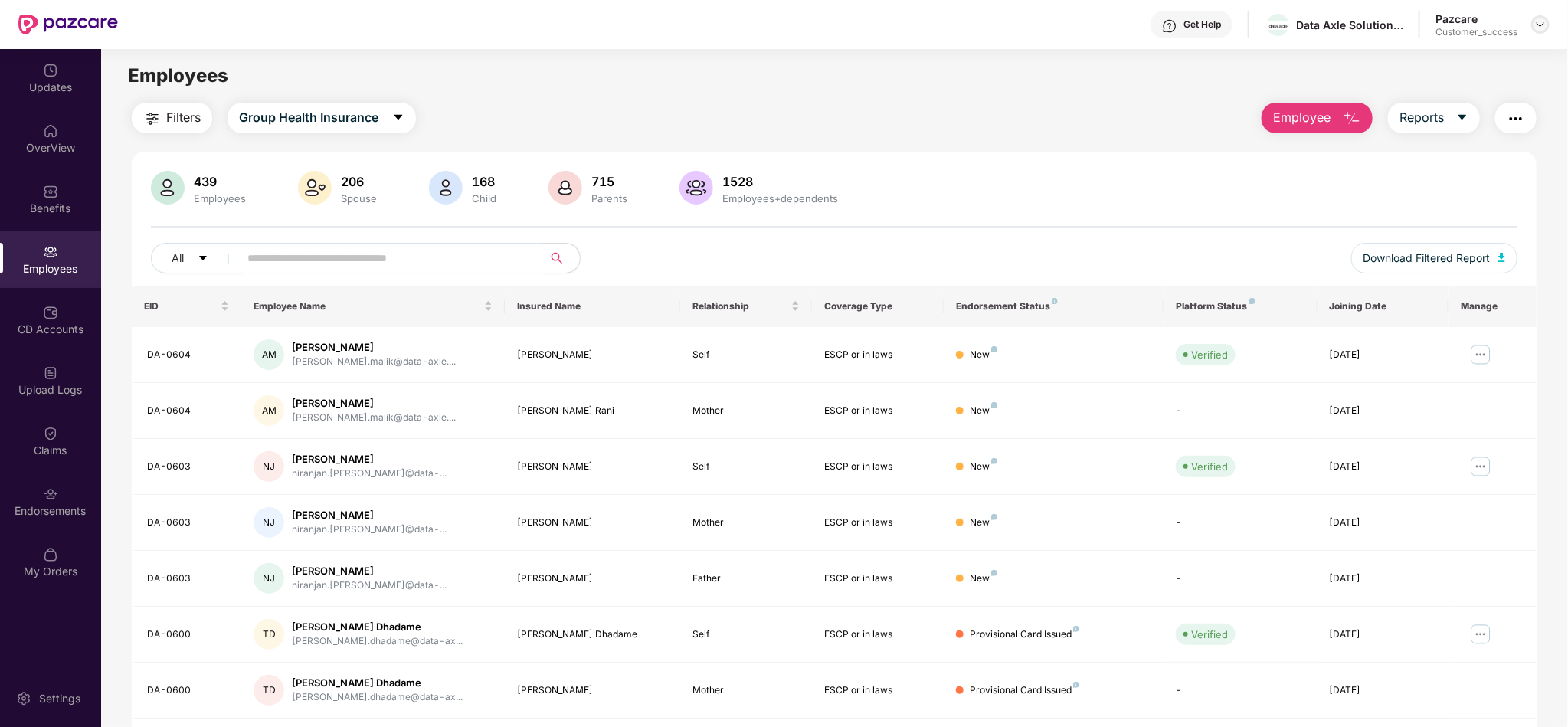
click at [1544, 23] on img at bounding box center [1541, 24] width 12 height 12
click at [1465, 69] on div "Switch to partner view" at bounding box center [1469, 60] width 199 height 30
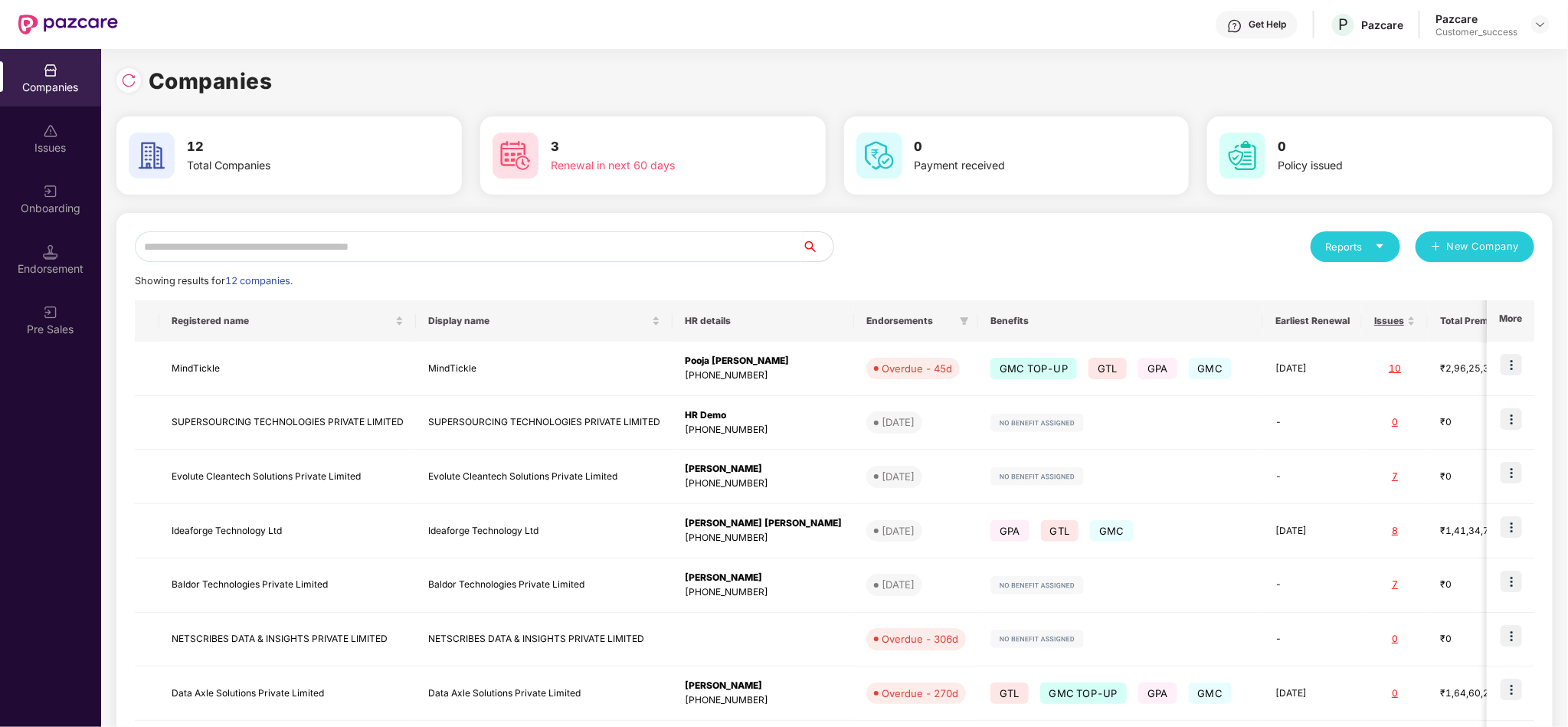
click at [711, 234] on input "text" at bounding box center [468, 246] width 668 height 31
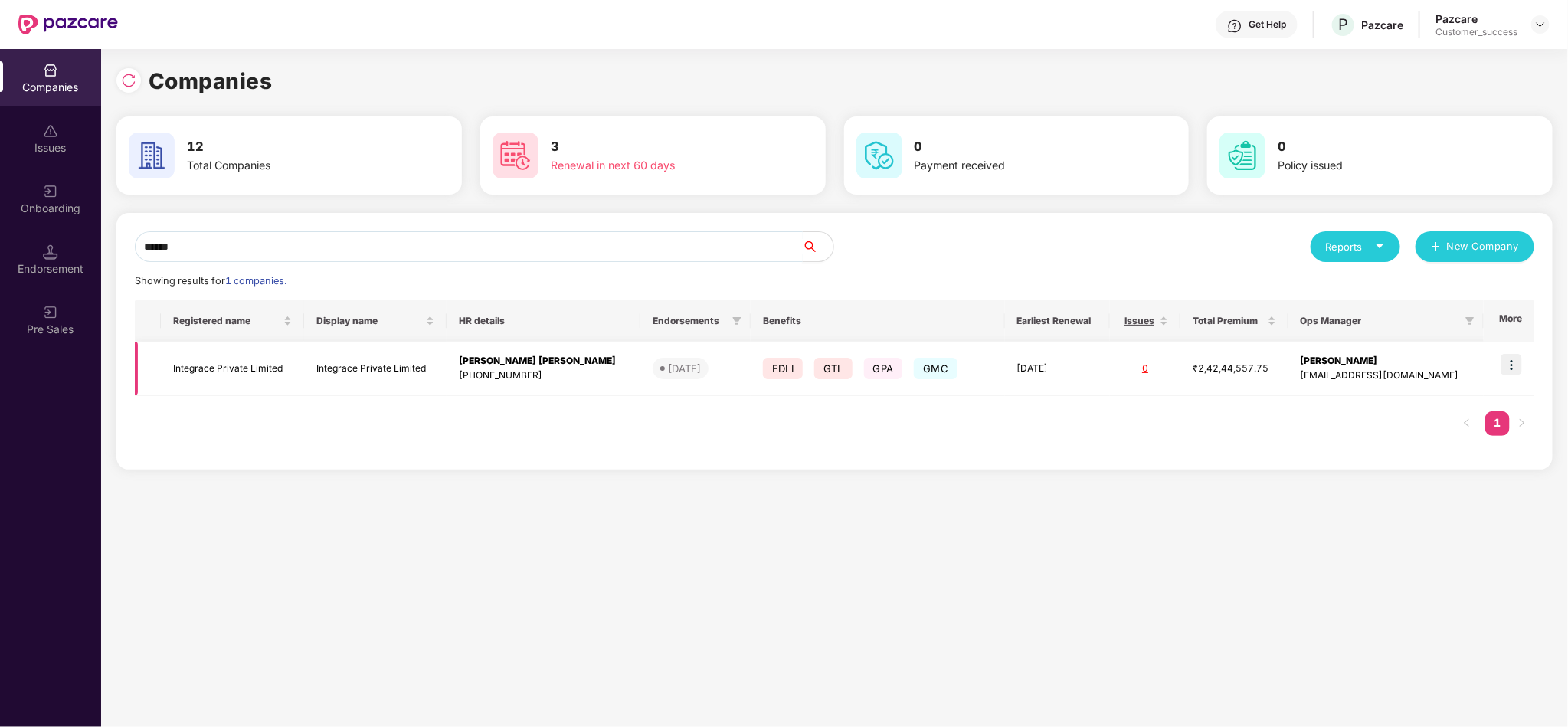
type input "******"
click at [1504, 359] on img at bounding box center [1512, 364] width 22 height 22
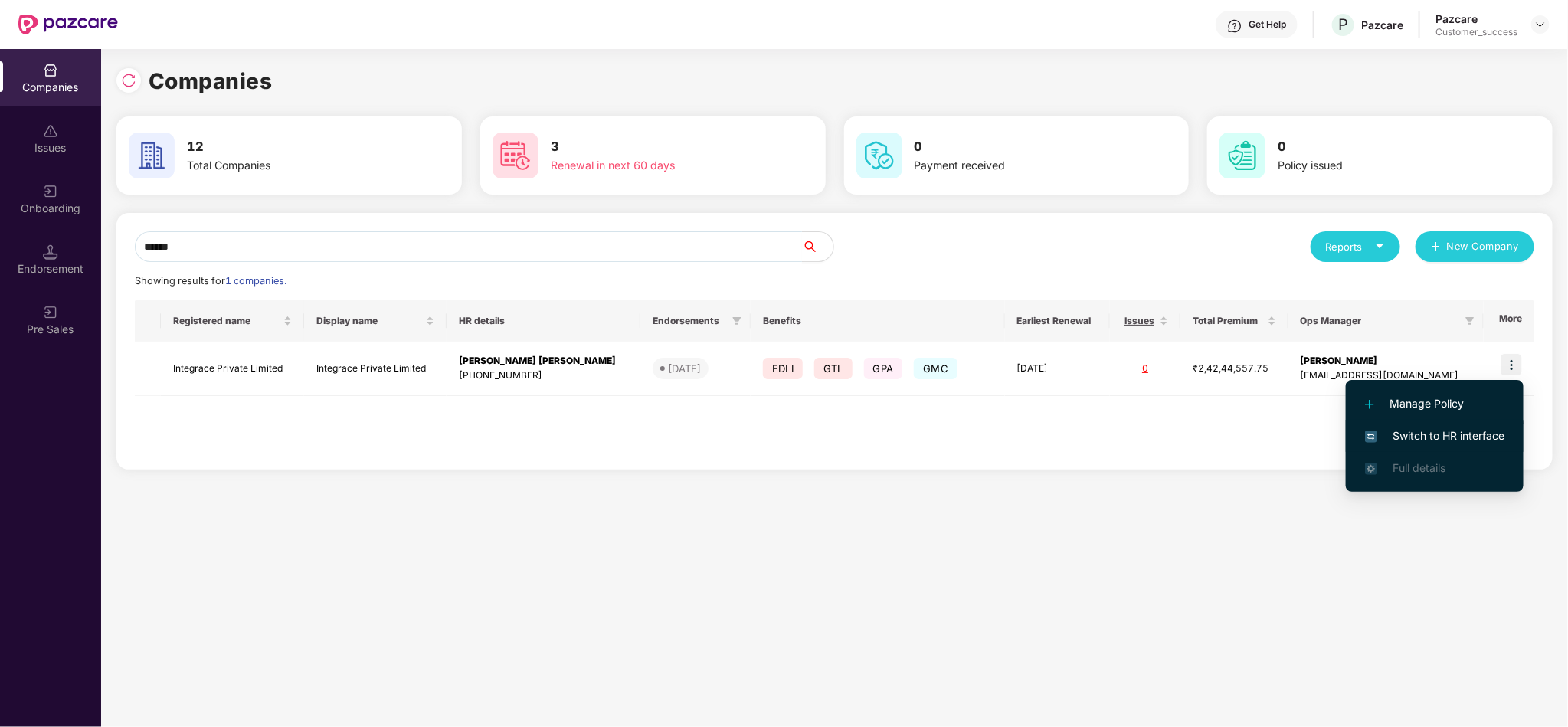
click at [1415, 437] on span "Switch to HR interface" at bounding box center [1435, 436] width 139 height 17
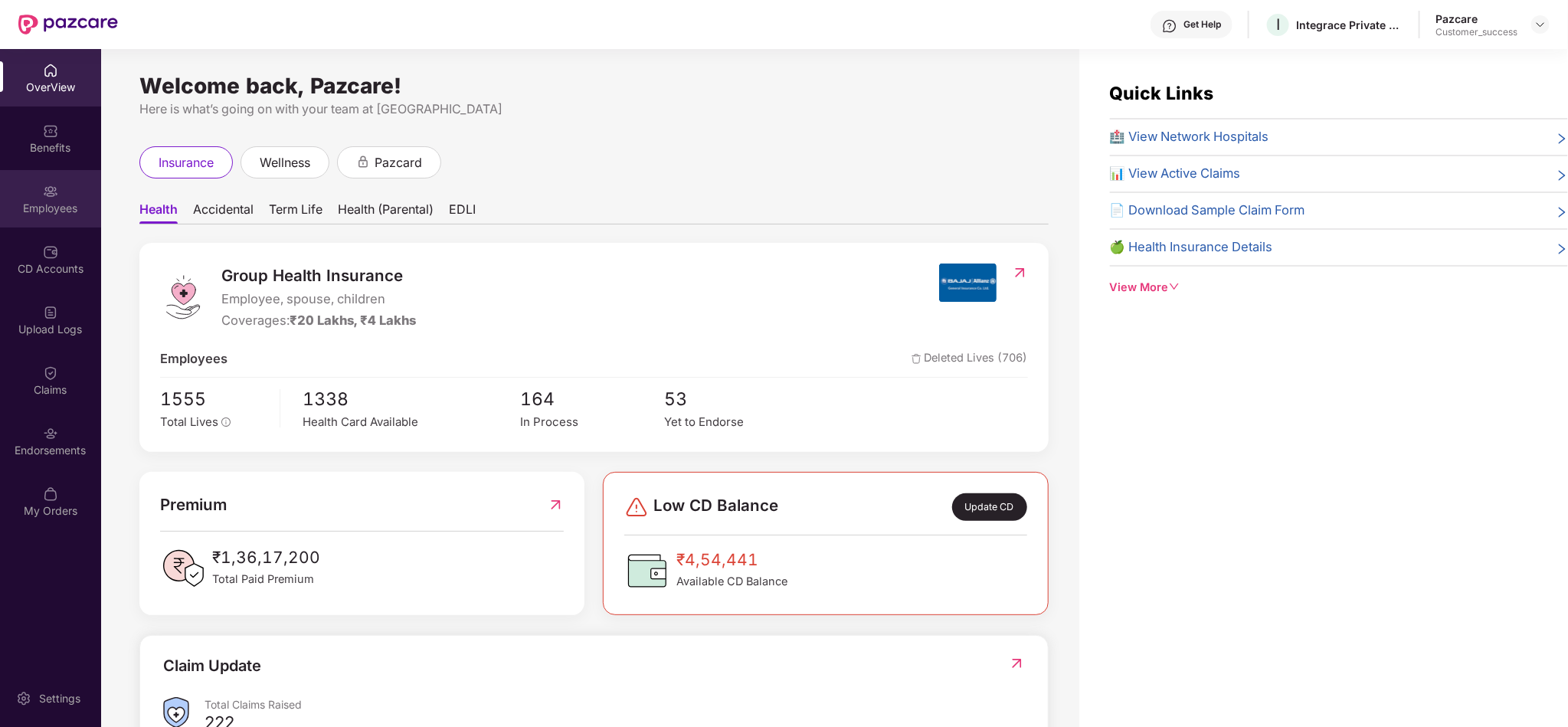
click at [58, 180] on div "Employees" at bounding box center [51, 198] width 102 height 57
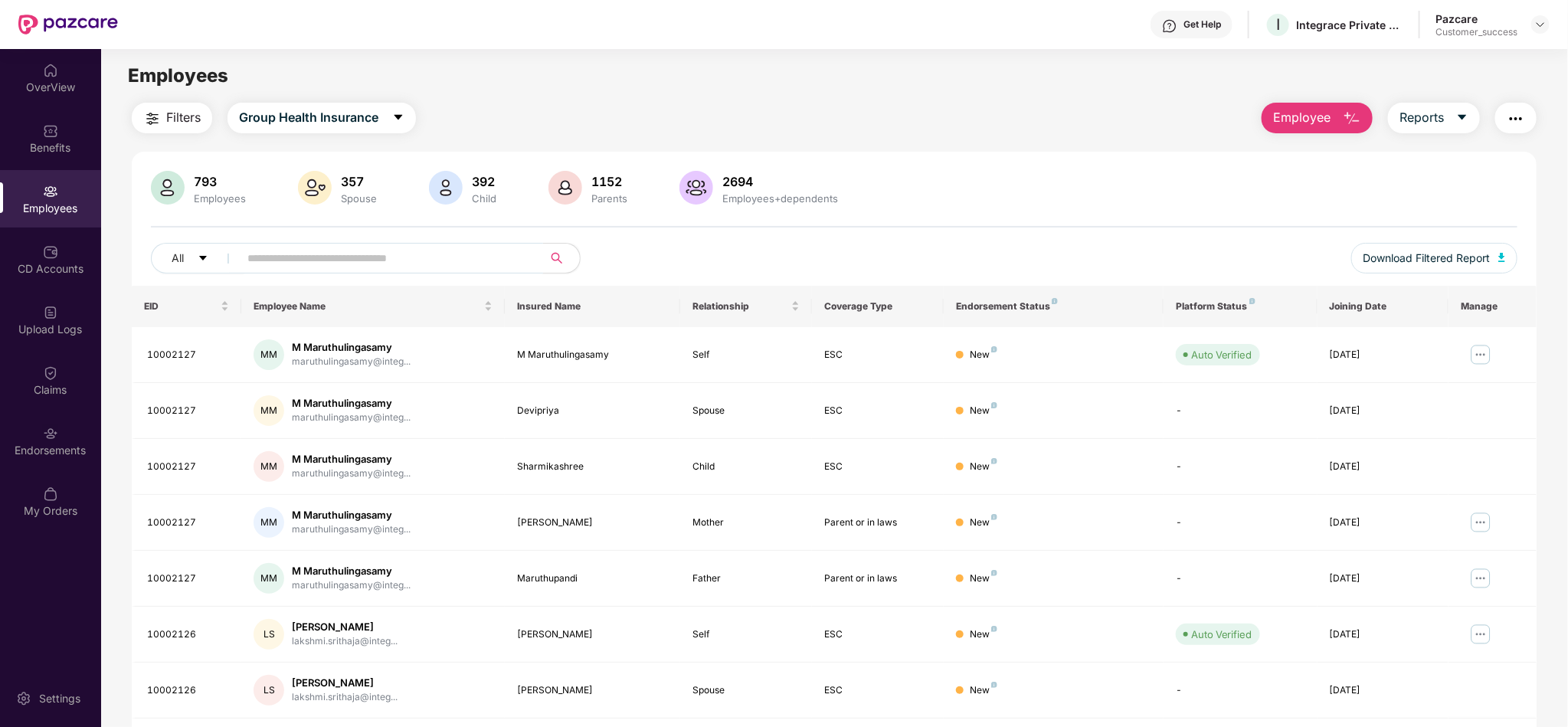
click at [331, 262] on input "text" at bounding box center [385, 258] width 275 height 23
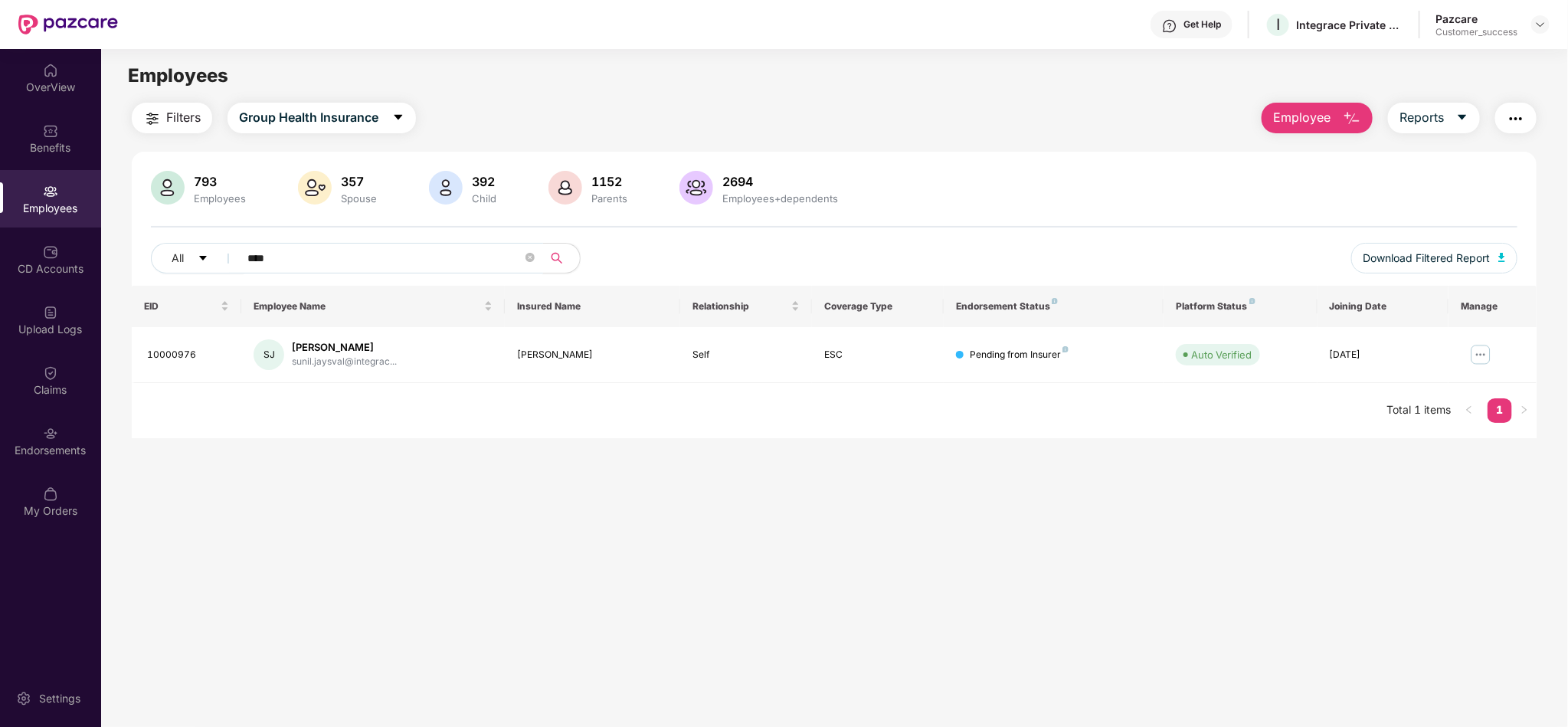
type input "****"
click at [1518, 122] on img "button" at bounding box center [1516, 119] width 19 height 19
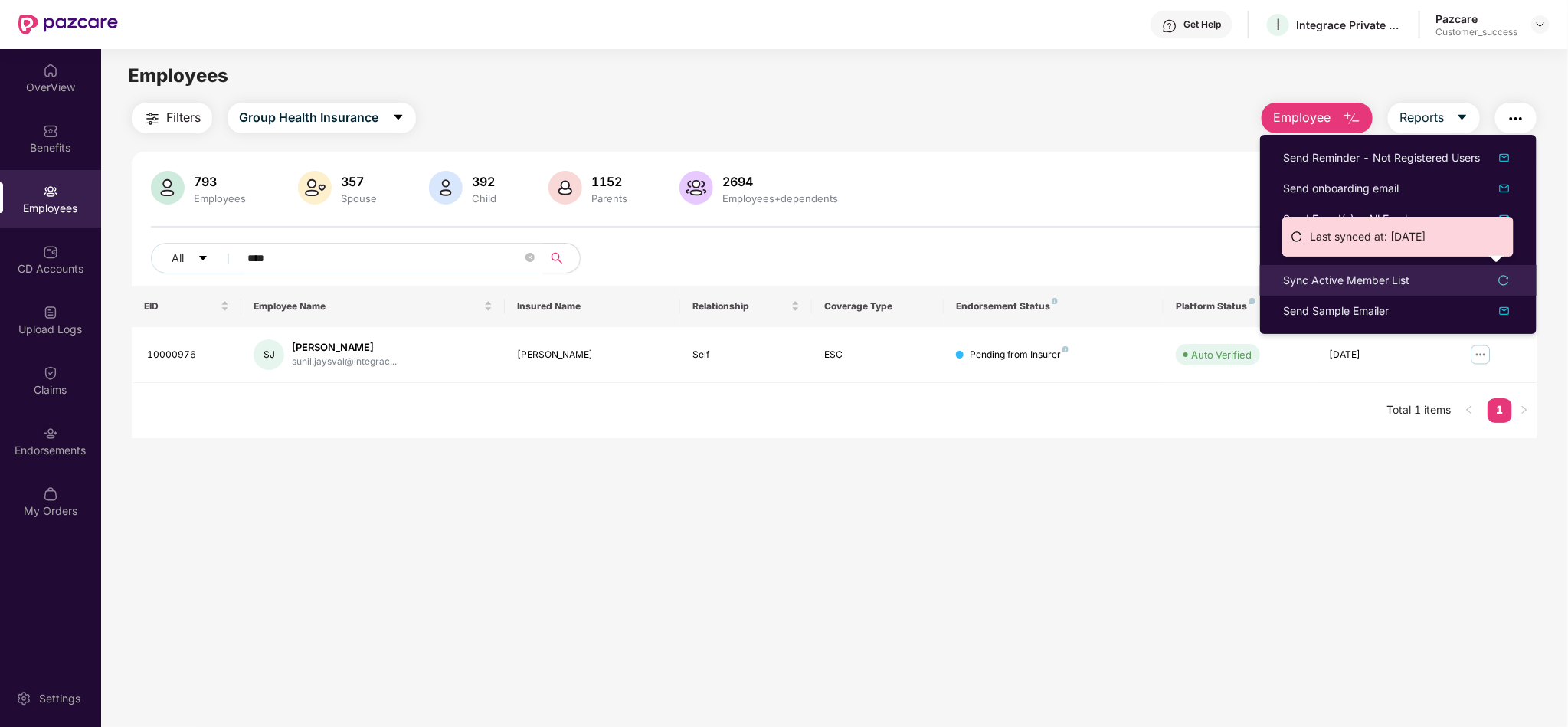
click at [1356, 281] on div "Sync Active Member List" at bounding box center [1346, 280] width 126 height 17
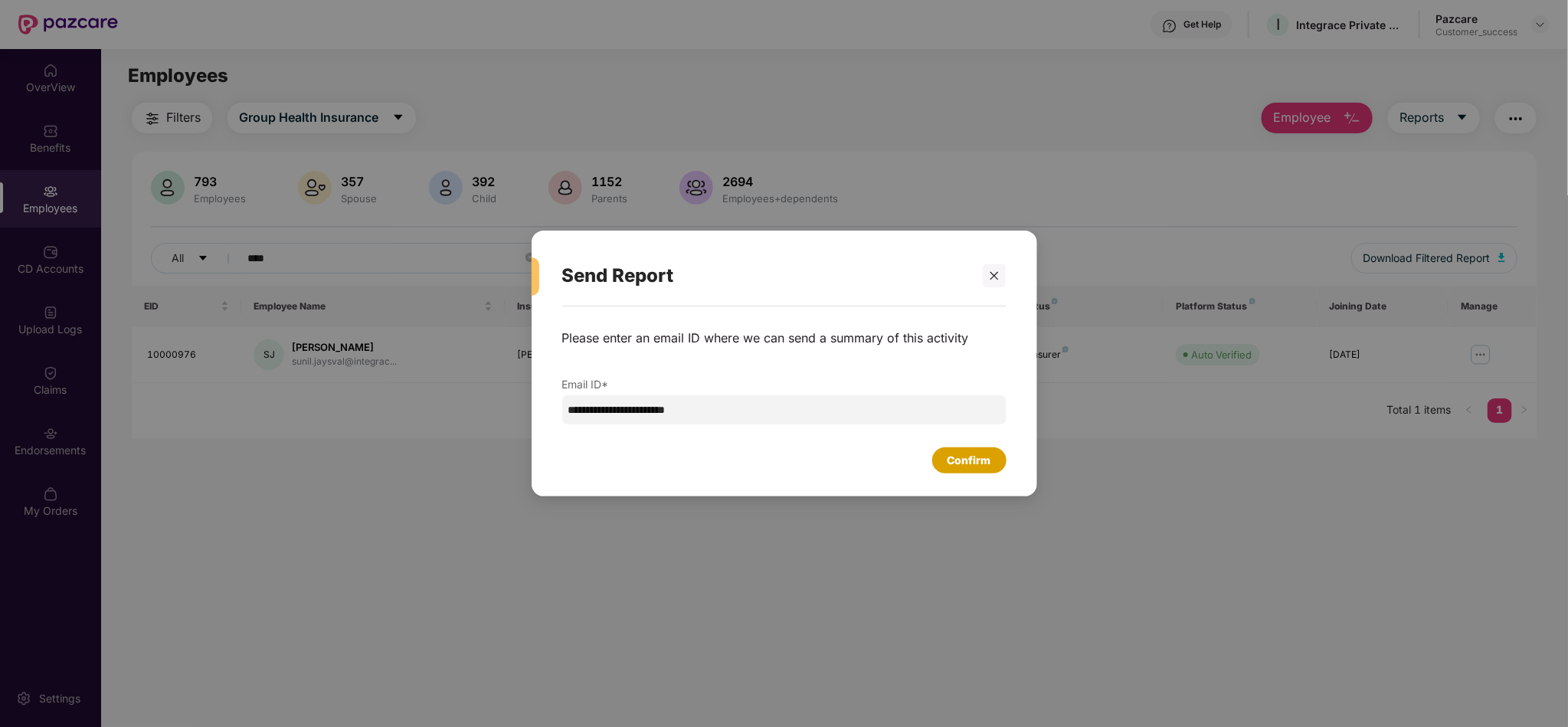
click at [966, 453] on div "Confirm" at bounding box center [970, 461] width 43 height 17
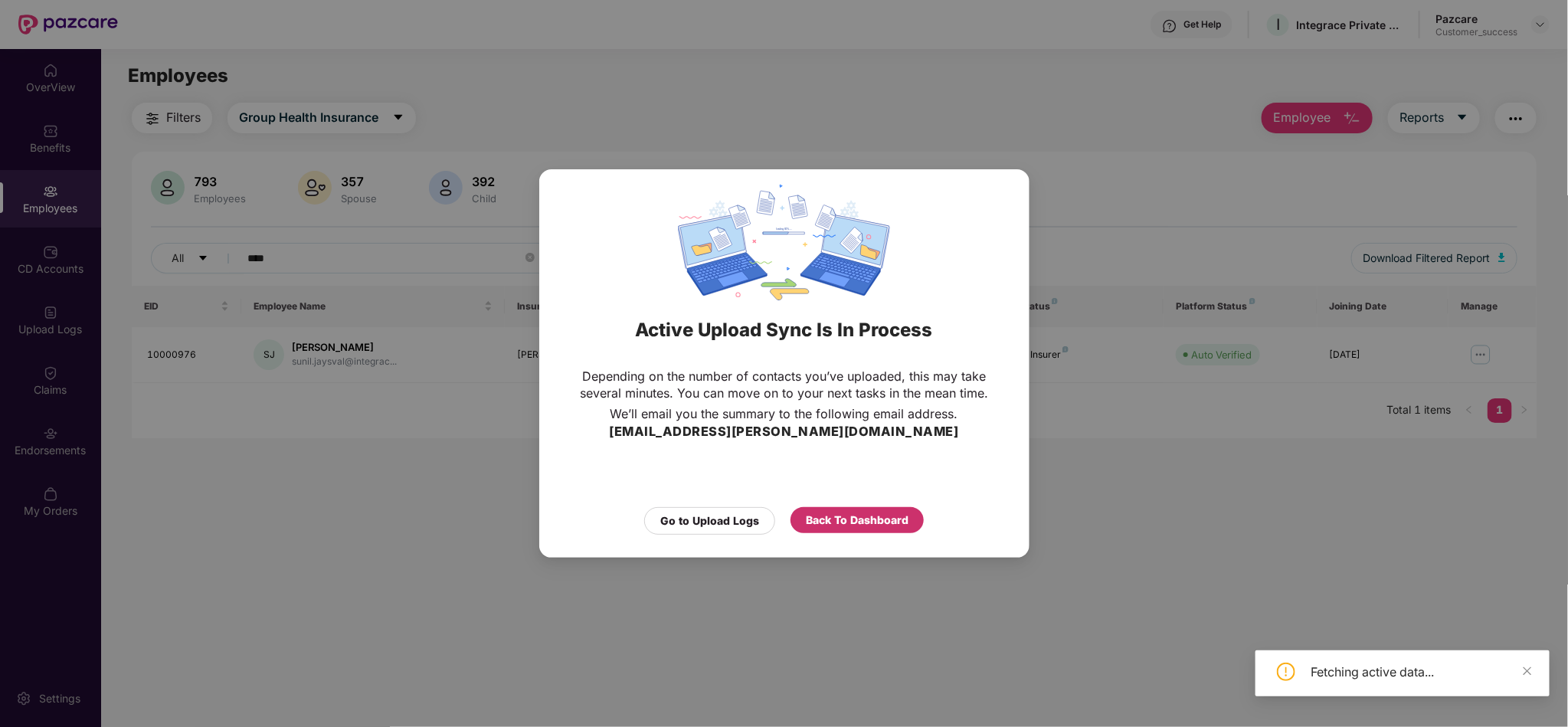
click at [845, 531] on div "Back To Dashboard" at bounding box center [858, 520] width 134 height 26
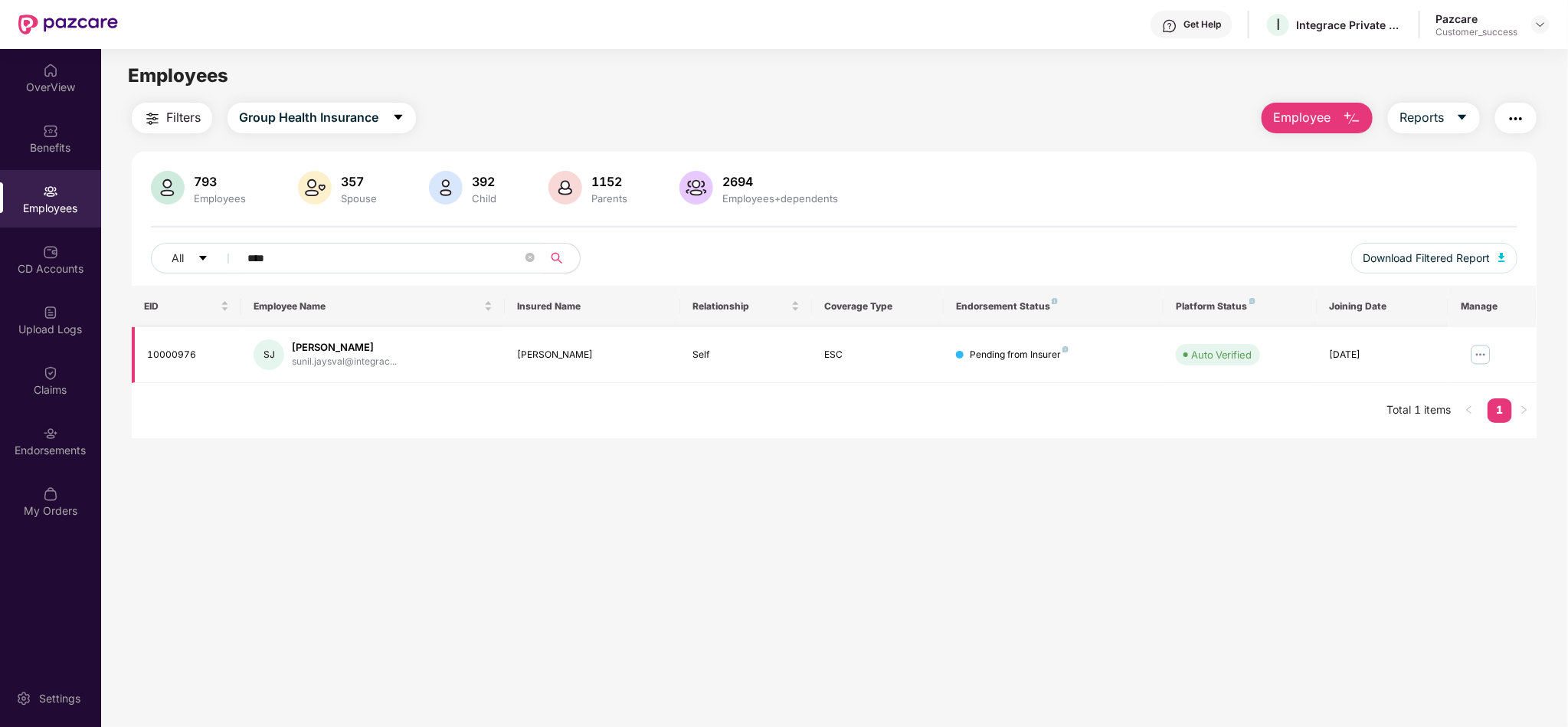
click at [1485, 355] on img at bounding box center [1481, 355] width 24 height 24
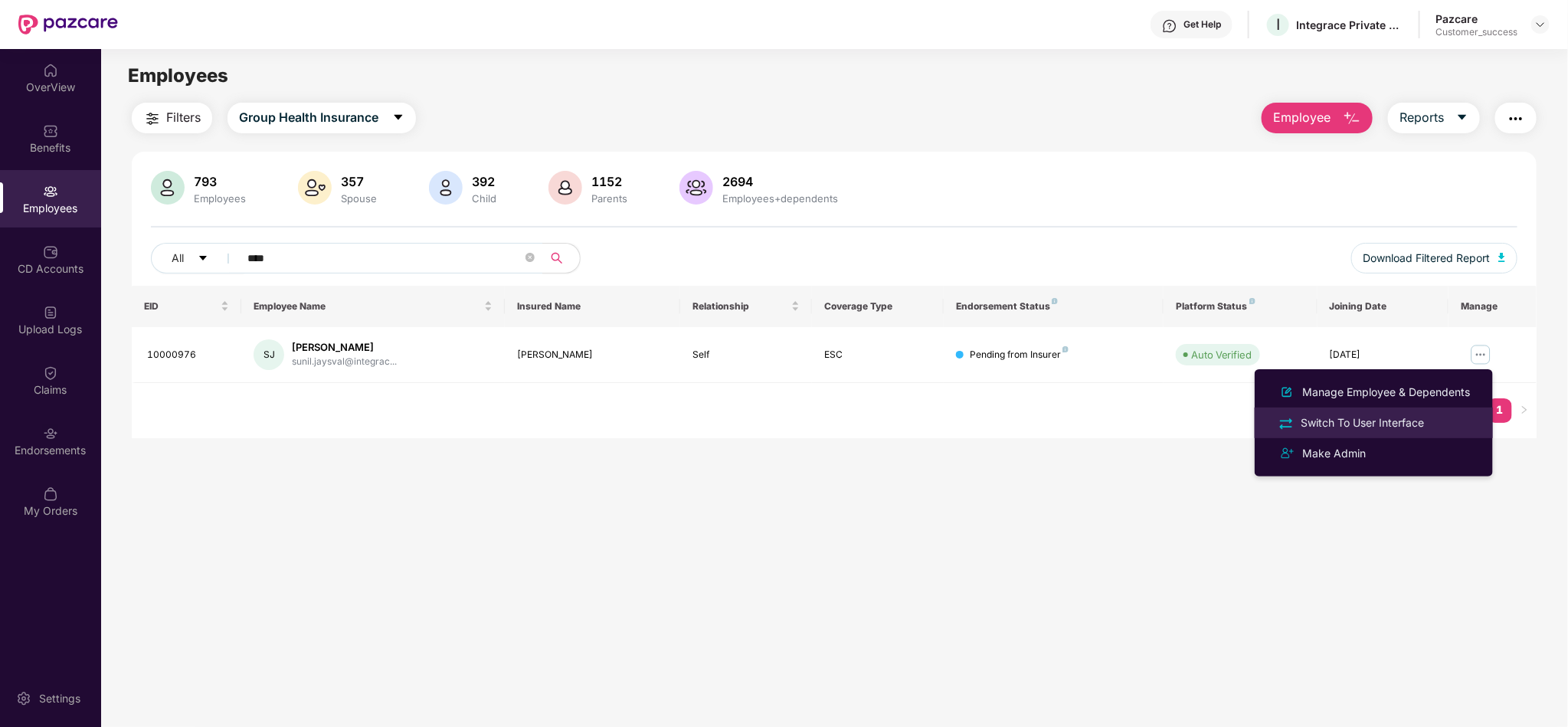
click at [1418, 411] on li "Switch To User Interface" at bounding box center [1373, 422] width 238 height 31
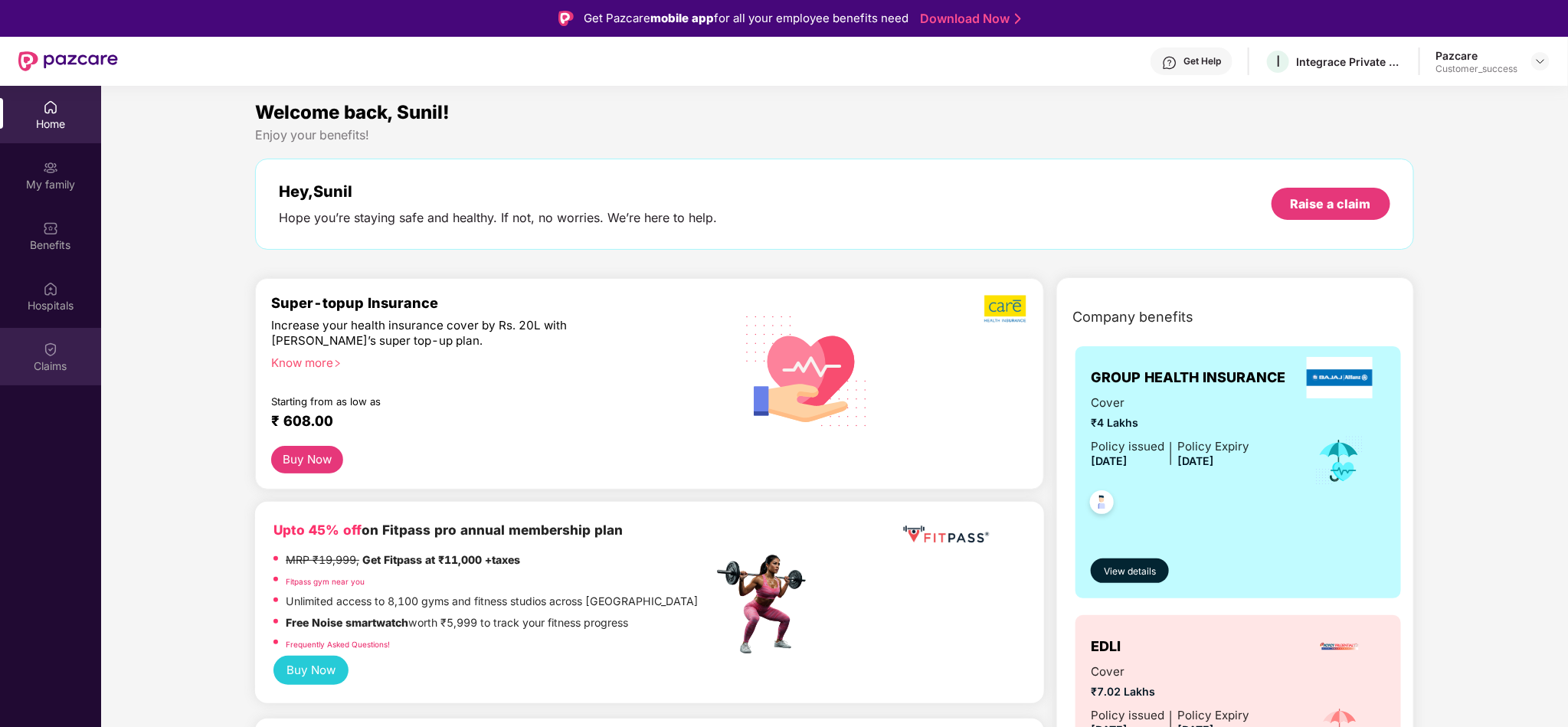
click at [49, 375] on div "Claims" at bounding box center [51, 356] width 102 height 57
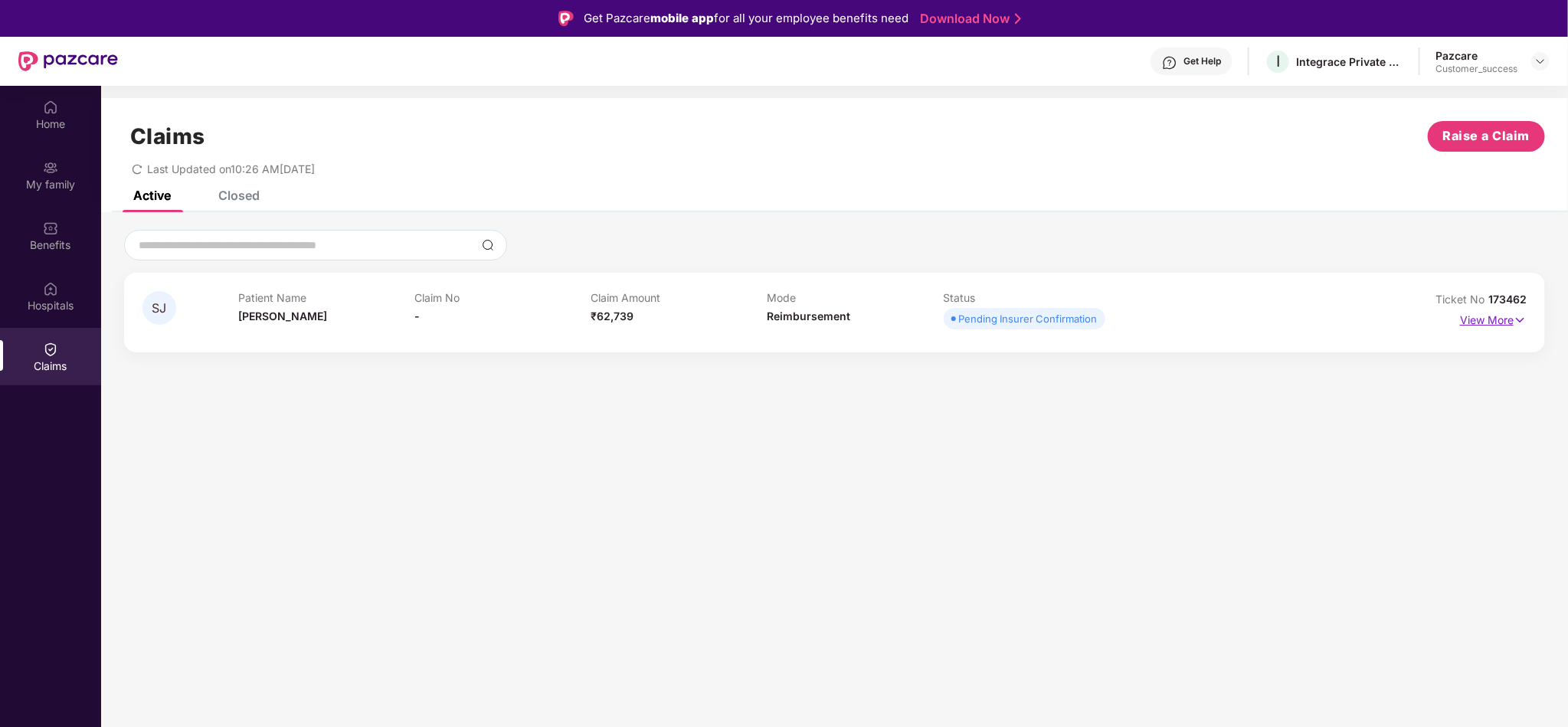
click at [1517, 323] on img at bounding box center [1521, 321] width 13 height 17
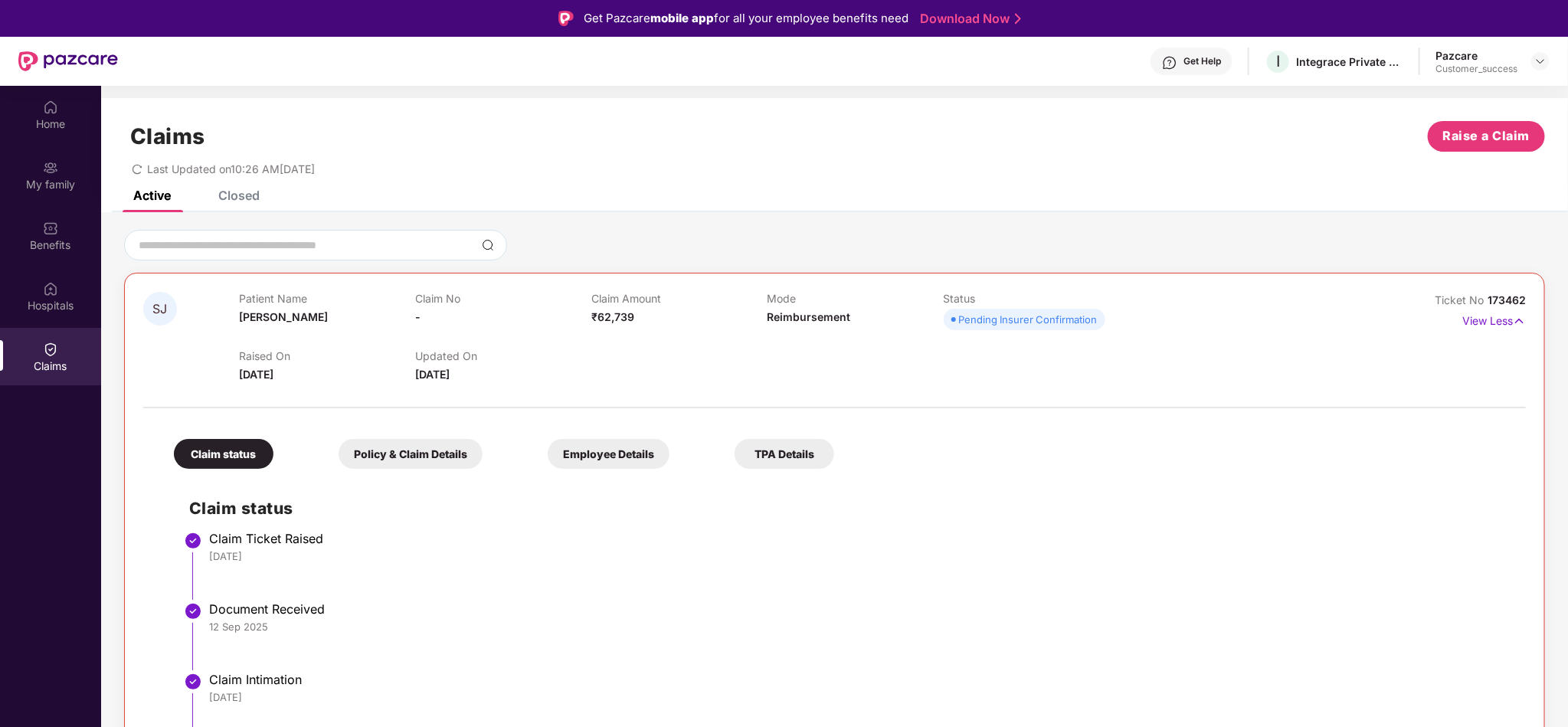
click at [369, 586] on li "Claim Ticket Raised 11 Sep 2025" at bounding box center [849, 571] width 1322 height 71
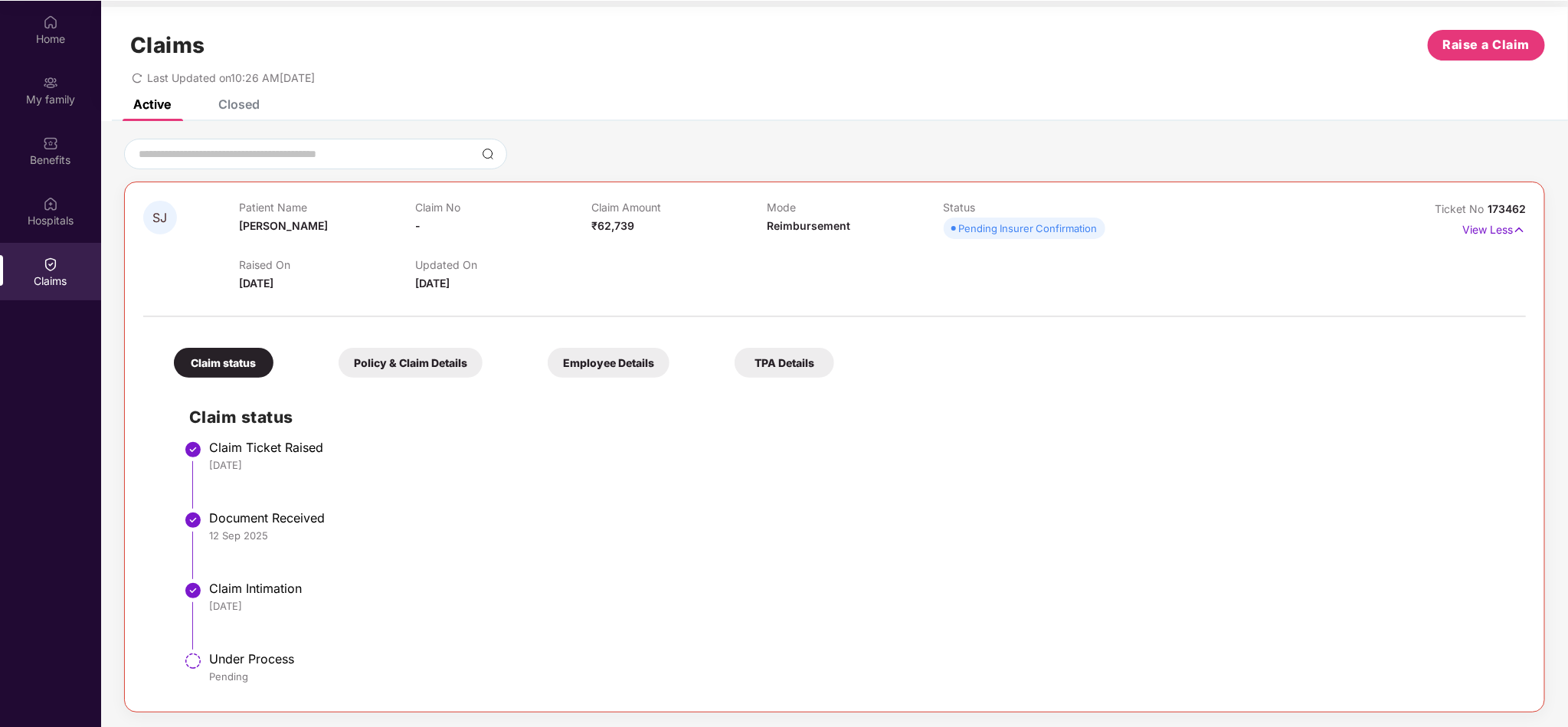
scroll to position [86, 0]
click at [278, 461] on div "11 Sep 2025" at bounding box center [860, 464] width 1302 height 14
drag, startPoint x: 278, startPoint y: 461, endPoint x: 193, endPoint y: 441, distance: 87.3
click at [193, 444] on li "Claim Ticket Raised 11 Sep 2025" at bounding box center [849, 479] width 1322 height 71
click at [193, 441] on img at bounding box center [194, 450] width 19 height 19
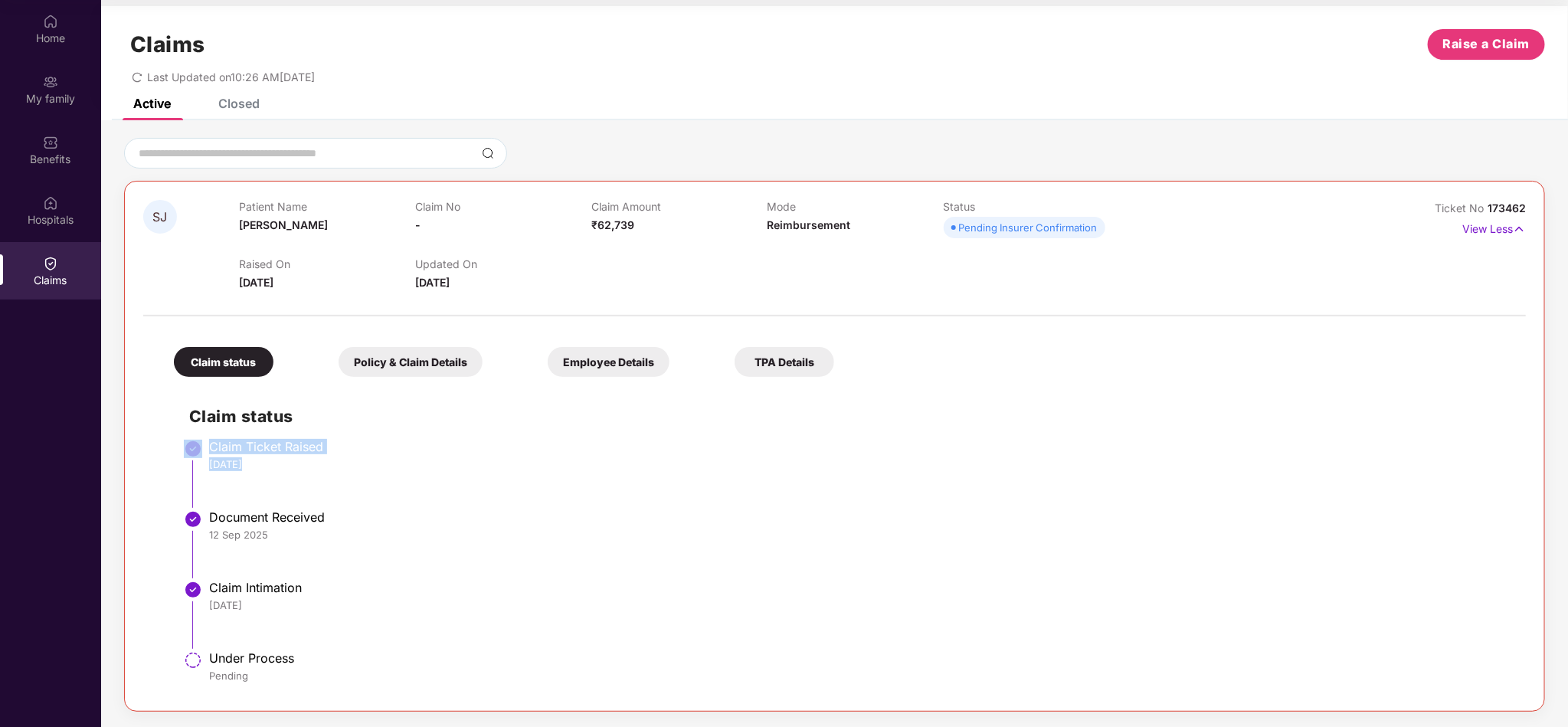
click at [193, 441] on img at bounding box center [194, 450] width 19 height 19
drag, startPoint x: 193, startPoint y: 441, endPoint x: 234, endPoint y: 465, distance: 47.5
click at [234, 465] on li "Claim Ticket Raised 11 Sep 2025" at bounding box center [849, 479] width 1322 height 71
click at [234, 465] on div "11 Sep 2025" at bounding box center [860, 464] width 1302 height 14
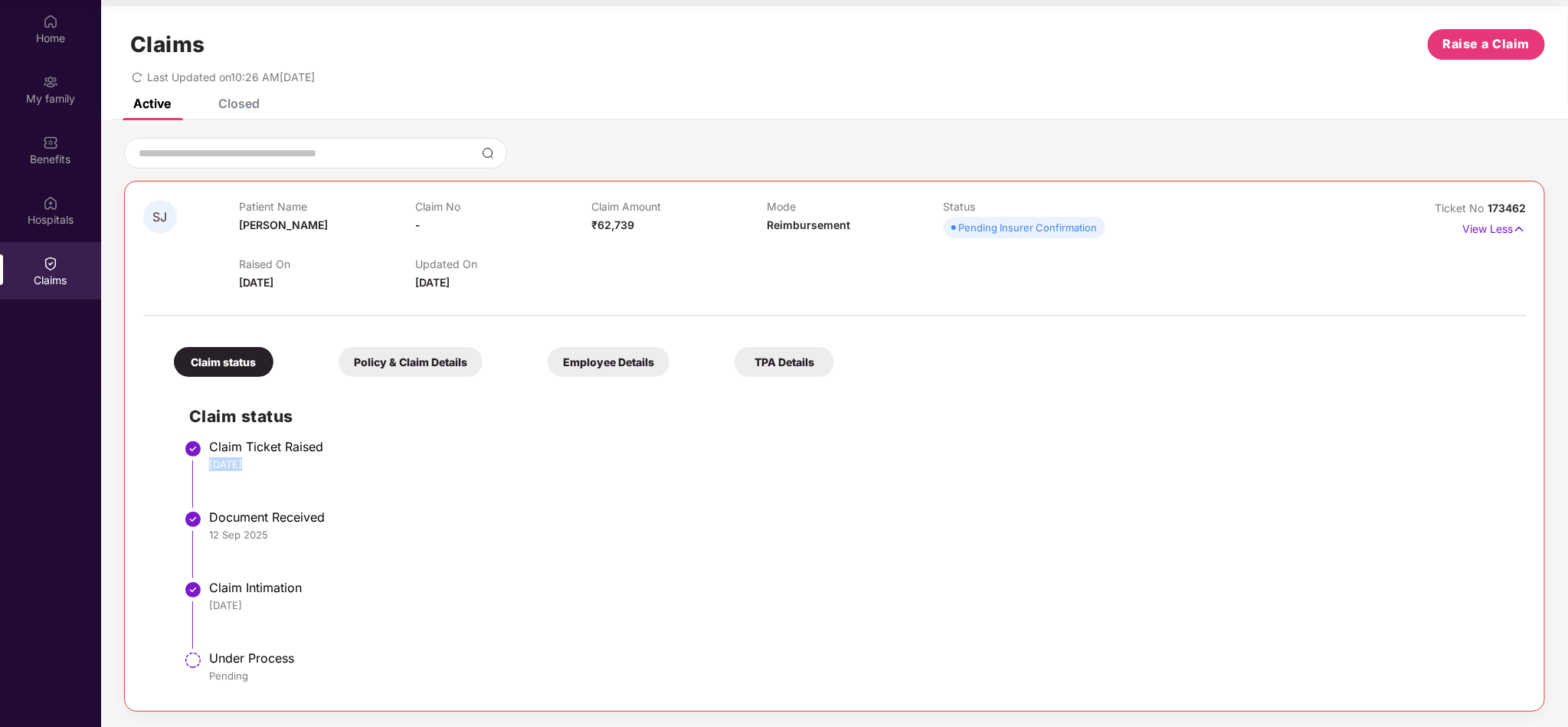
click at [234, 465] on div "11 Sep 2025" at bounding box center [860, 464] width 1302 height 14
drag, startPoint x: 234, startPoint y: 465, endPoint x: 204, endPoint y: 451, distance: 33.1
click at [204, 451] on li "Claim Ticket Raised 11 Sep 2025" at bounding box center [849, 479] width 1322 height 71
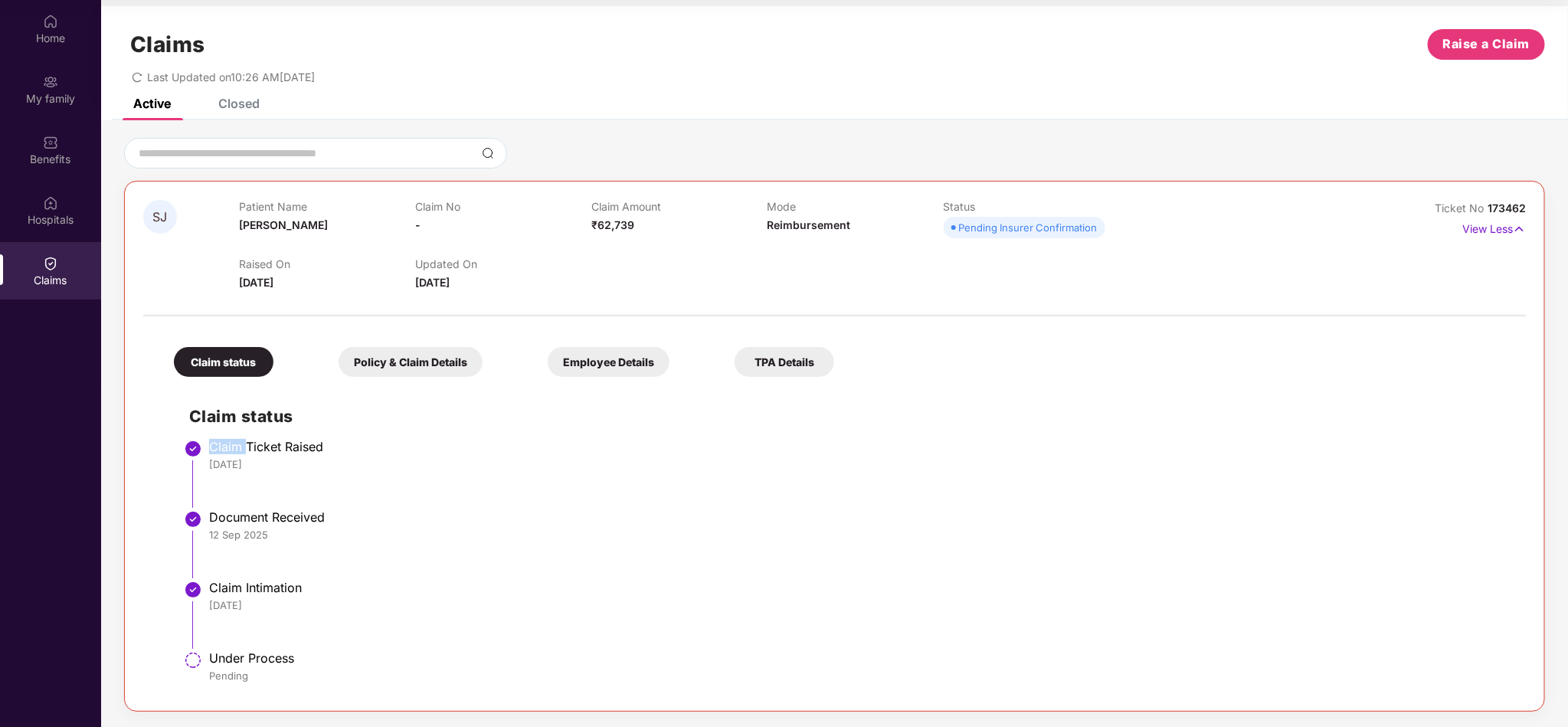
click at [204, 451] on li "Claim Ticket Raised 11 Sep 2025" at bounding box center [849, 479] width 1322 height 71
click at [743, 106] on div "Active Closed" at bounding box center [835, 109] width 1467 height 22
click at [432, 356] on div "Policy & Claim Details" at bounding box center [410, 362] width 144 height 30
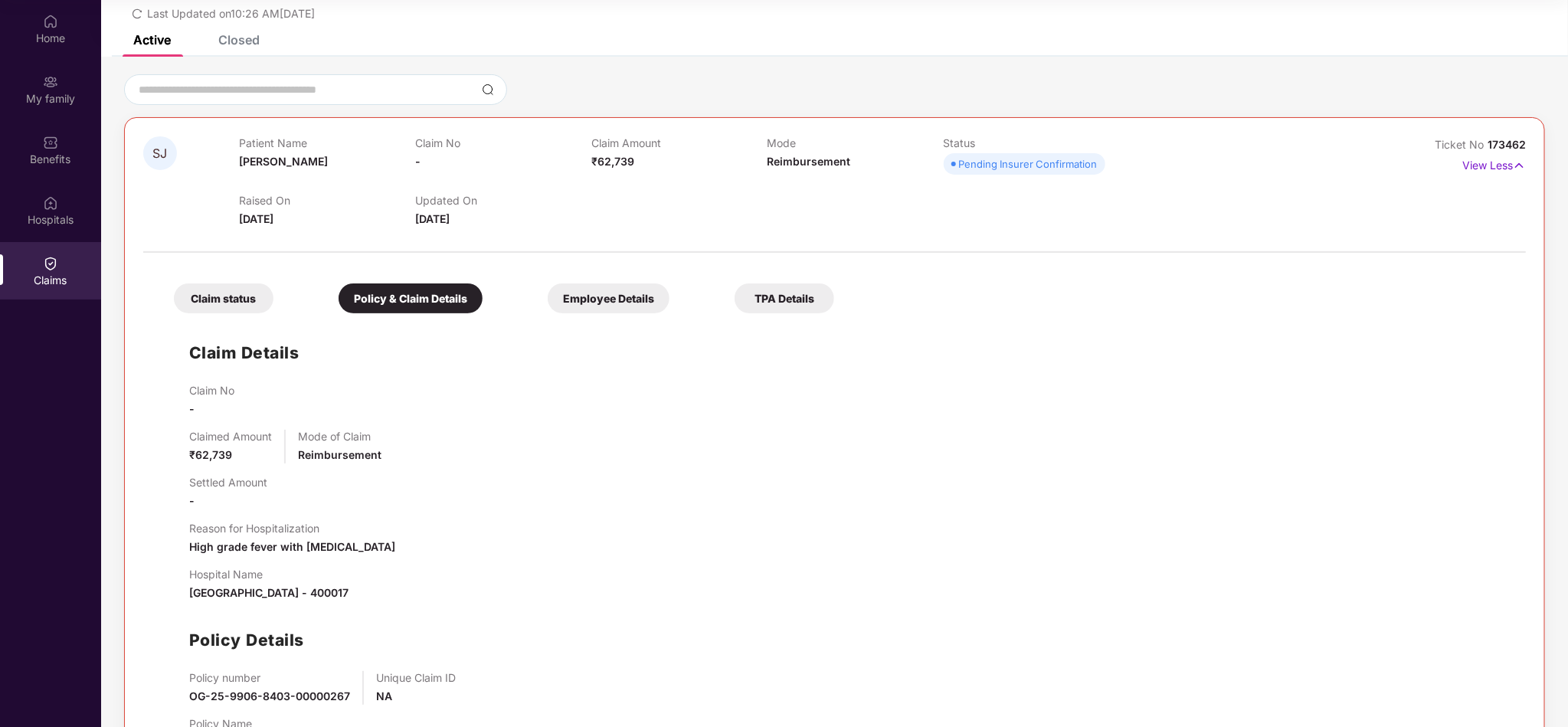
scroll to position [141, 0]
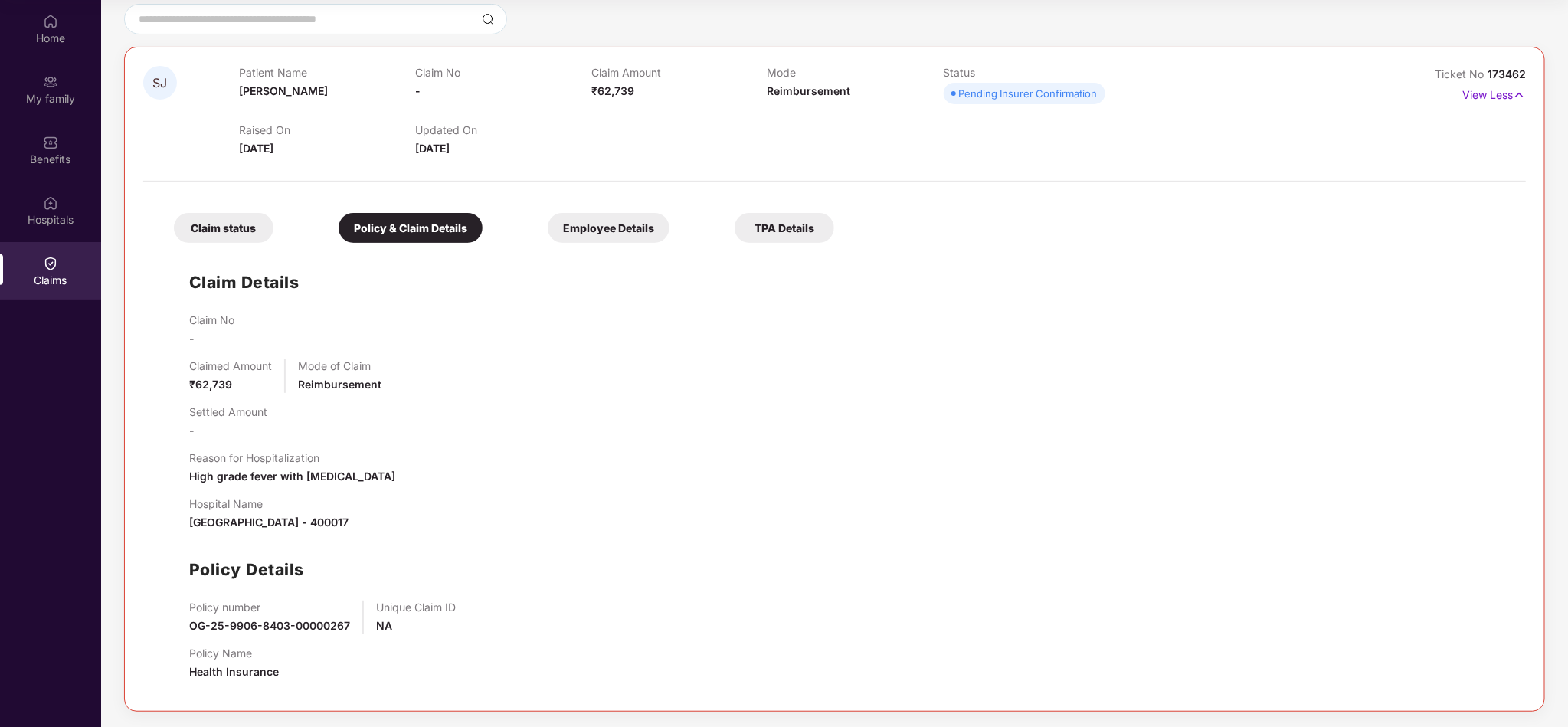
click at [203, 221] on div "Claim status" at bounding box center [224, 228] width 100 height 30
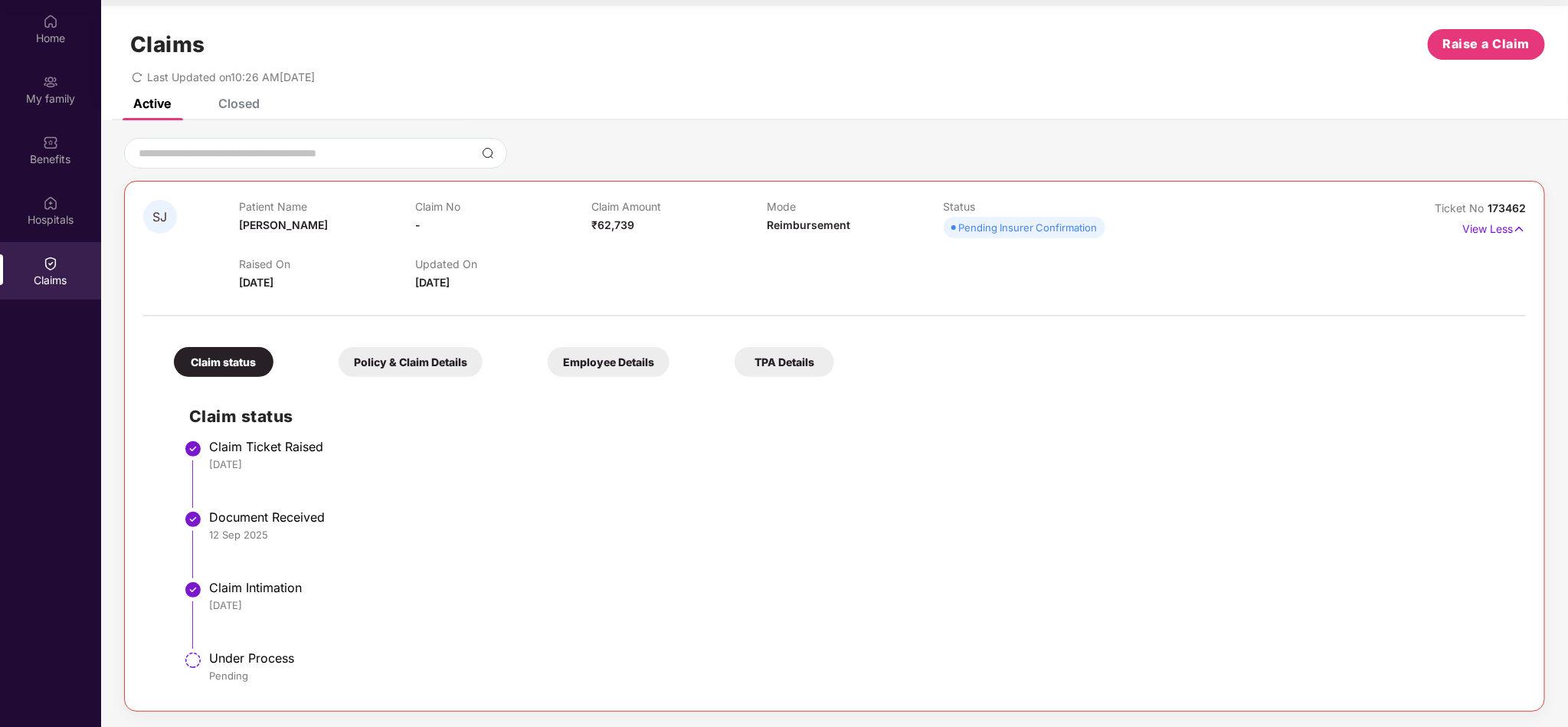
scroll to position [7, 0]
click at [578, 361] on div "Employee Details" at bounding box center [609, 362] width 122 height 30
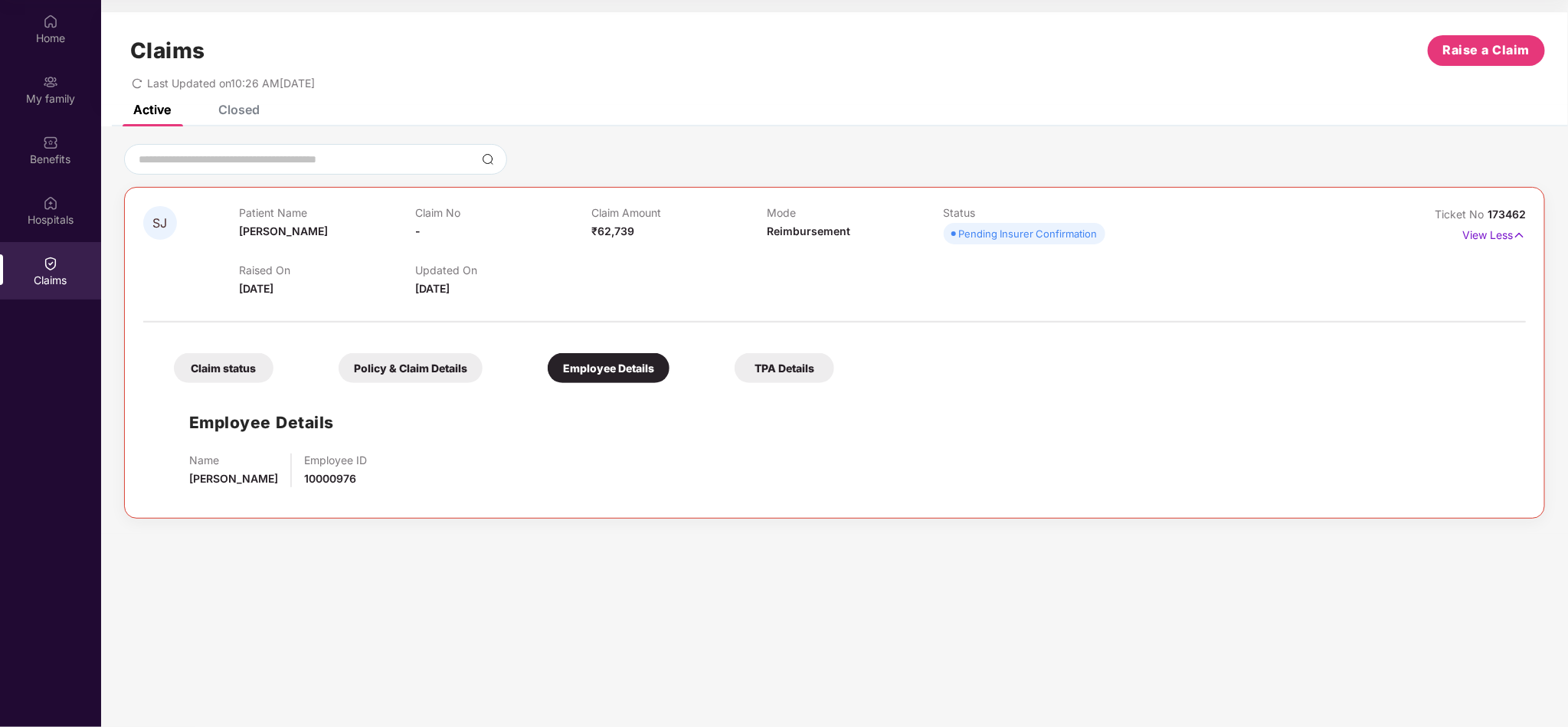
scroll to position [0, 0]
click at [1494, 216] on span "173462" at bounding box center [1507, 214] width 39 height 13
drag, startPoint x: 1490, startPoint y: 213, endPoint x: 1531, endPoint y: 209, distance: 41.2
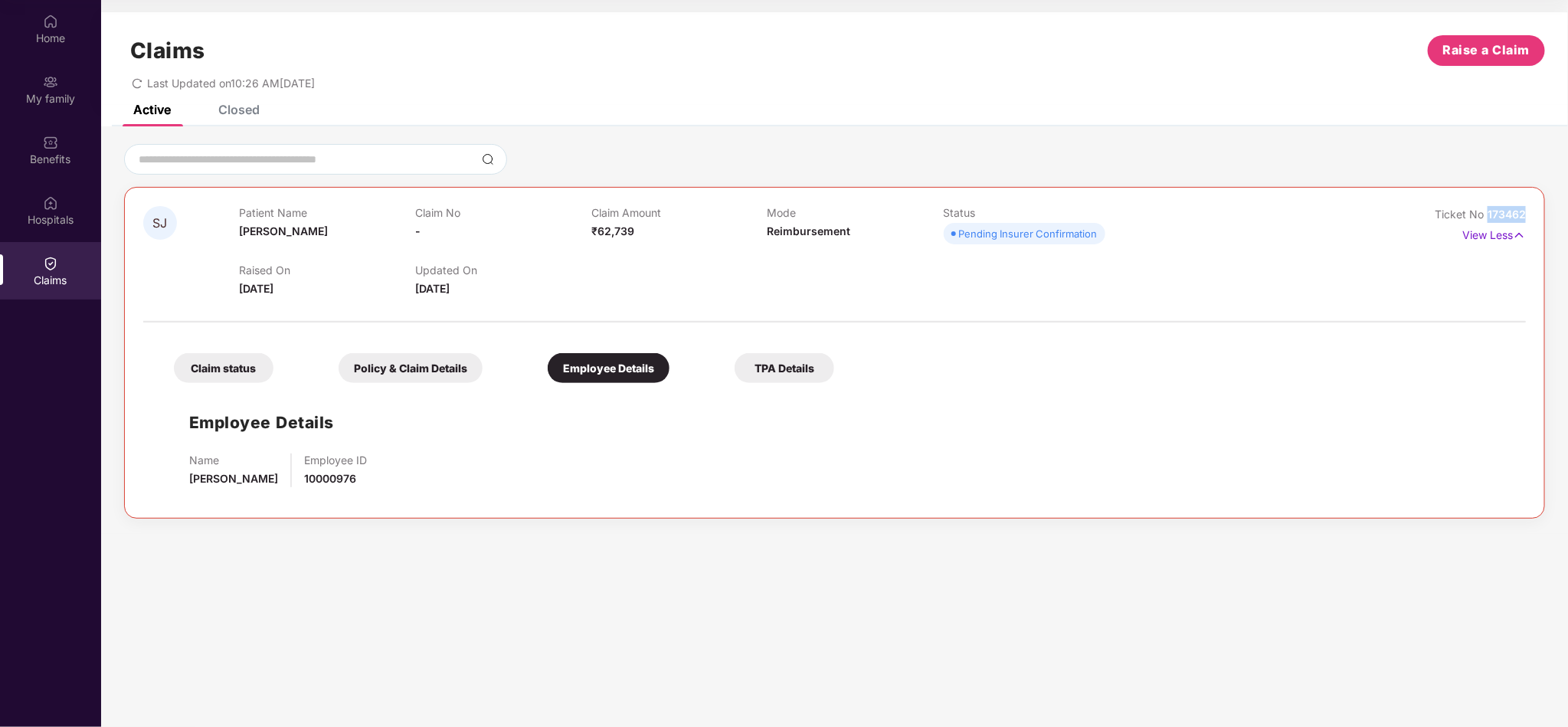
click at [1531, 209] on div "SJ Patient Name Sunil Jaysval Claim No - Claim Amount ₹62,739 Mode Reimbursemen…" at bounding box center [834, 353] width 1421 height 332
copy span "173462"
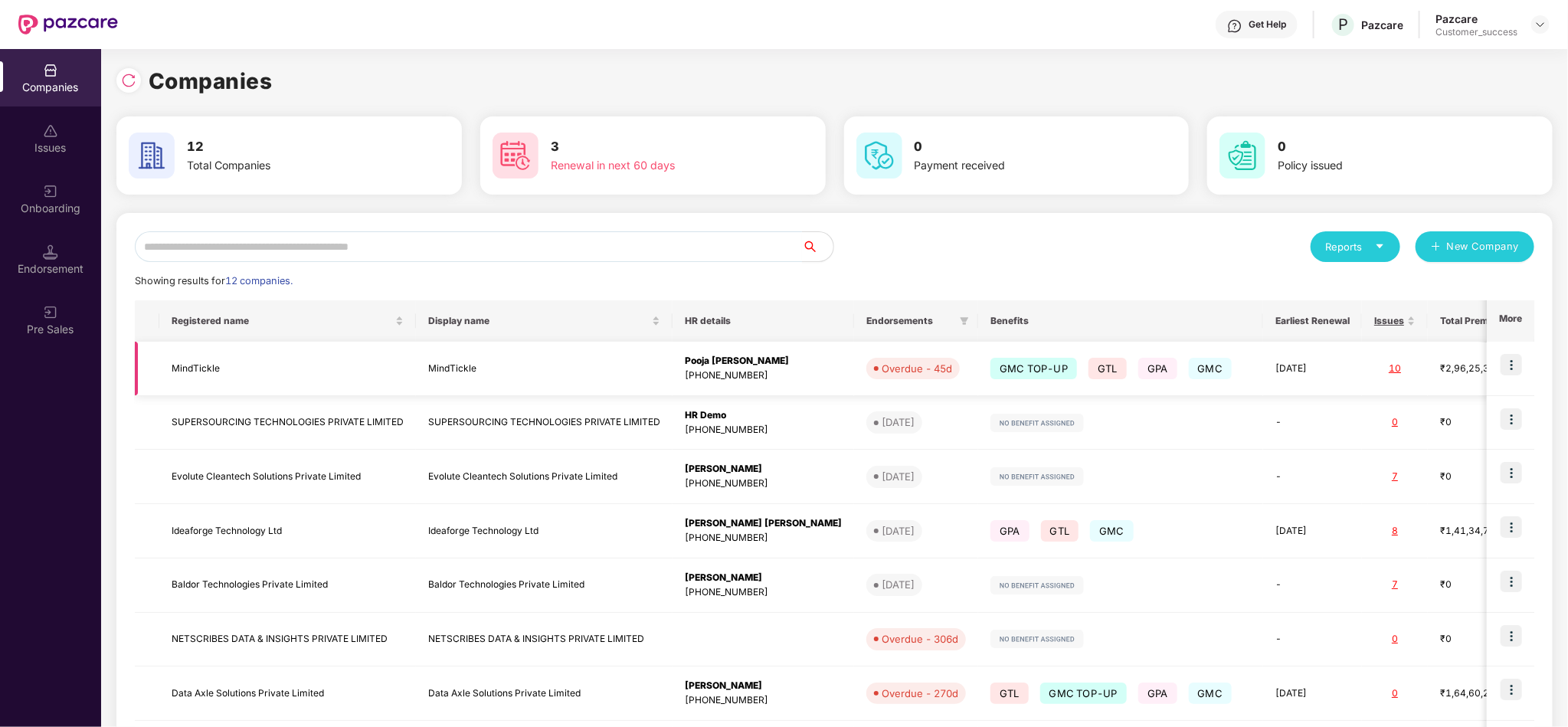
click at [1515, 378] on td at bounding box center [1511, 369] width 48 height 55
click at [1513, 371] on img at bounding box center [1512, 364] width 22 height 22
click at [1544, 279] on div "Reports New Company Showing results for 12 companies. Registered name Display n…" at bounding box center [834, 584] width 1436 height 744
